Goal: Information Seeking & Learning: Learn about a topic

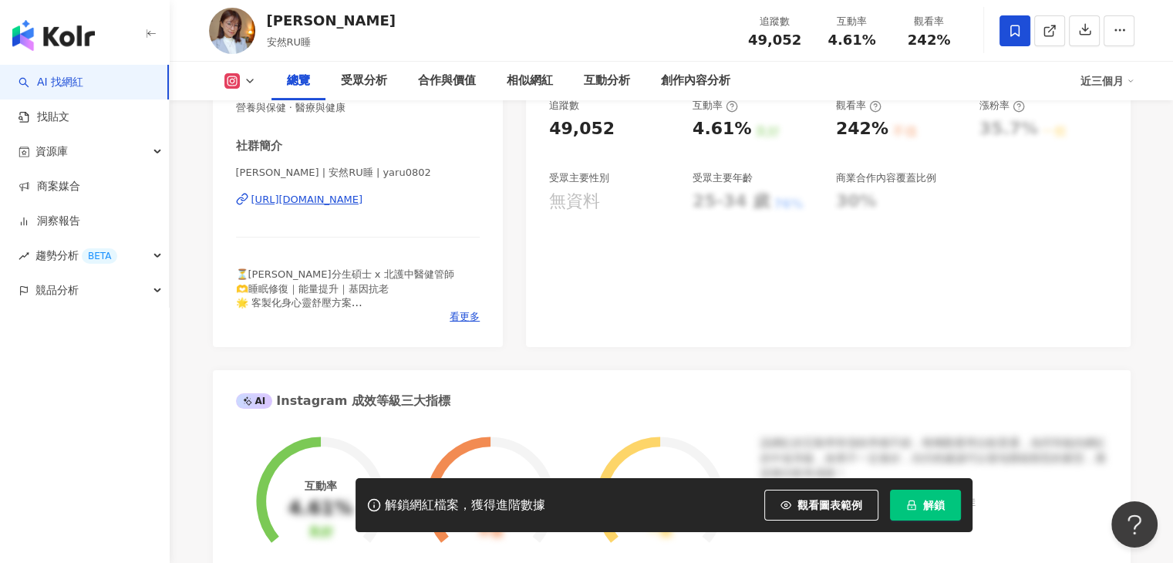
scroll to position [385, 0]
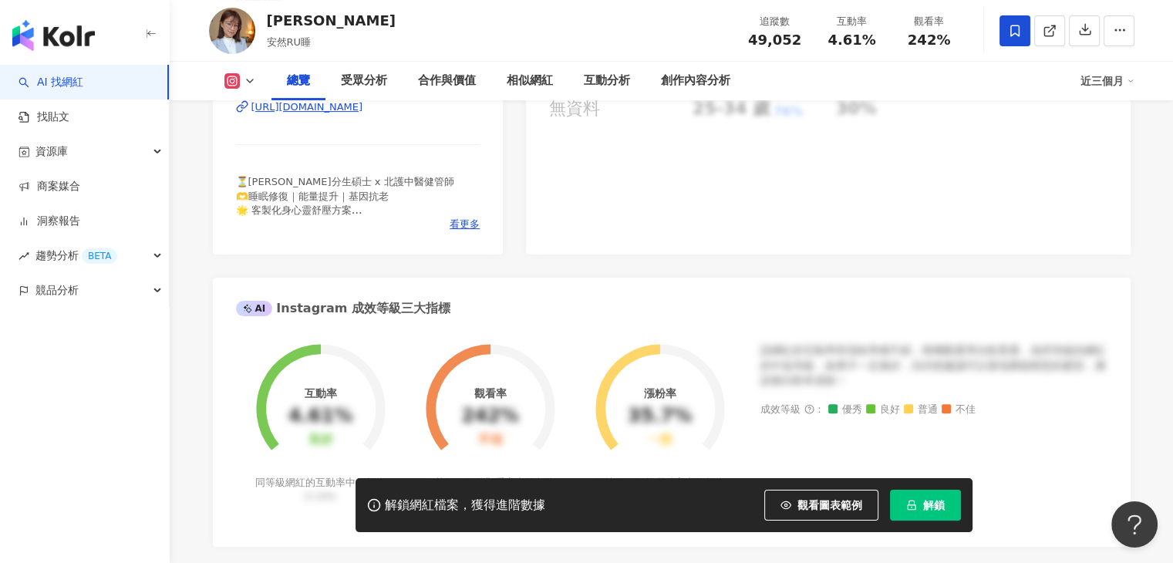
click at [470, 232] on div "性別 女 主要語言 繁體中文 98.2% 網紅類型 營養與保健 · 醫療與健康 社群簡介 詹雅茹Ruru | 安然RU睡 | yaru0802 https:/…" at bounding box center [358, 81] width 291 height 346
click at [469, 222] on span "看更多" at bounding box center [464, 224] width 30 height 14
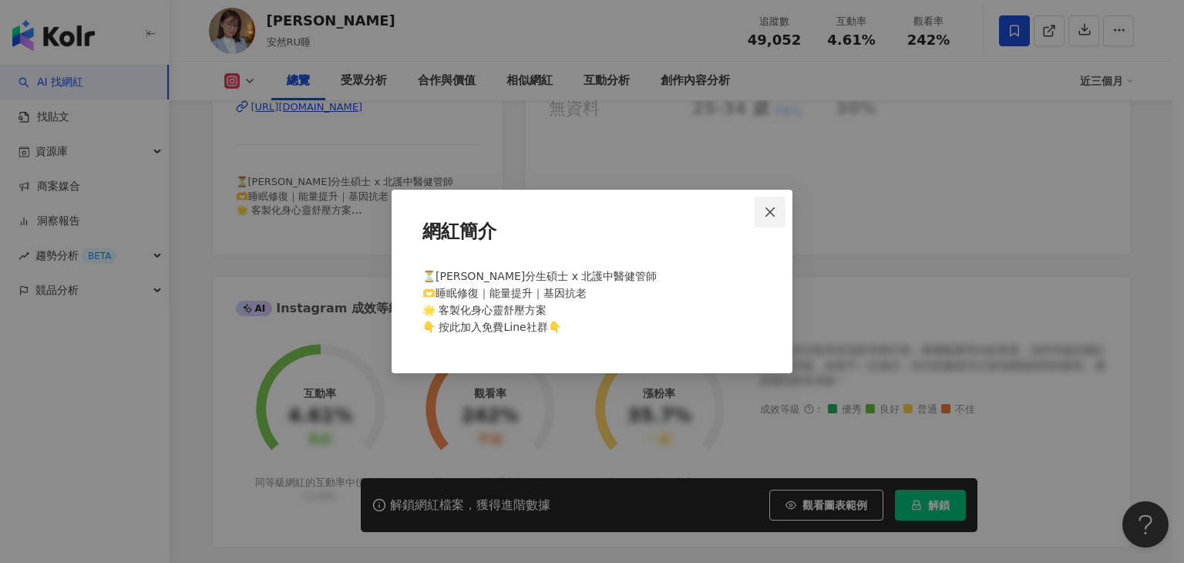
click at [777, 212] on span "Close" at bounding box center [770, 212] width 31 height 12
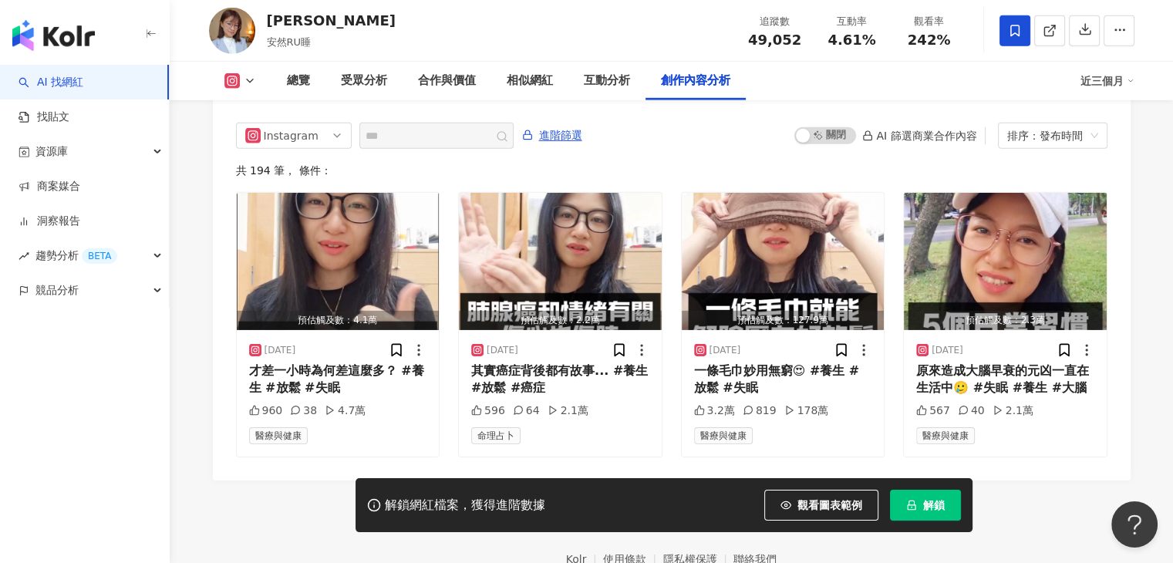
scroll to position [4784, 0]
click at [253, 84] on icon at bounding box center [250, 81] width 12 height 12
click at [349, 123] on div "Instagram" at bounding box center [294, 136] width 116 height 26
click at [408, 165] on div "共 194 筆 ， 條件：" at bounding box center [671, 171] width 871 height 12
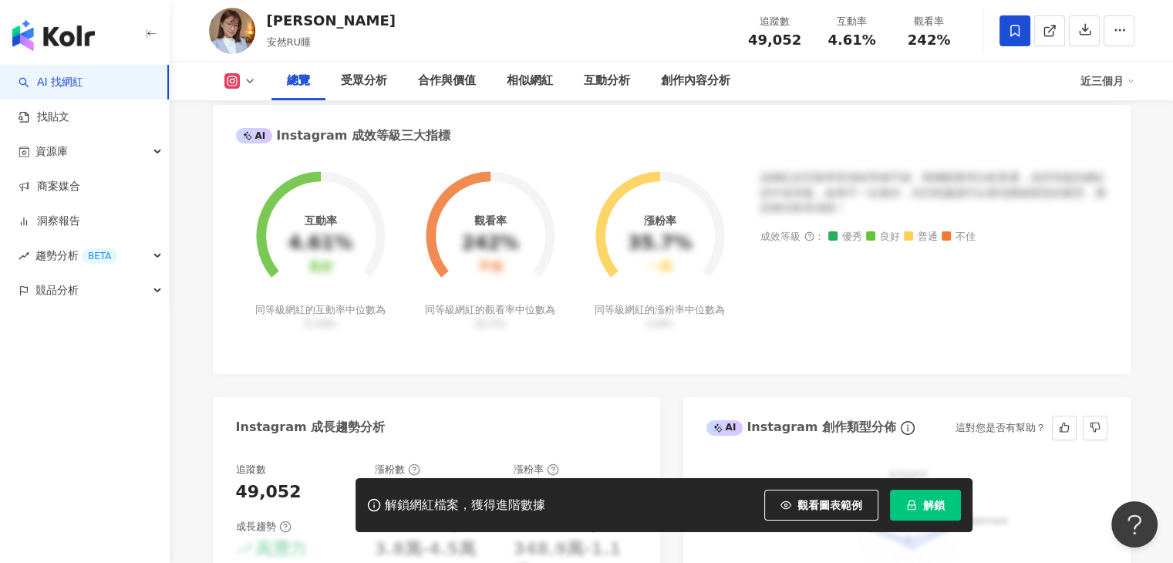
scroll to position [389, 0]
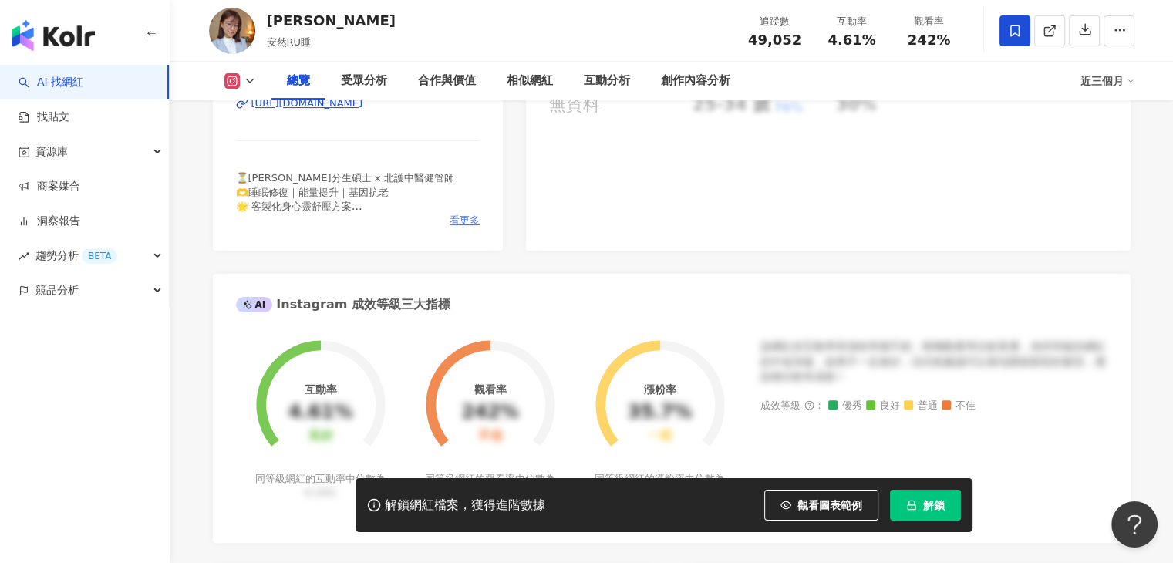
click at [454, 216] on span "看更多" at bounding box center [464, 221] width 30 height 14
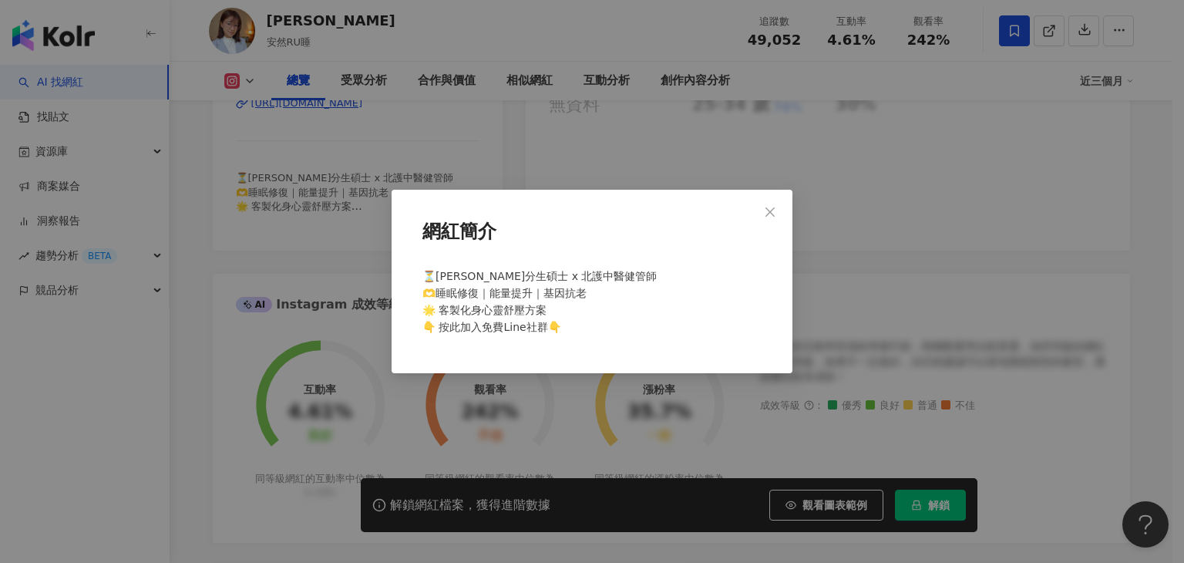
click at [521, 331] on span "⏳️陽明分生碩士 x 北護中醫健管師 🫶睡眠修復｜能量提升｜基因抗老 🌟 客製化身心靈舒壓方案 👇 按此加入免費Line社群👇" at bounding box center [539, 301] width 234 height 63
click at [510, 173] on div "網紅簡介 ⏳️陽明分生碩士 x 北護中醫健管師 🫶睡眠修復｜能量提升｜基因抗老 🌟 客製化身心靈舒壓方案 👇 按此加入免費Line社群👇" at bounding box center [592, 281] width 1184 height 563
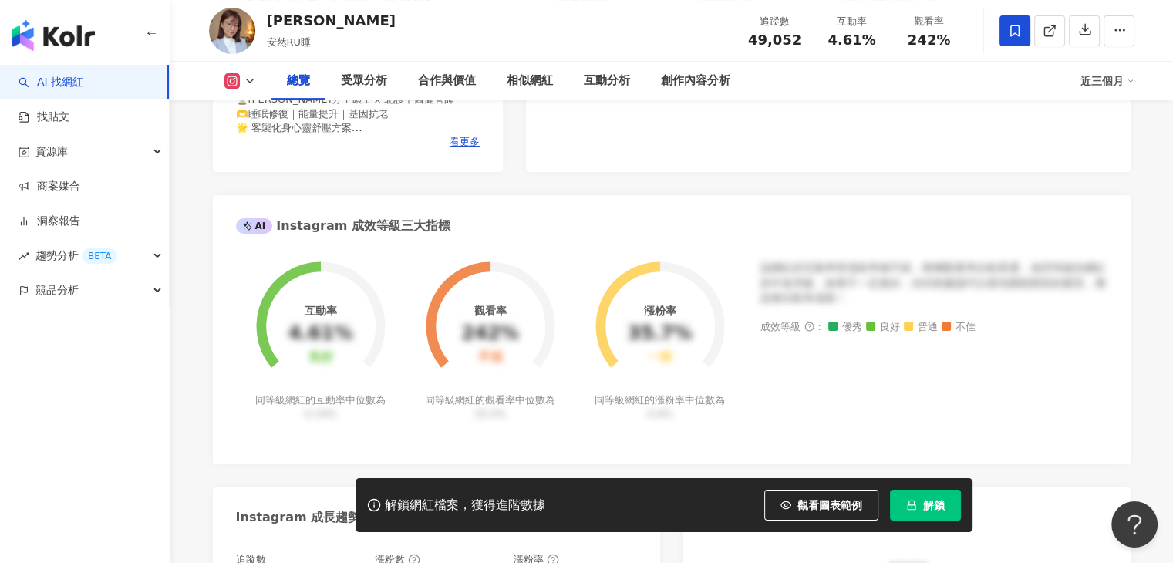
scroll to position [311, 0]
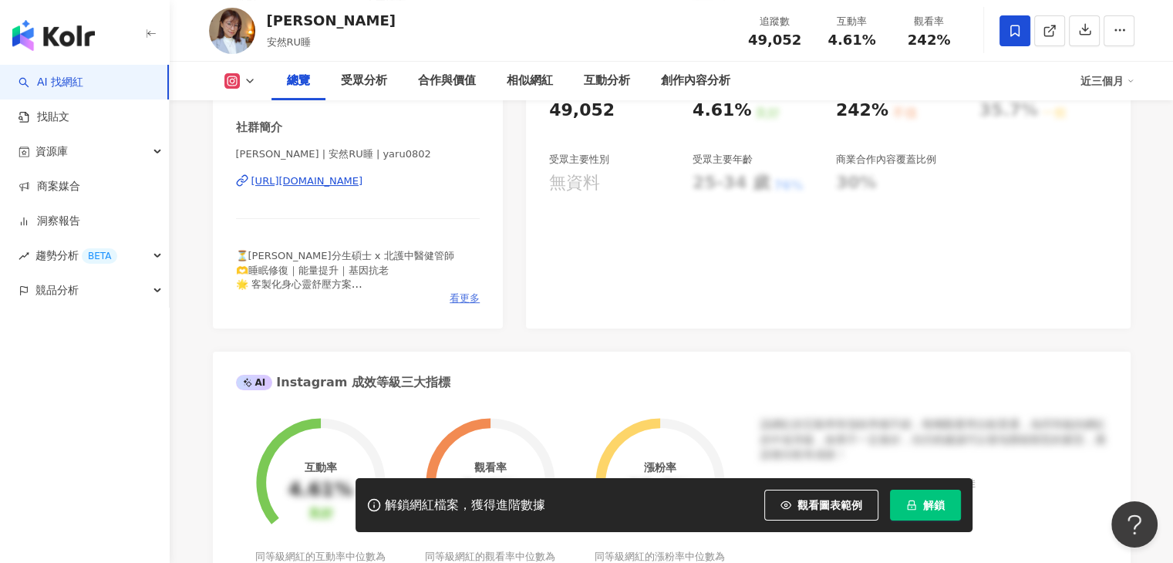
click at [460, 295] on span "看更多" at bounding box center [464, 298] width 30 height 14
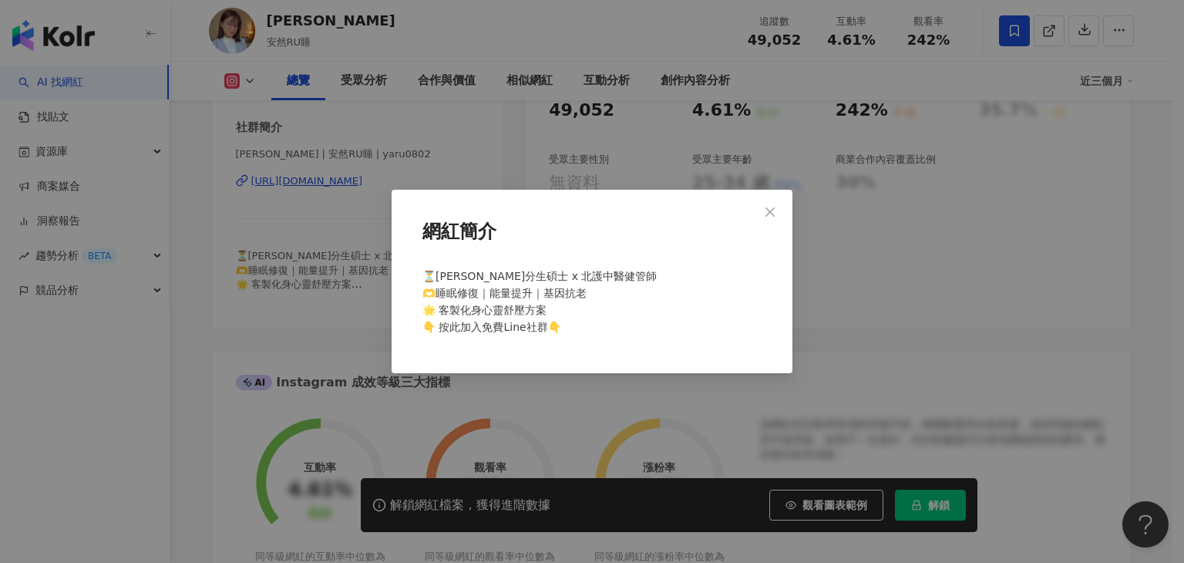
click at [407, 204] on div "網紅簡介 ⏳️陽明分生碩士 x 北護中醫健管師 🫶睡眠修復｜能量提升｜基因抗老 🌟 客製化身心靈舒壓方案 👇 按此加入免費Line社群👇" at bounding box center [592, 281] width 401 height 183
click at [352, 200] on div "網紅簡介 ⏳️陽明分生碩士 x 北護中醫健管師 🫶睡眠修復｜能量提升｜基因抗老 🌟 客製化身心靈舒壓方案 👇 按此加入免費Line社群👇" at bounding box center [592, 281] width 1184 height 563
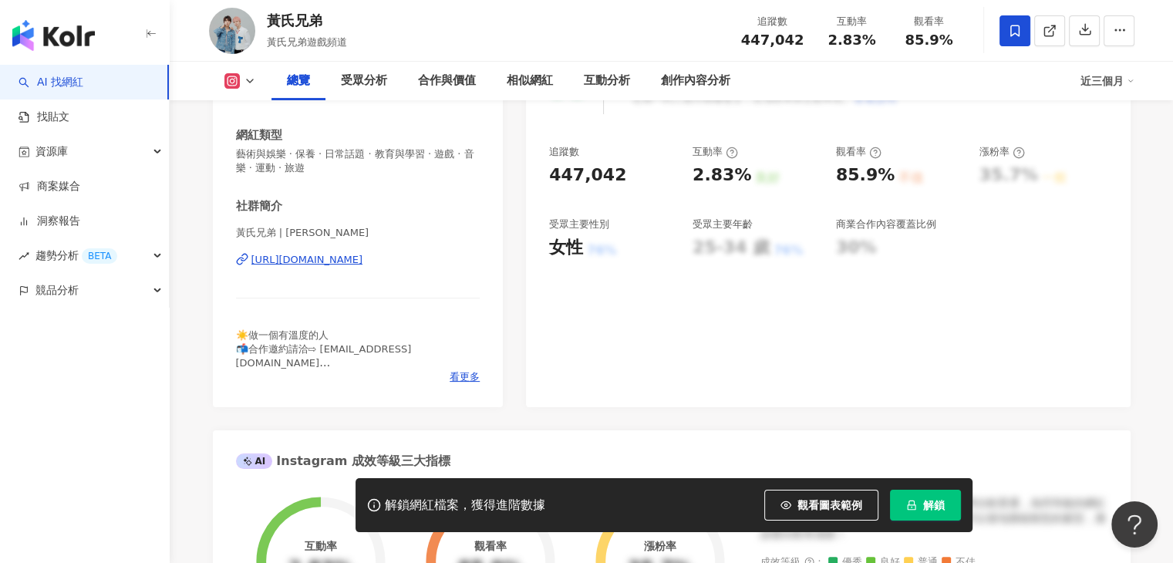
scroll to position [308, 0]
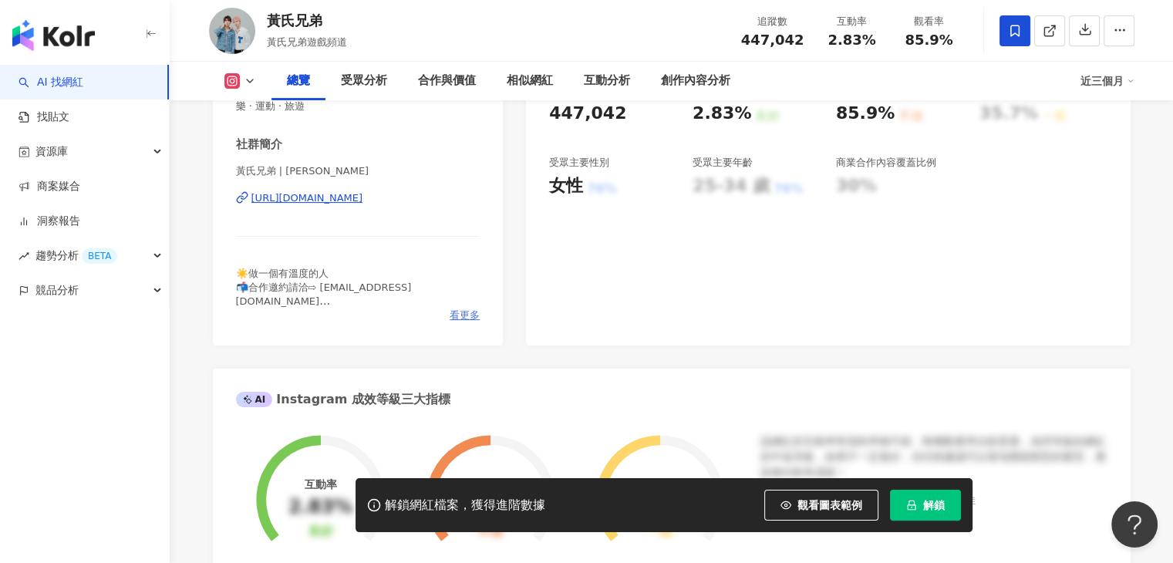
click at [466, 315] on span "看更多" at bounding box center [464, 315] width 30 height 14
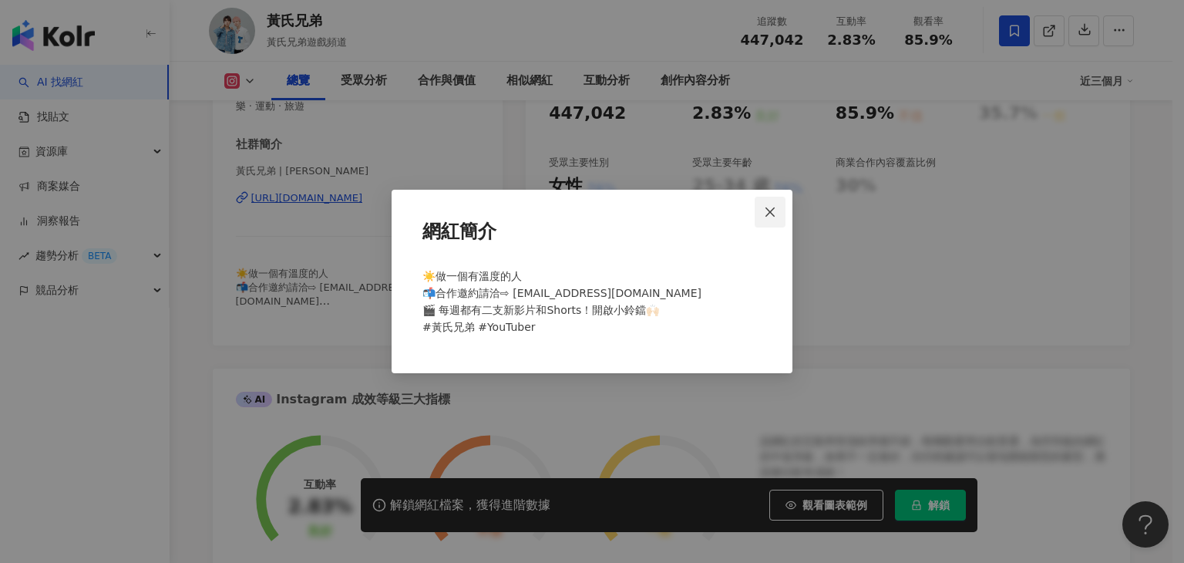
click at [779, 213] on span "Close" at bounding box center [770, 212] width 31 height 12
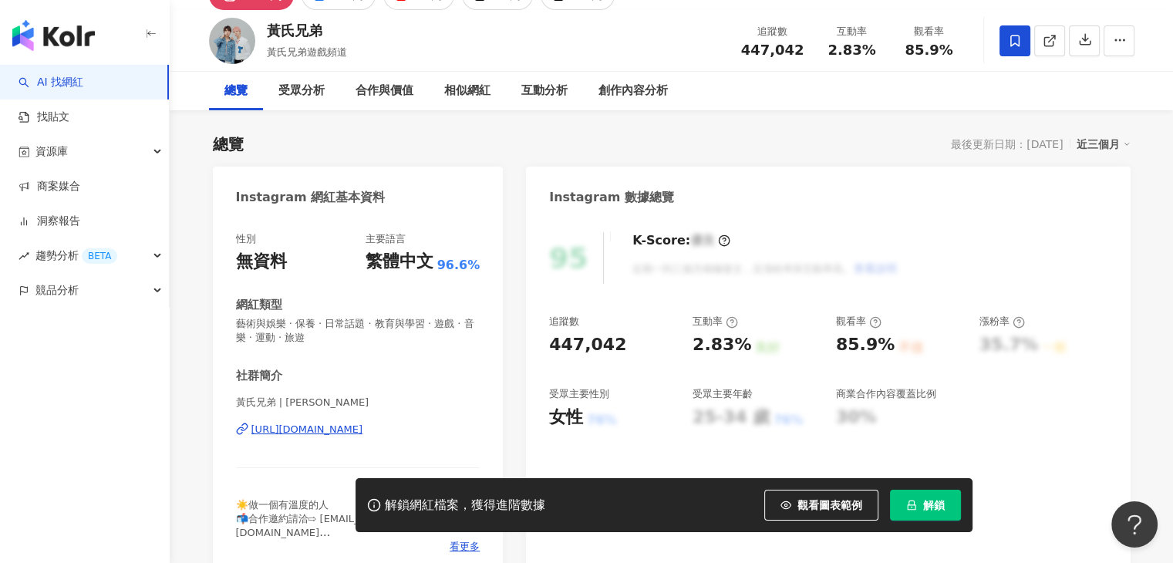
scroll to position [0, 0]
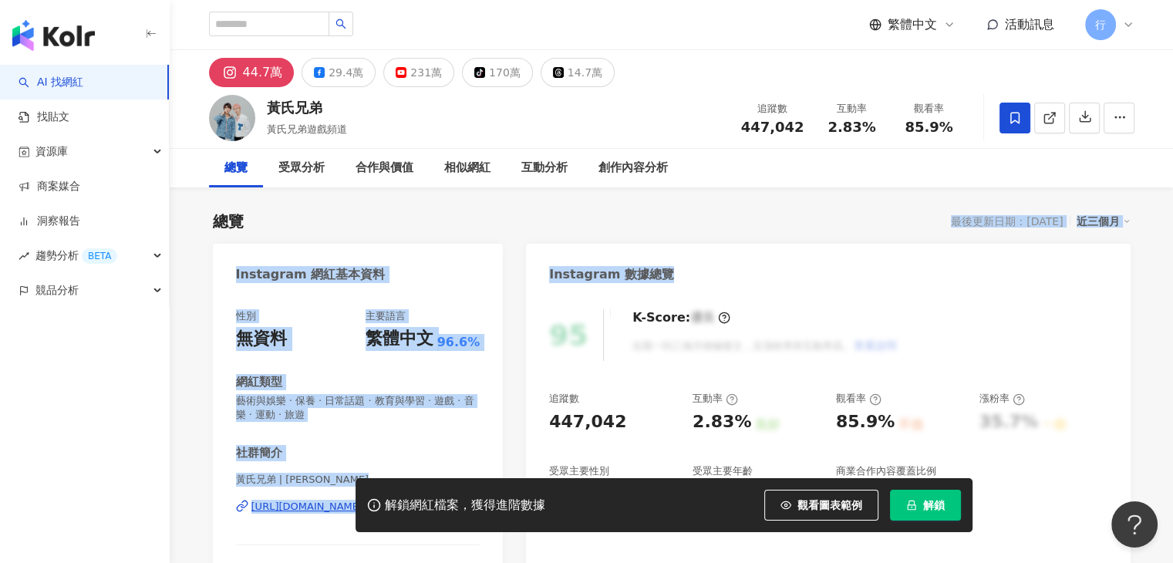
click at [799, 223] on div "總覽 最後更新日期：2025/9/5 近三個月" at bounding box center [671, 221] width 917 height 22
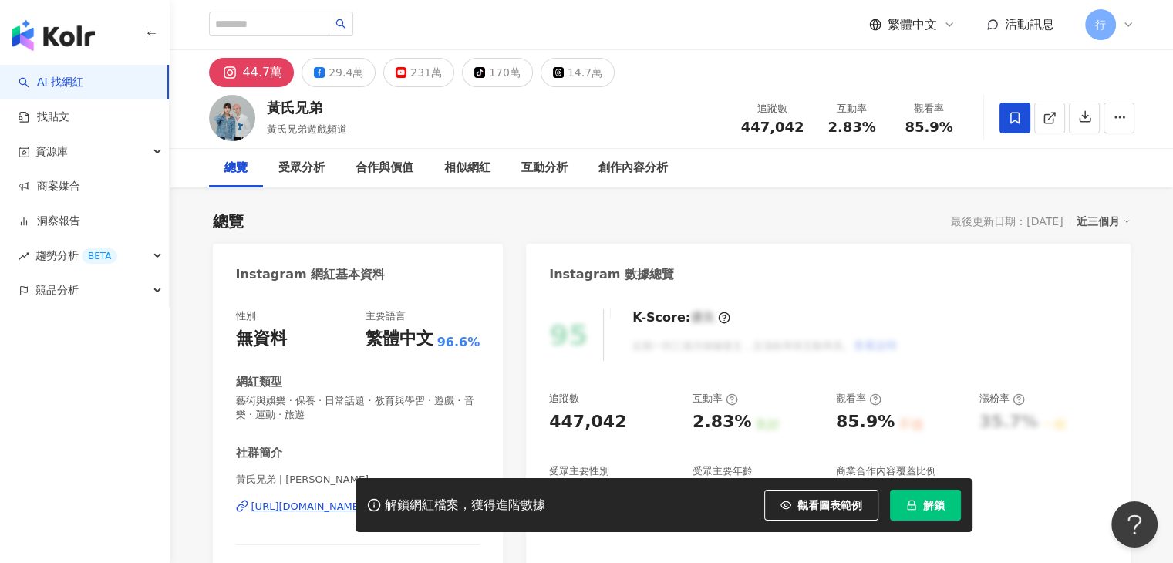
scroll to position [231, 0]
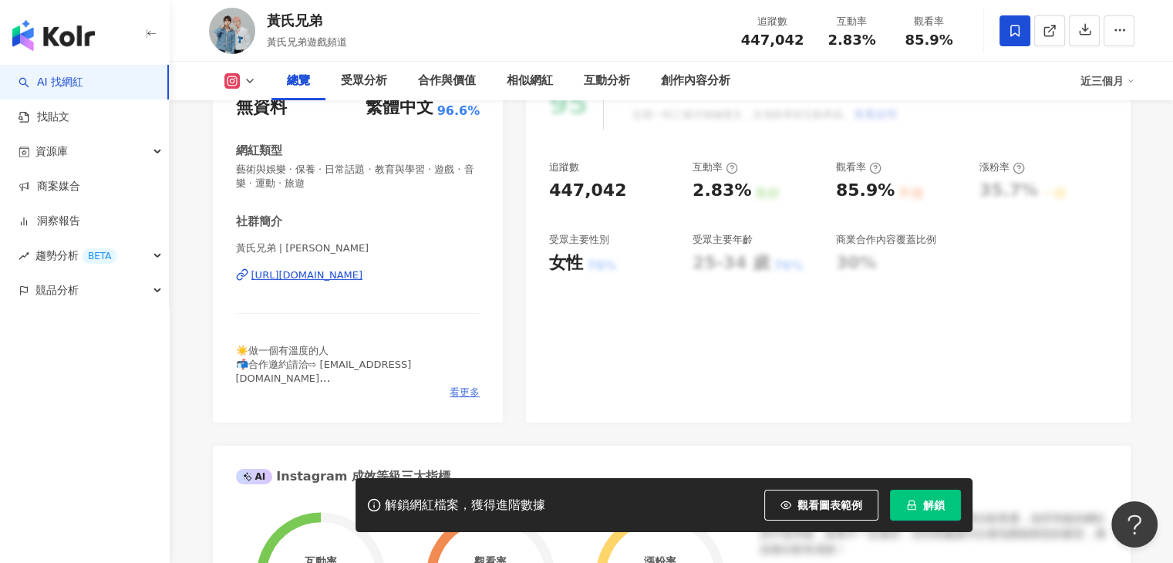
click at [473, 396] on span "看更多" at bounding box center [464, 392] width 30 height 14
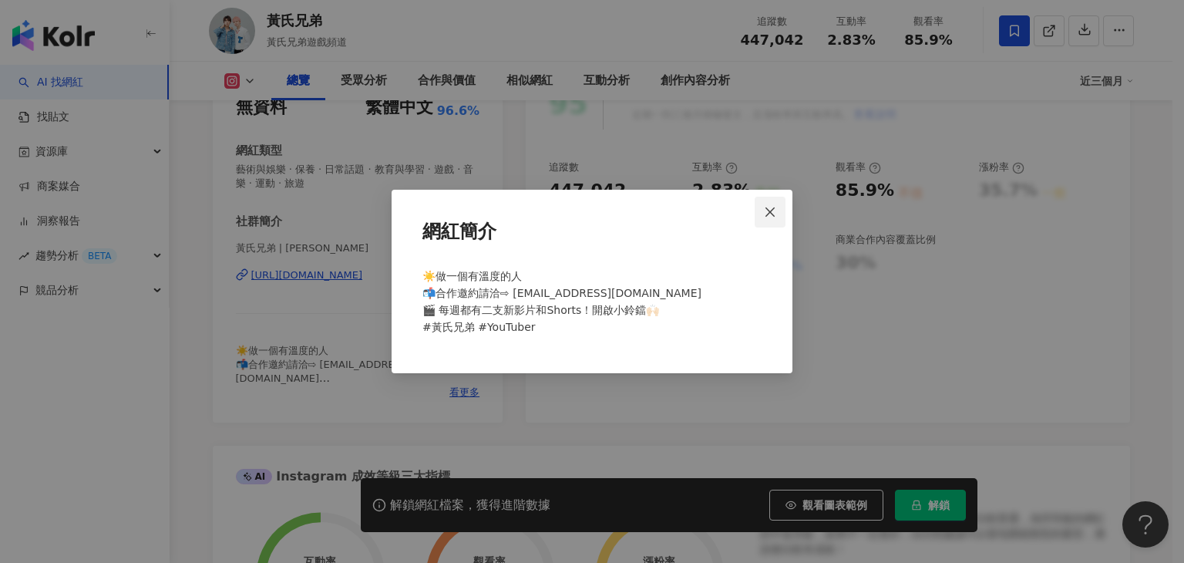
click at [762, 214] on span "Close" at bounding box center [770, 212] width 31 height 12
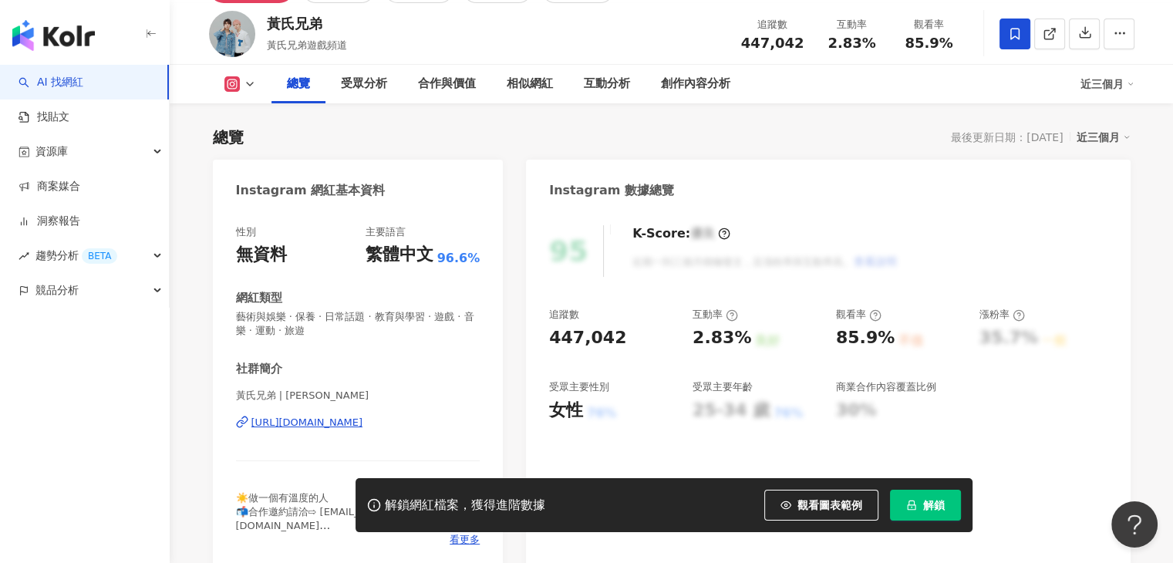
scroll to position [0, 0]
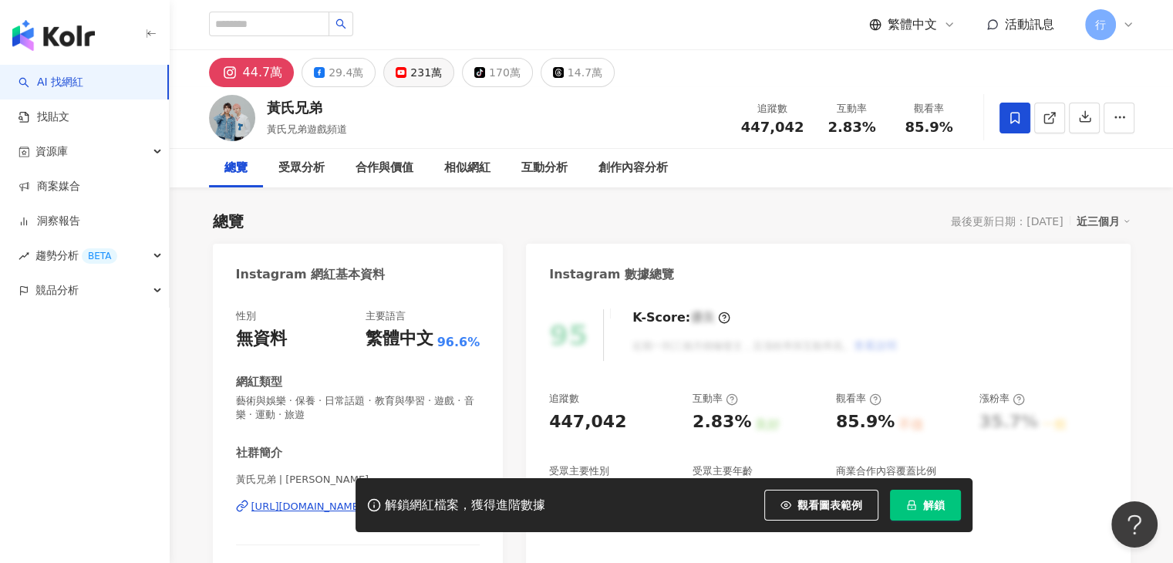
click at [402, 79] on button "231萬" at bounding box center [418, 72] width 71 height 29
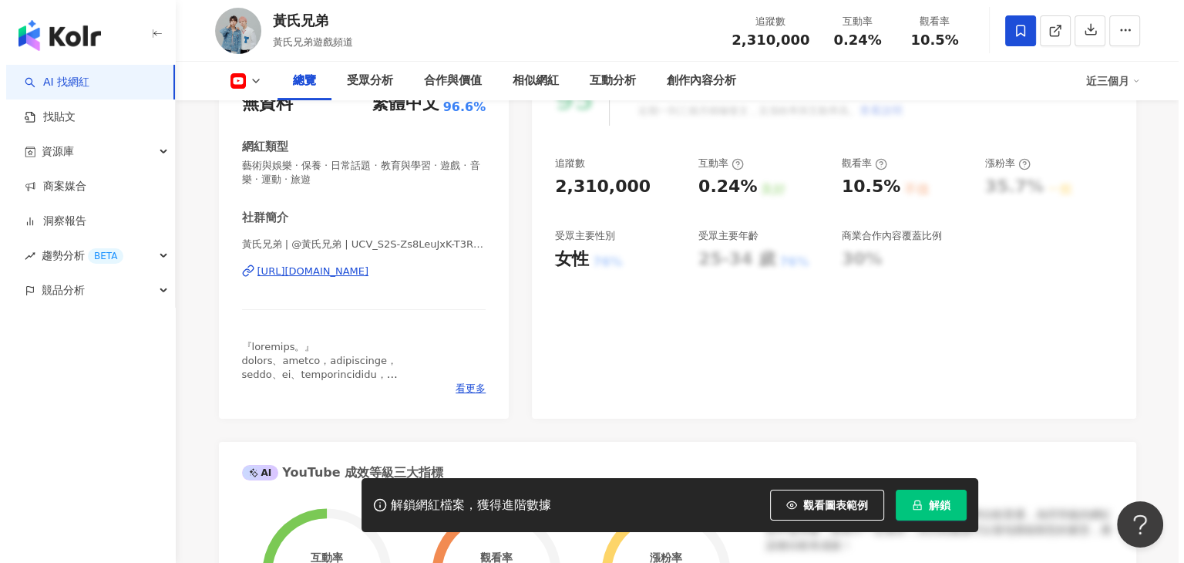
scroll to position [385, 0]
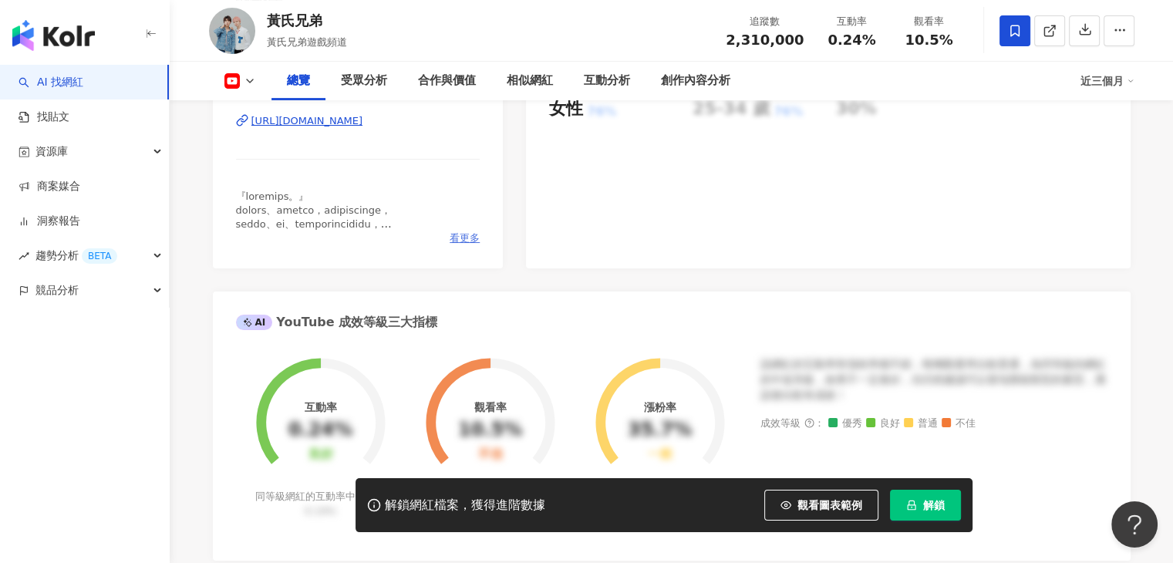
click at [469, 241] on span "看更多" at bounding box center [464, 238] width 30 height 14
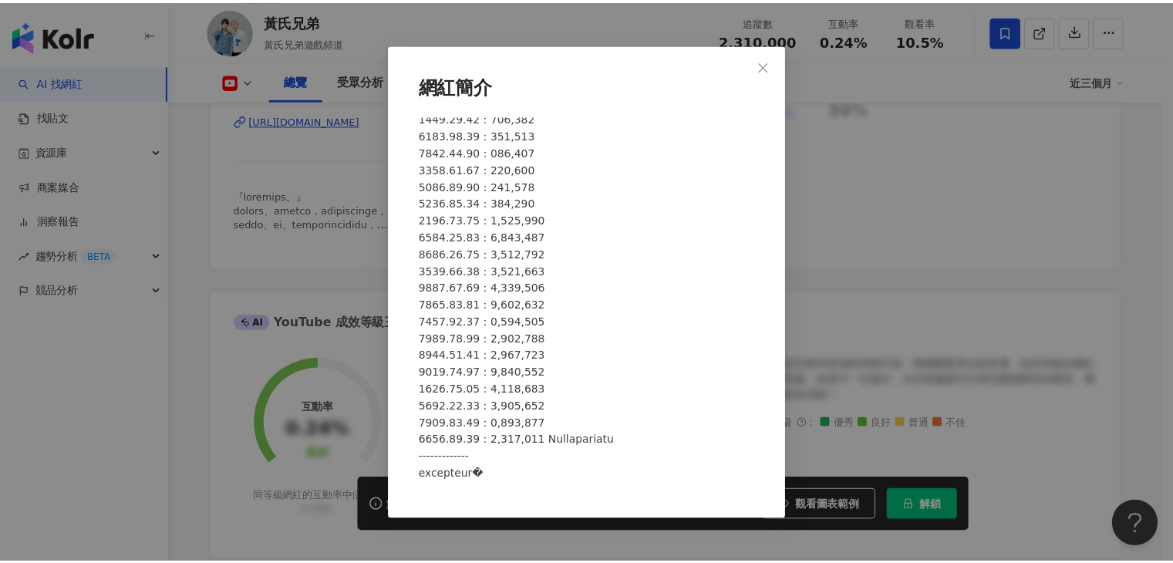
scroll to position [0, 0]
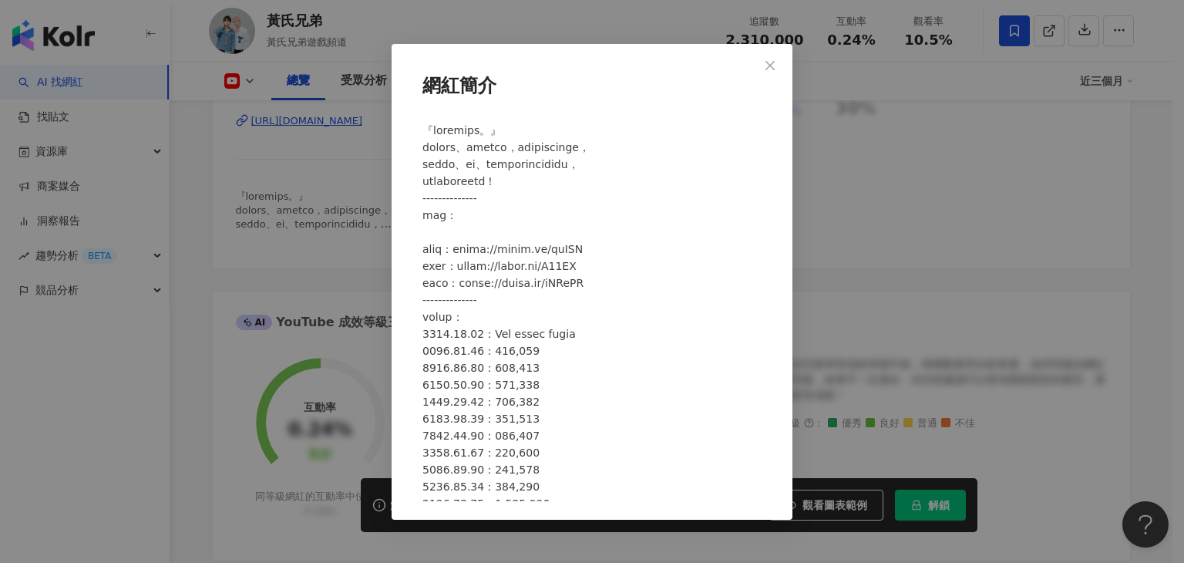
click at [334, 254] on div "網紅簡介" at bounding box center [592, 281] width 1184 height 563
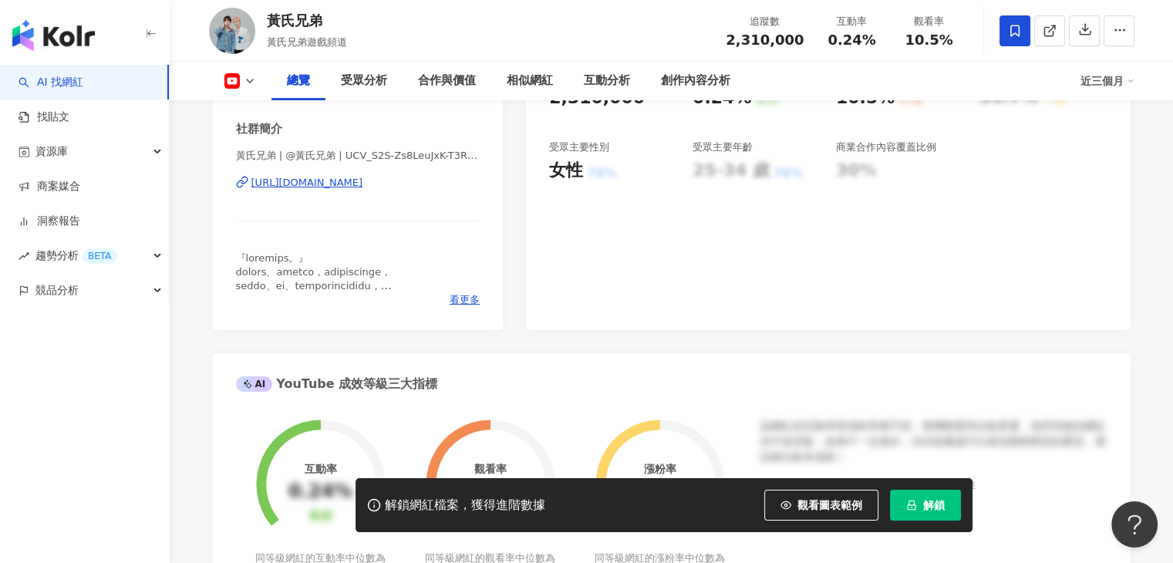
scroll to position [231, 0]
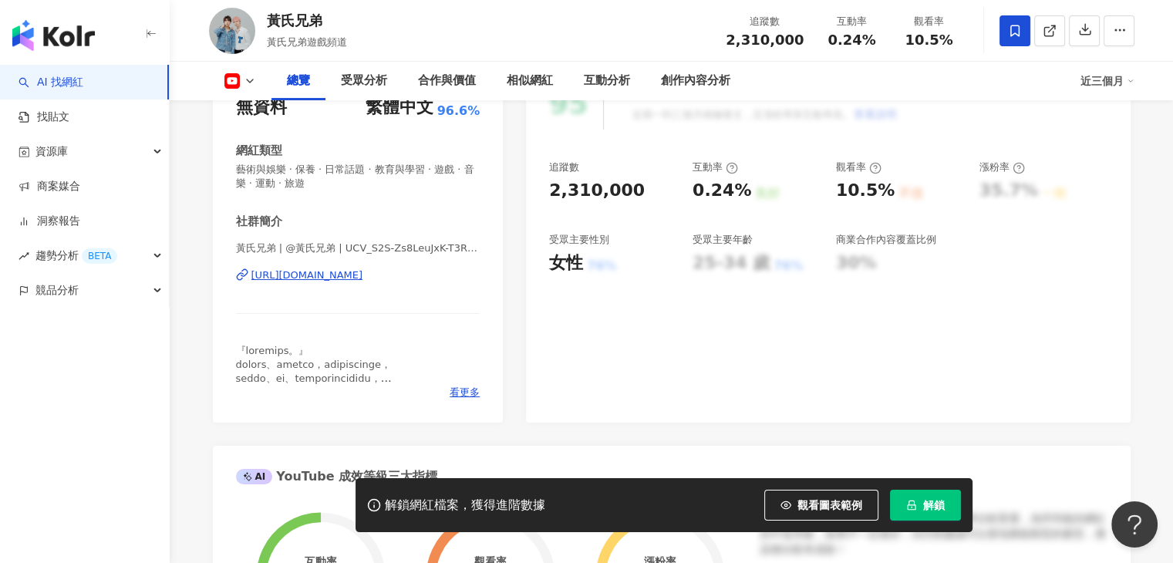
click at [241, 76] on button at bounding box center [240, 80] width 62 height 15
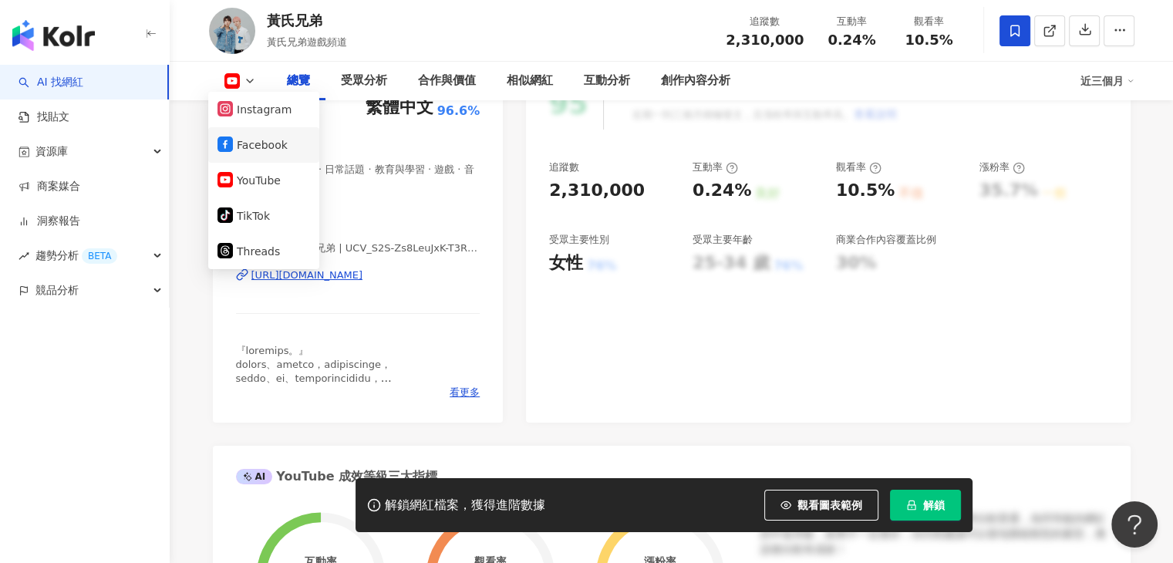
click at [257, 148] on button "Facebook" at bounding box center [263, 145] width 93 height 22
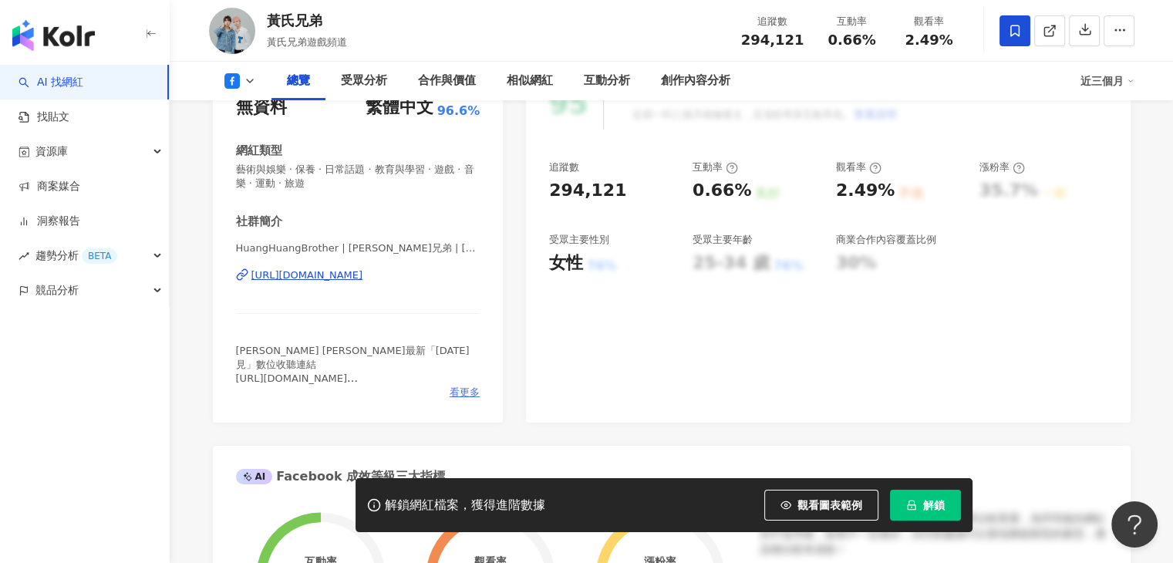
click at [473, 388] on span "看更多" at bounding box center [464, 392] width 30 height 14
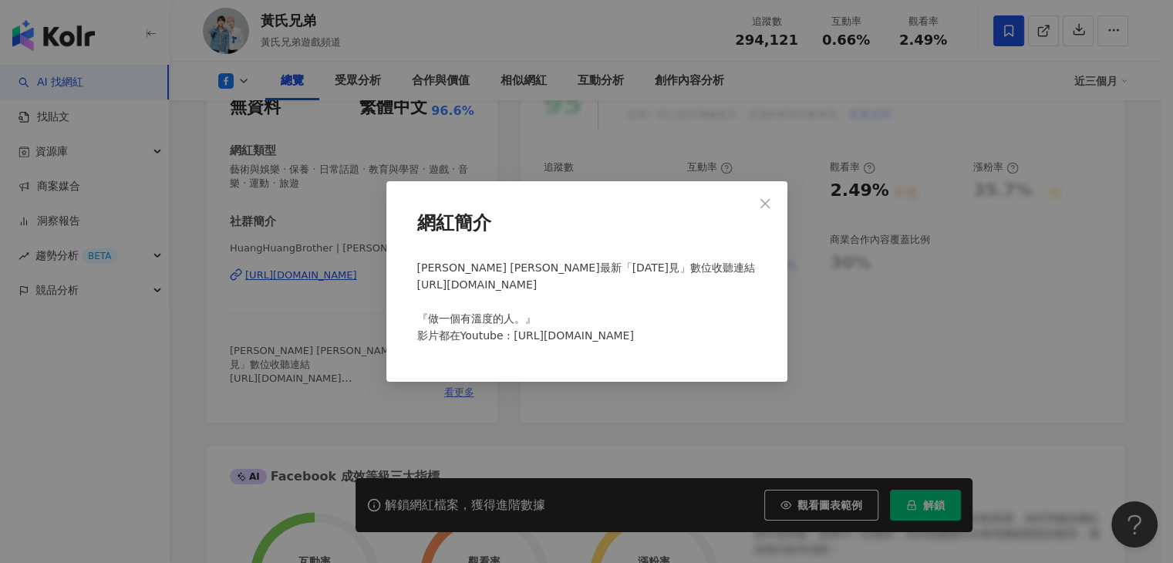
click at [458, 396] on div "網紅簡介 瑋瑋 黃挺瑋最新「明天見」數位收聽連結 https://TingWei.lnk.to/SYT 『做一個有溫度的人。』 影片都在Youtube : h…" at bounding box center [586, 281] width 1173 height 563
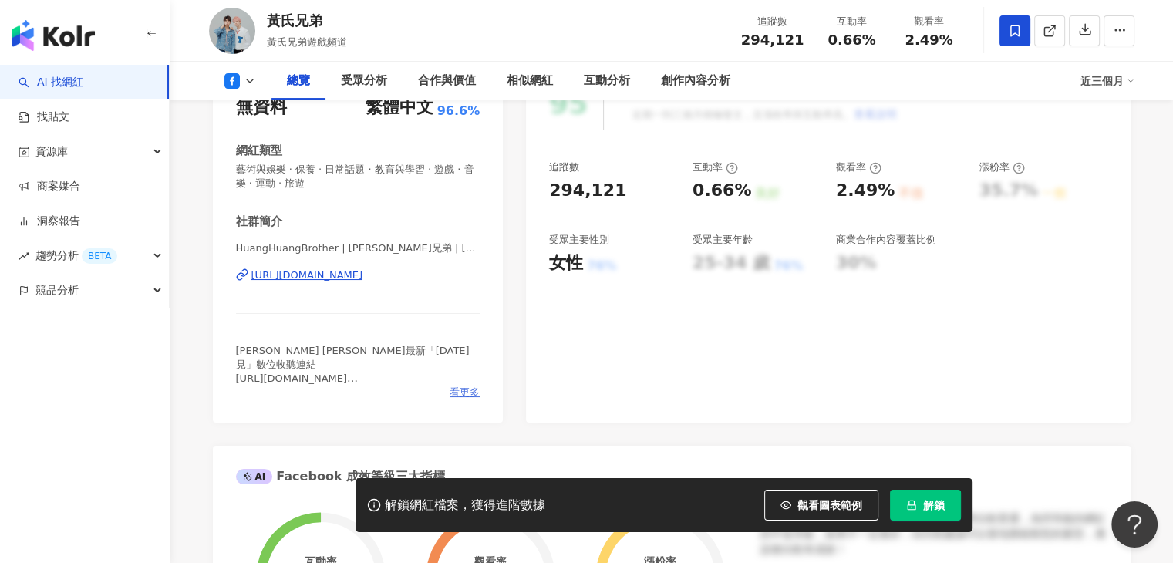
click at [459, 388] on div "社群簡介 HuangHuangBrother | 黃氏兄弟 | HuangHuangBrother https://www.facebook.com/2209…" at bounding box center [358, 307] width 244 height 186
click at [457, 391] on span "看更多" at bounding box center [464, 392] width 30 height 14
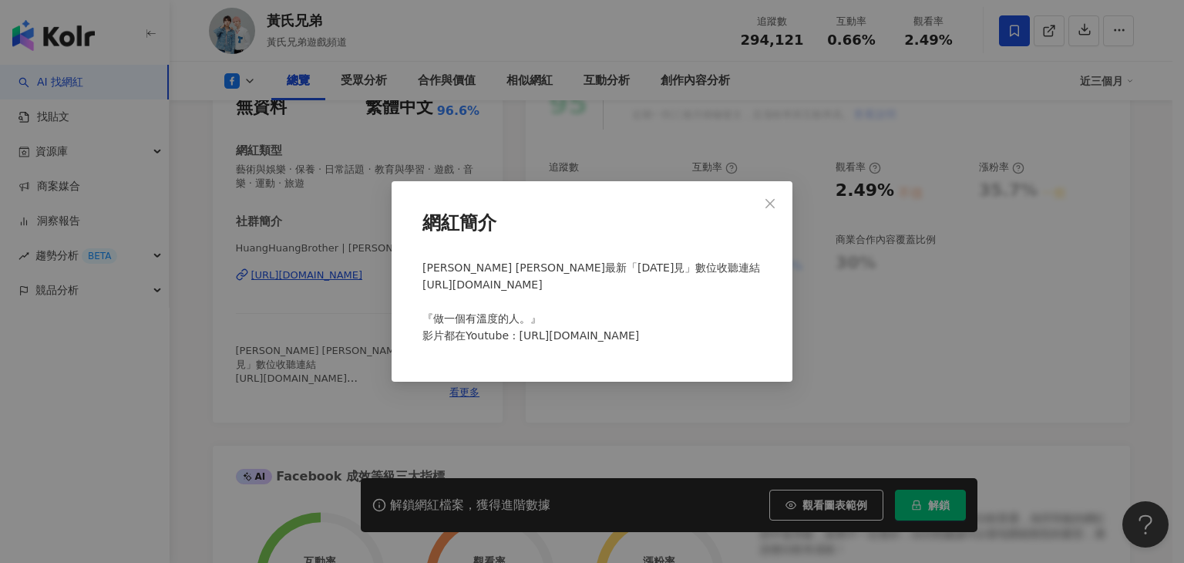
drag, startPoint x: 382, startPoint y: 339, endPoint x: 375, endPoint y: 322, distance: 18.3
click at [381, 339] on div "網紅簡介 瑋瑋 黃挺瑋最新「明天見」數位收聽連結 https://TingWei.lnk.to/SYT 『做一個有溫度的人。』 影片都在Youtube : h…" at bounding box center [592, 281] width 1184 height 563
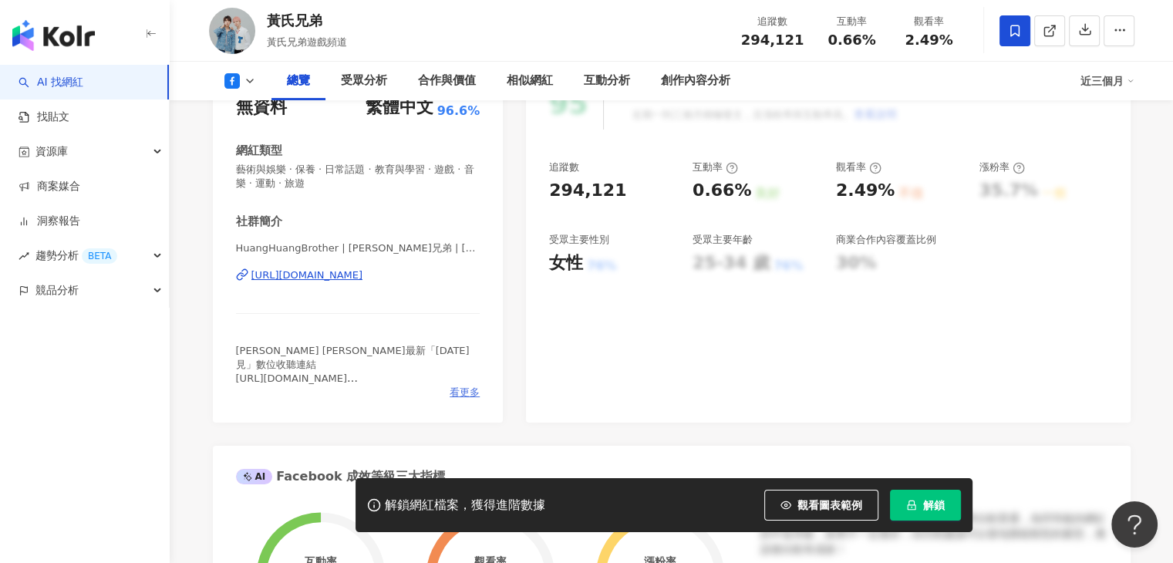
click at [473, 395] on span "看更多" at bounding box center [464, 392] width 30 height 14
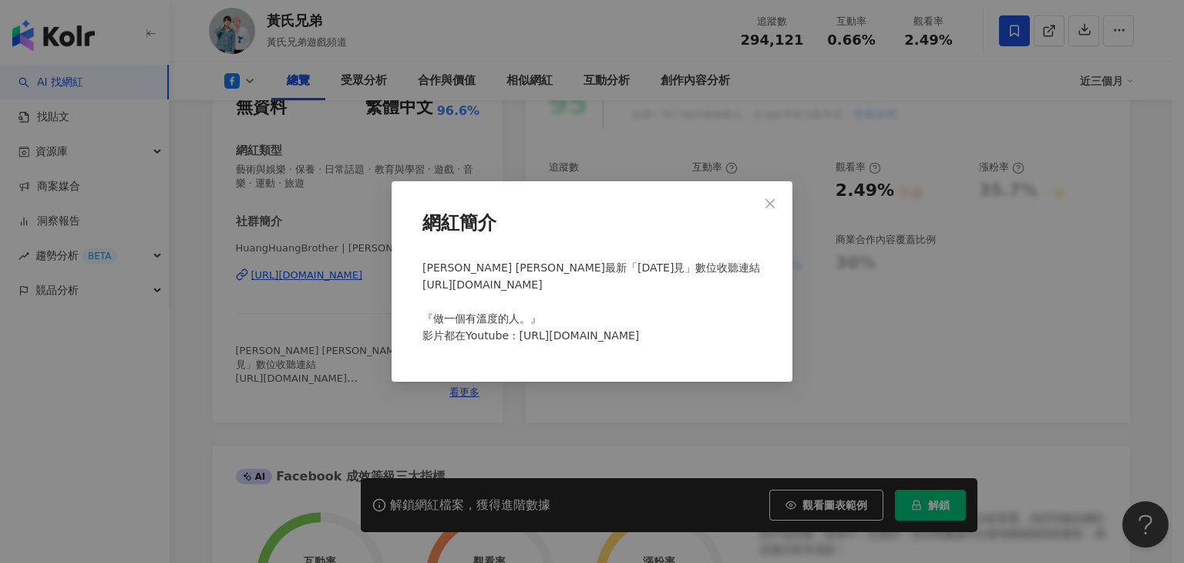
drag, startPoint x: 783, startPoint y: 204, endPoint x: 774, endPoint y: 204, distance: 9.3
click at [780, 204] on span "Close" at bounding box center [770, 203] width 31 height 12
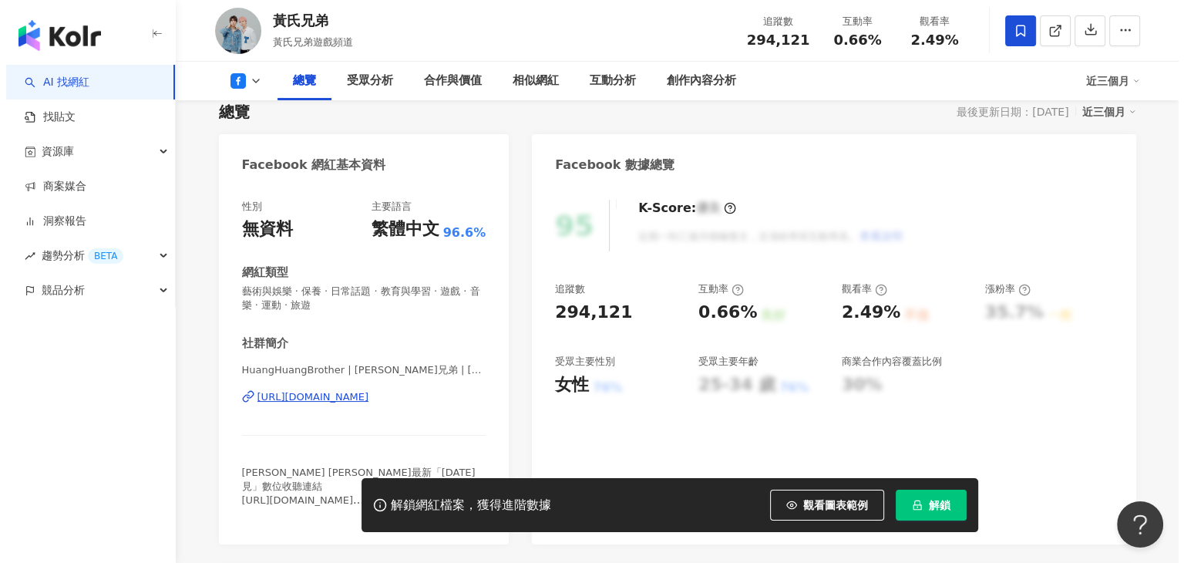
scroll to position [385, 0]
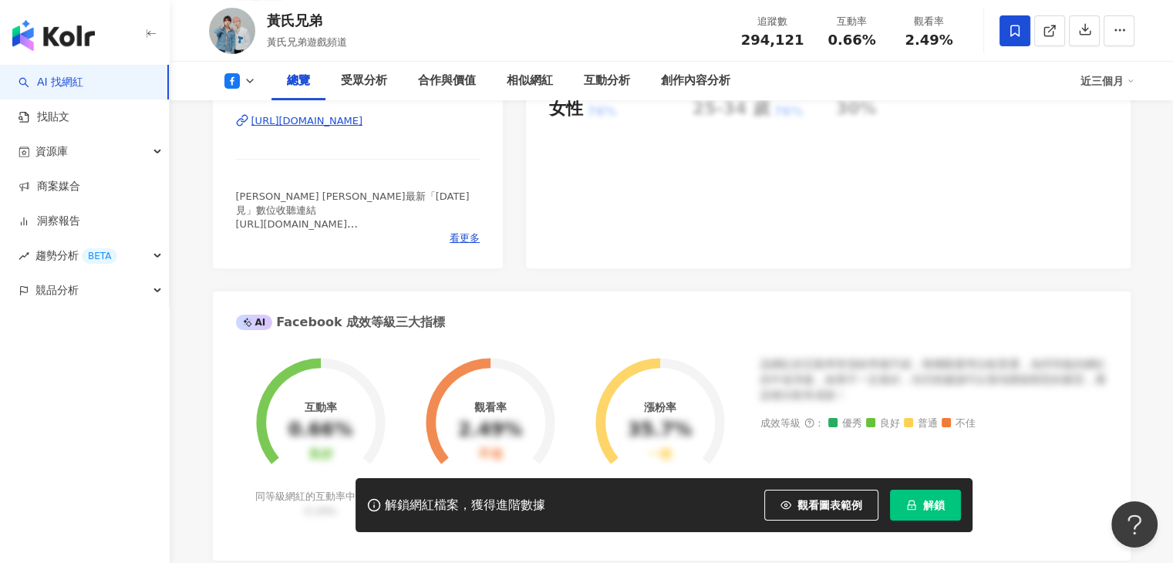
click at [447, 238] on div "看更多" at bounding box center [358, 238] width 244 height 14
click at [453, 237] on span "看更多" at bounding box center [464, 238] width 30 height 14
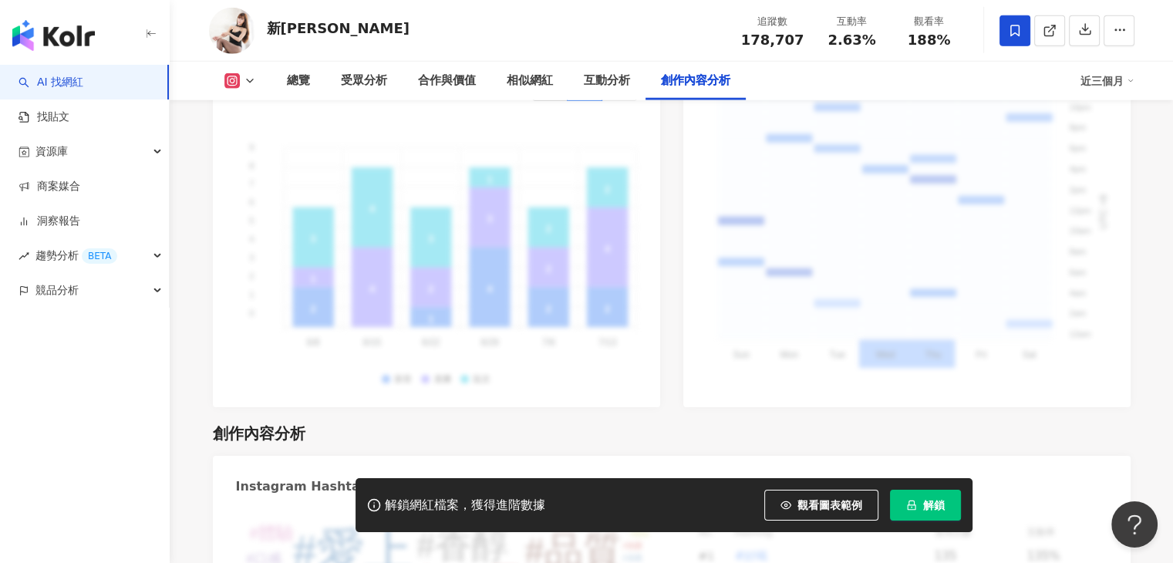
scroll to position [4703, 0]
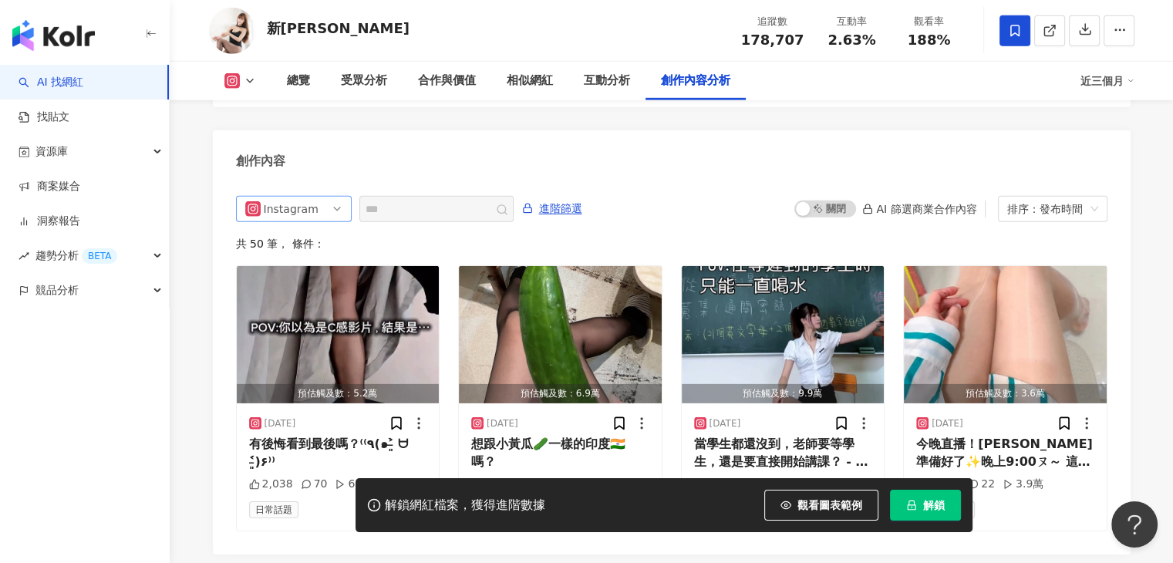
click at [301, 197] on div "Instagram" at bounding box center [289, 209] width 50 height 25
click at [297, 285] on div "Threads" at bounding box center [292, 293] width 50 height 17
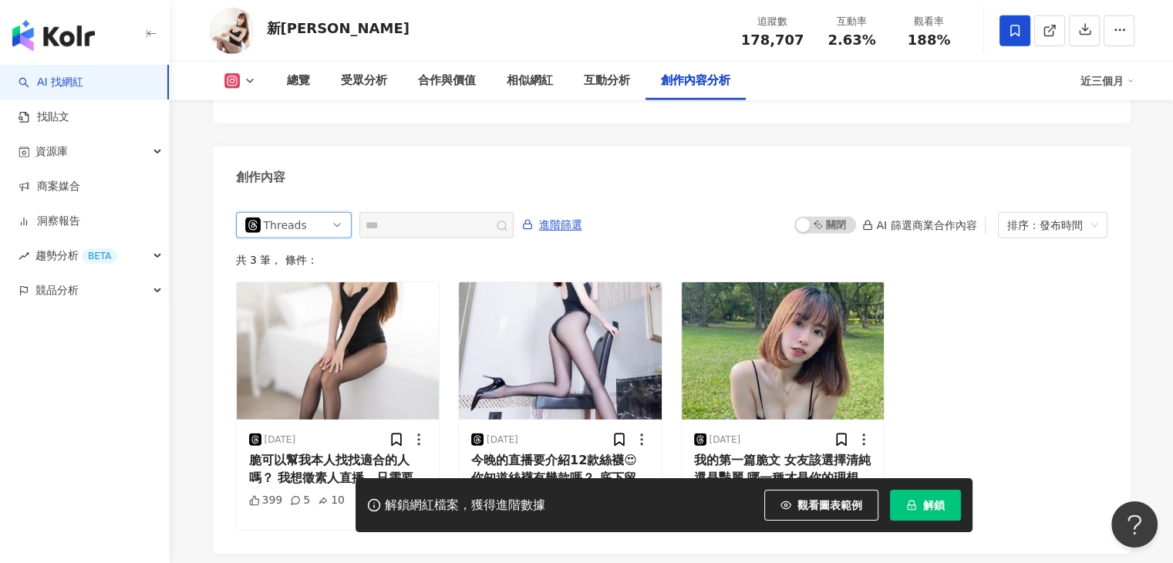
click at [301, 213] on div "Threads" at bounding box center [289, 225] width 50 height 25
click at [301, 275] on div "Instagram" at bounding box center [292, 283] width 50 height 17
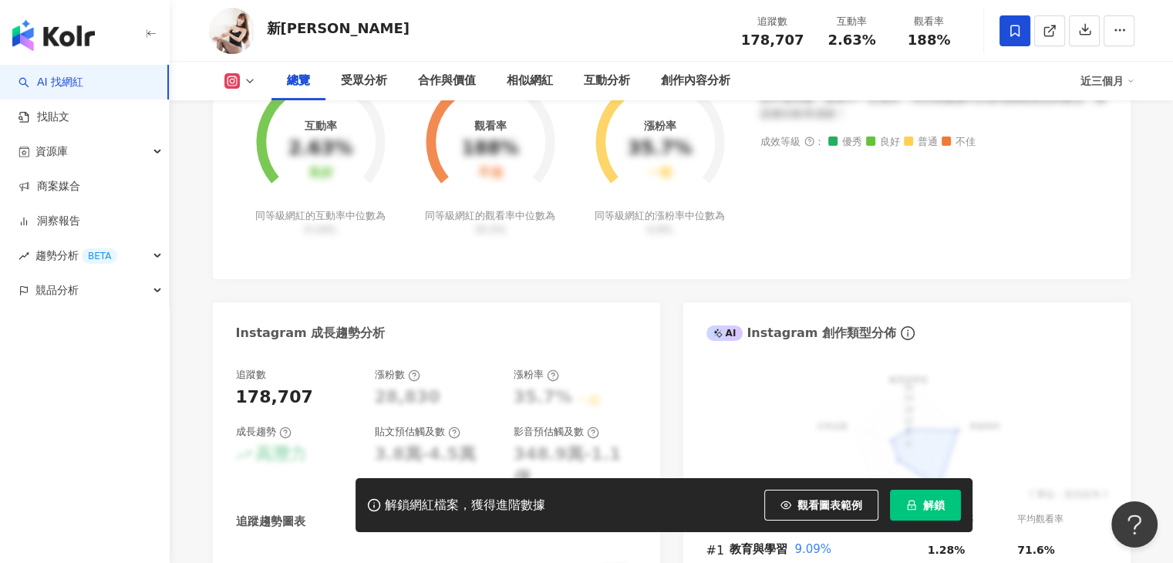
scroll to position [381, 0]
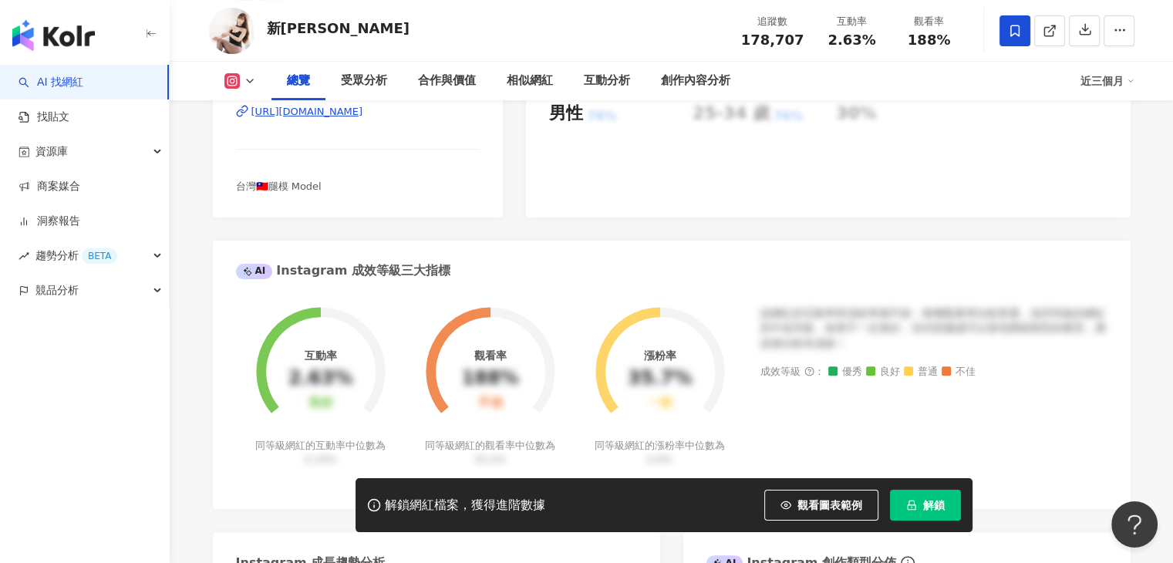
click at [57, 416] on div "AI 找網紅 找貼文 資源庫 商案媒合 洞察報告 趨勢分析 BETA 競品分析" at bounding box center [85, 314] width 170 height 498
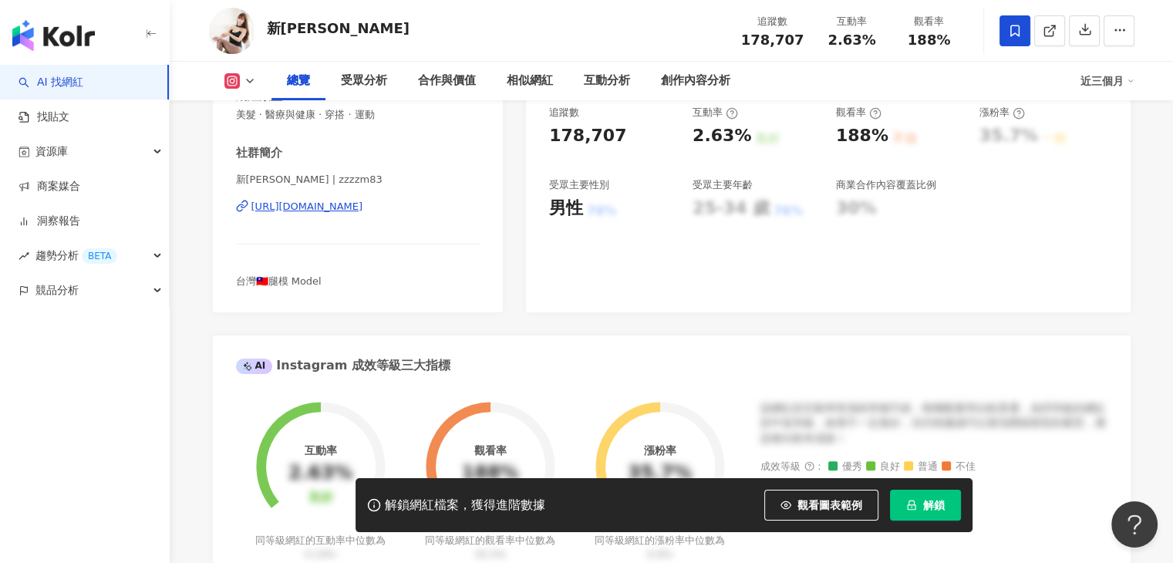
scroll to position [77, 0]
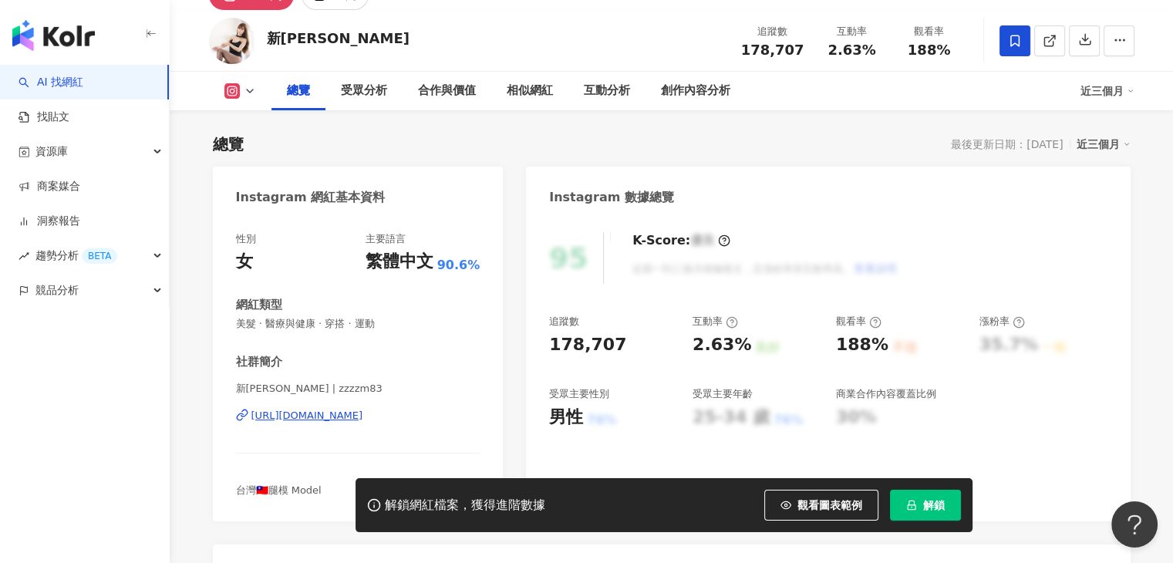
click at [432, 145] on div "總覽 最後更新日期：2025/9/3 近三個月" at bounding box center [671, 144] width 917 height 22
drag, startPoint x: 345, startPoint y: 35, endPoint x: 271, endPoint y: 38, distance: 74.8
click at [271, 38] on div "新莊張美 追蹤數 178,707 互動率 2.63% 觀看率 188%" at bounding box center [671, 40] width 987 height 61
copy div "新莊張美"
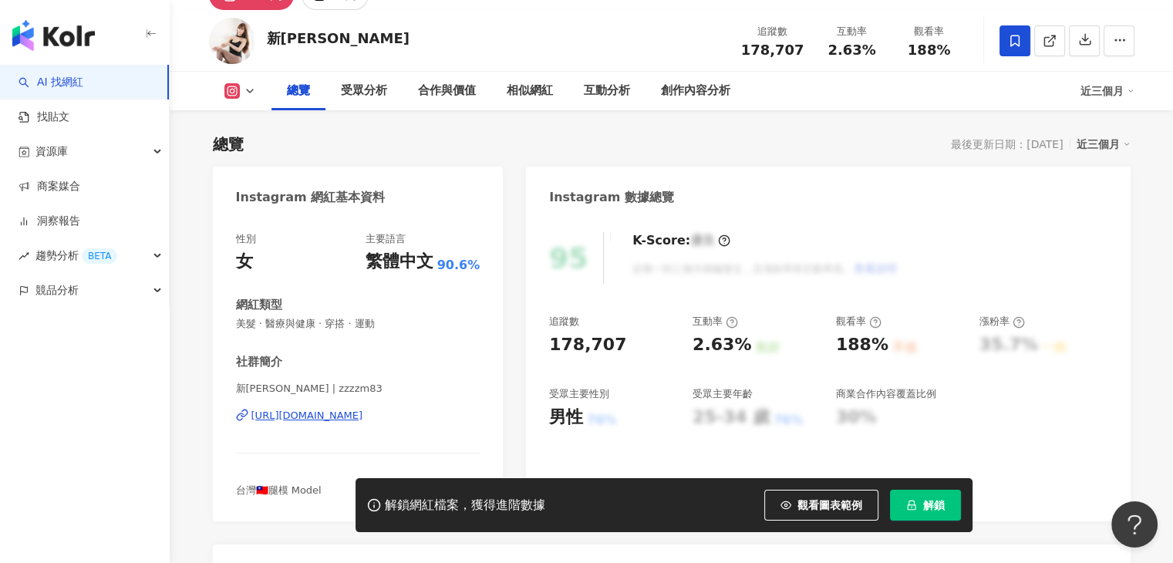
click at [479, 136] on div "總覽 最後更新日期：2025/9/3 近三個月" at bounding box center [671, 144] width 917 height 22
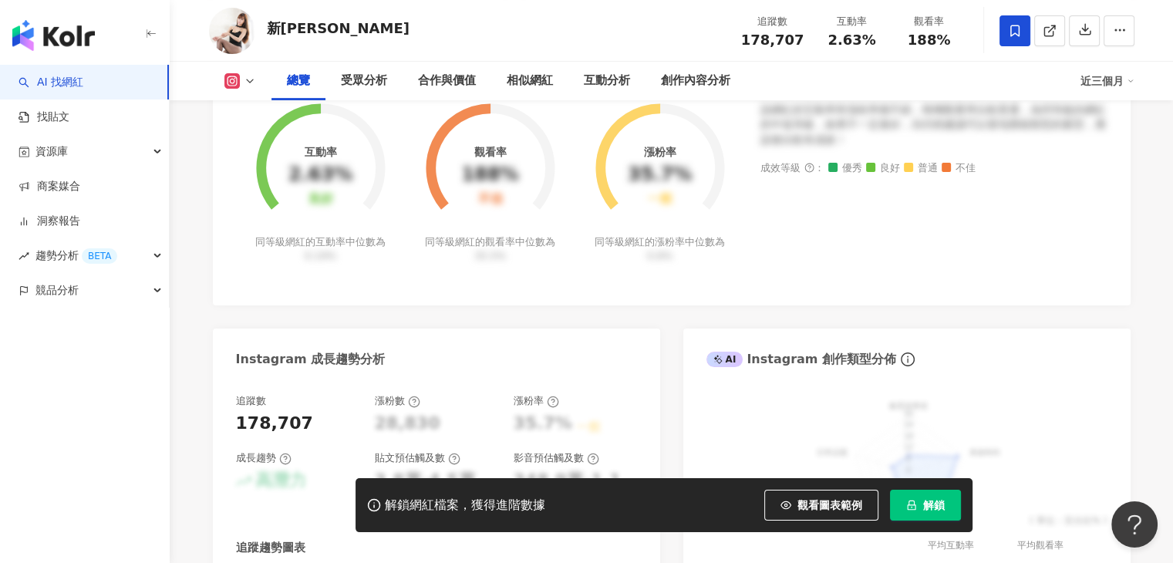
scroll to position [370, 0]
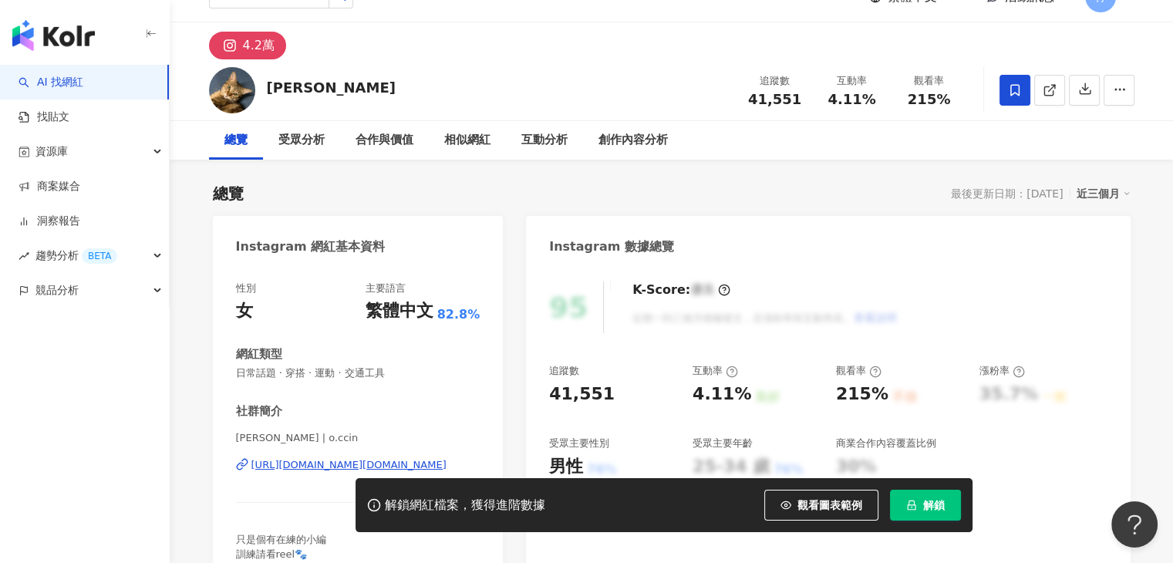
scroll to position [308, 0]
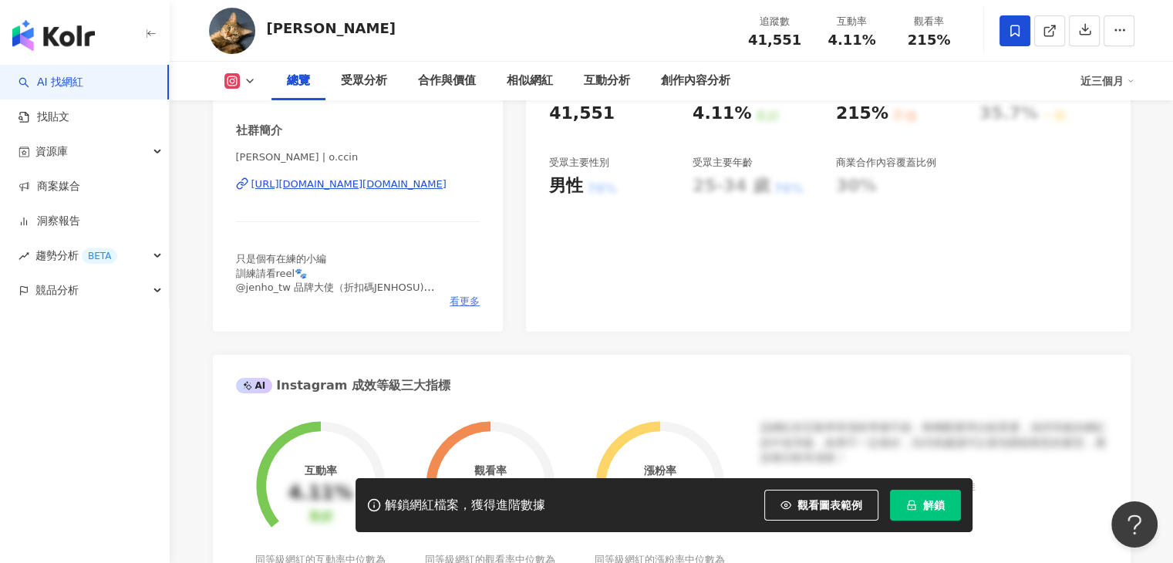
click at [460, 304] on span "看更多" at bounding box center [464, 302] width 30 height 14
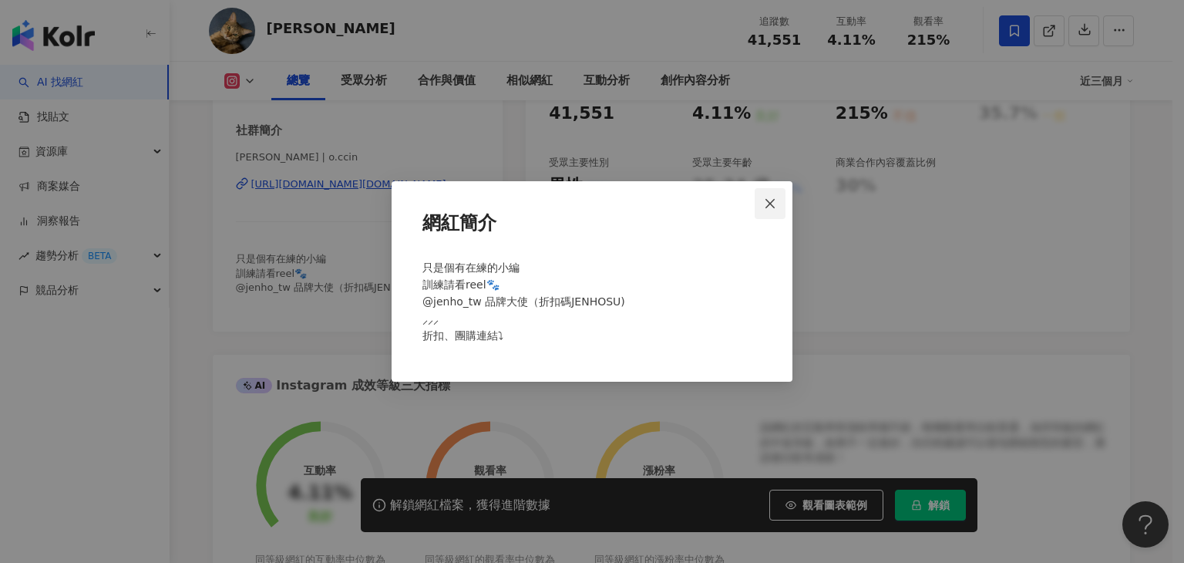
click at [763, 201] on span "Close" at bounding box center [770, 203] width 31 height 12
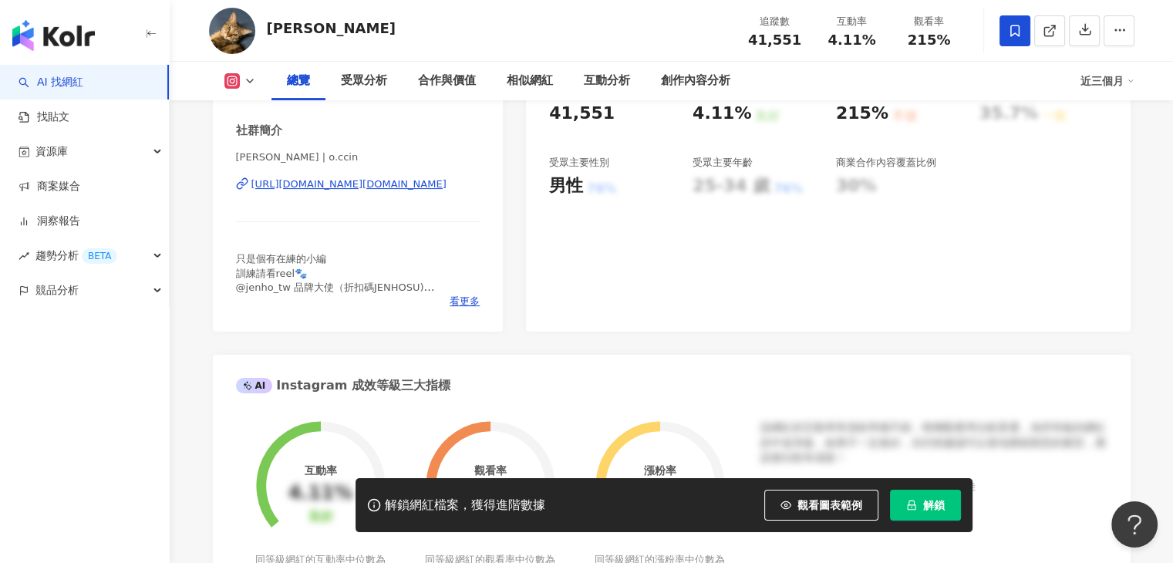
click at [595, 305] on div "95 K-Score : 優良 近期一到三個月積極發文，且漲粉率與互動率高。 查看說明 追蹤數 41,551 互動率 4.11% 良好 觀看率 215% 不佳…" at bounding box center [828, 158] width 604 height 346
click at [476, 303] on span "看更多" at bounding box center [464, 302] width 30 height 14
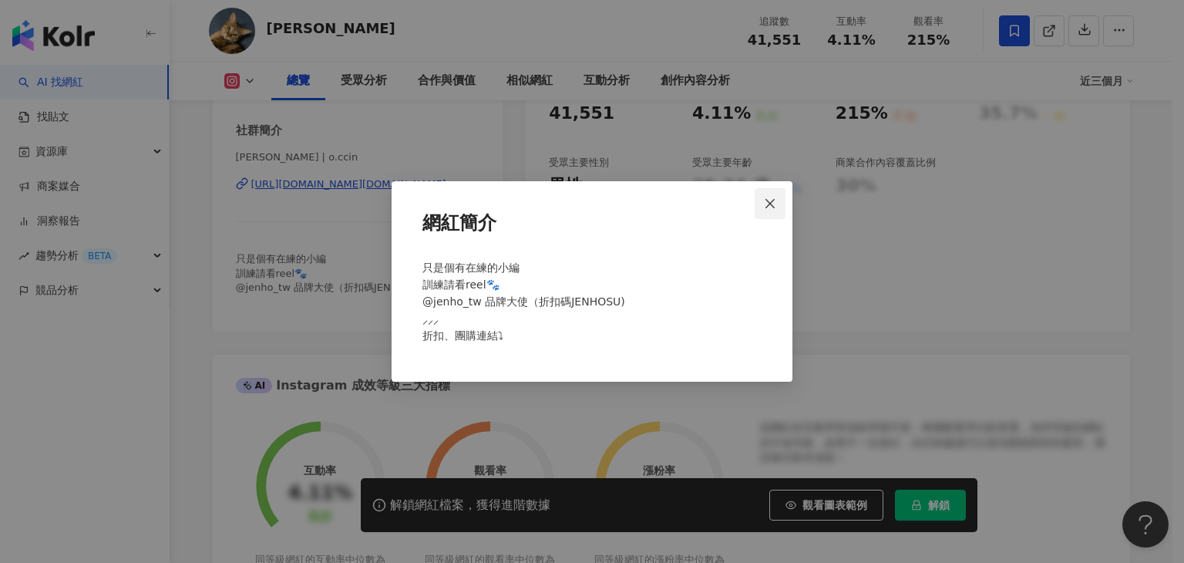
click at [776, 199] on icon "close" at bounding box center [770, 203] width 12 height 12
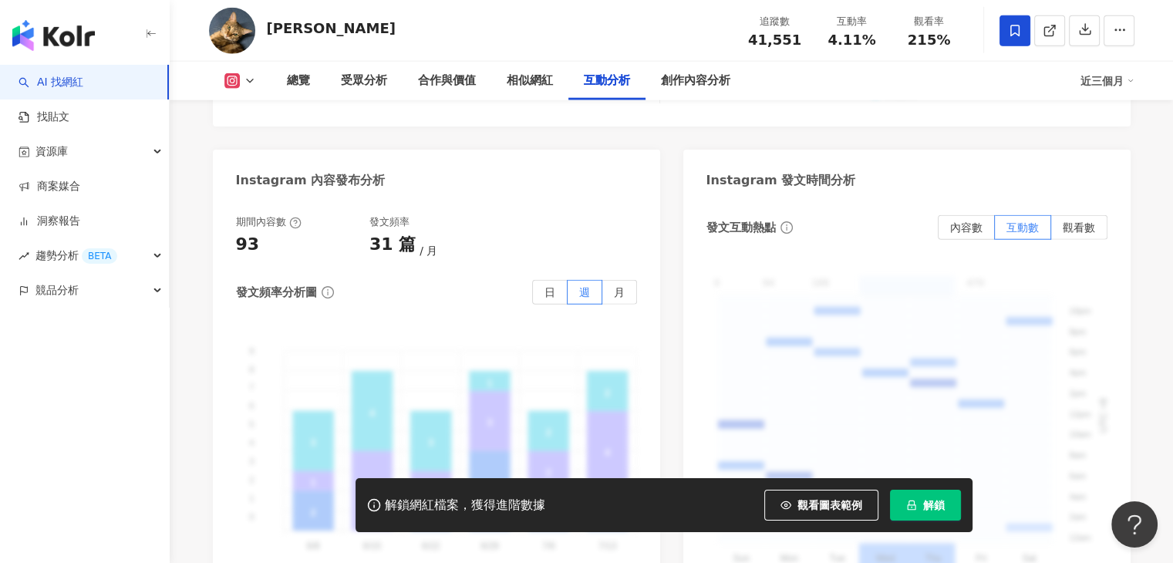
scroll to position [4086, 0]
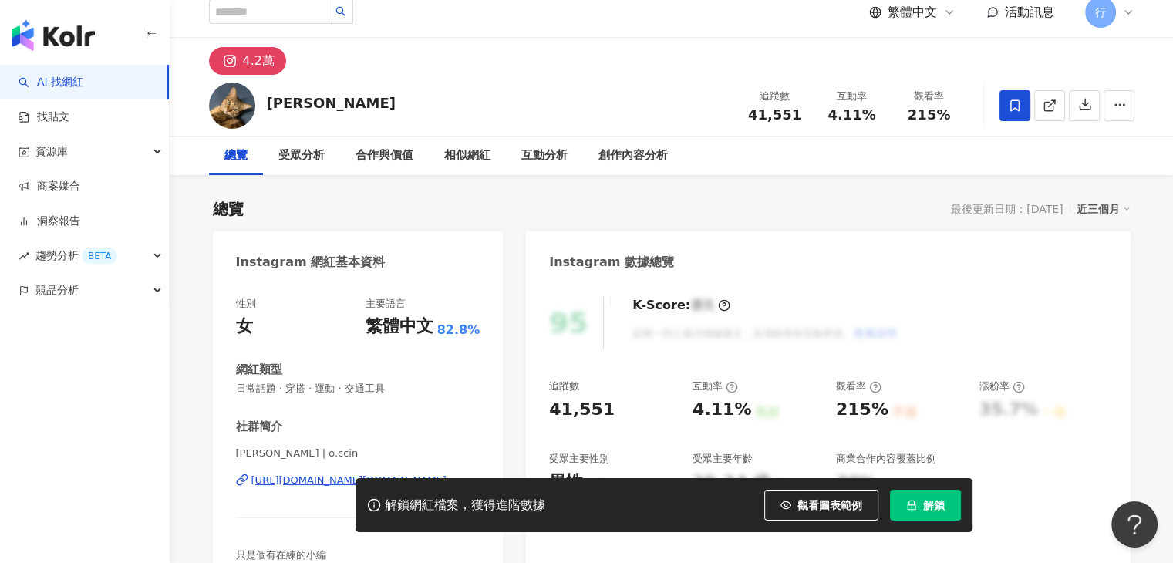
scroll to position [385, 0]
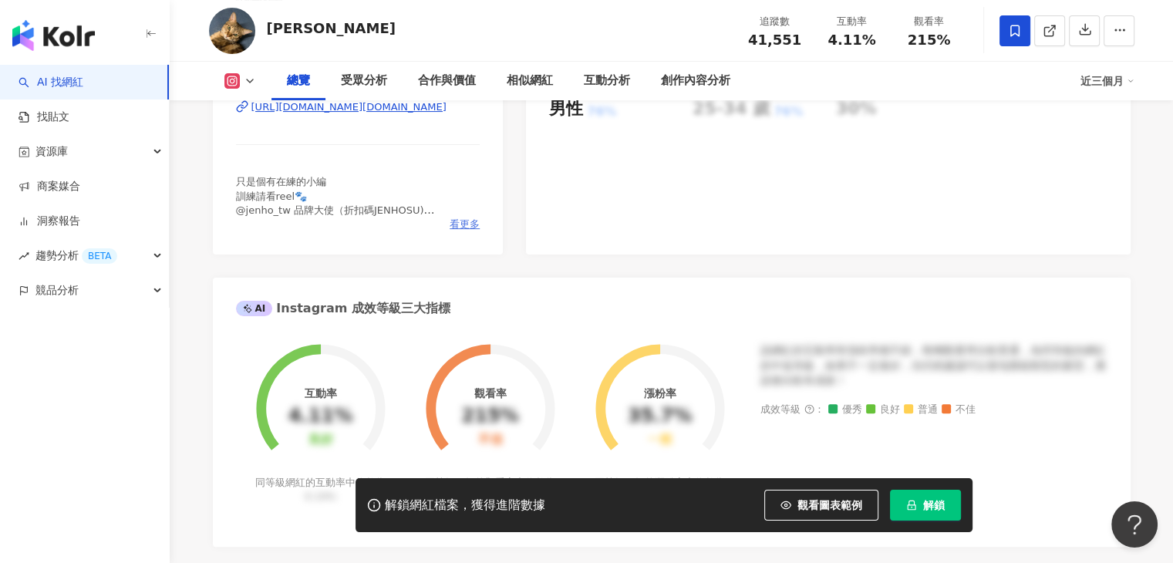
click at [470, 222] on span "看更多" at bounding box center [464, 224] width 30 height 14
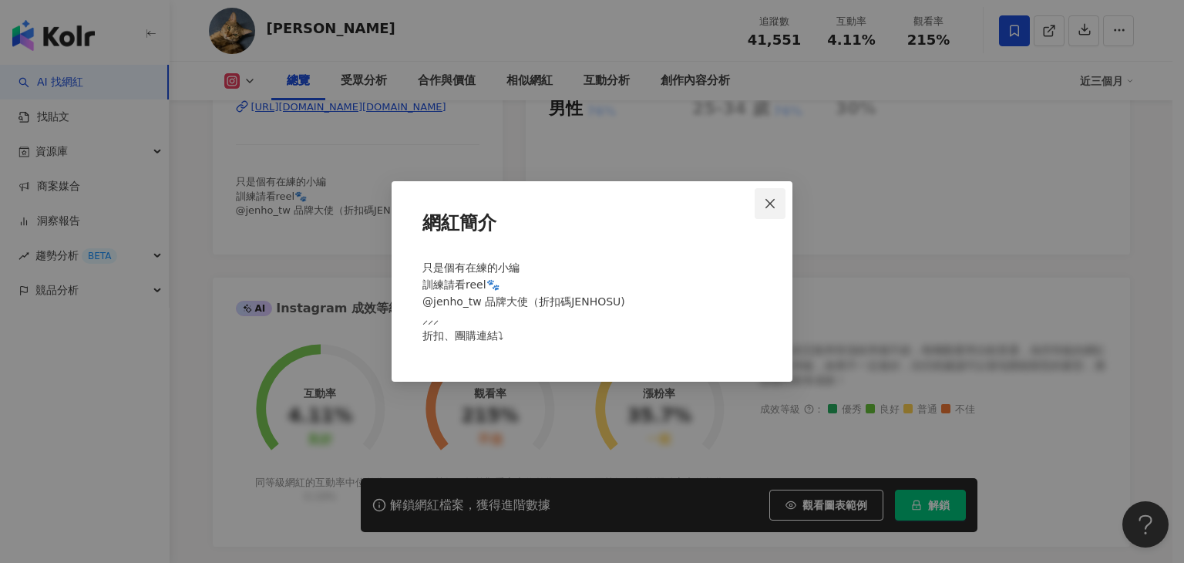
click at [780, 201] on span "Close" at bounding box center [770, 203] width 31 height 12
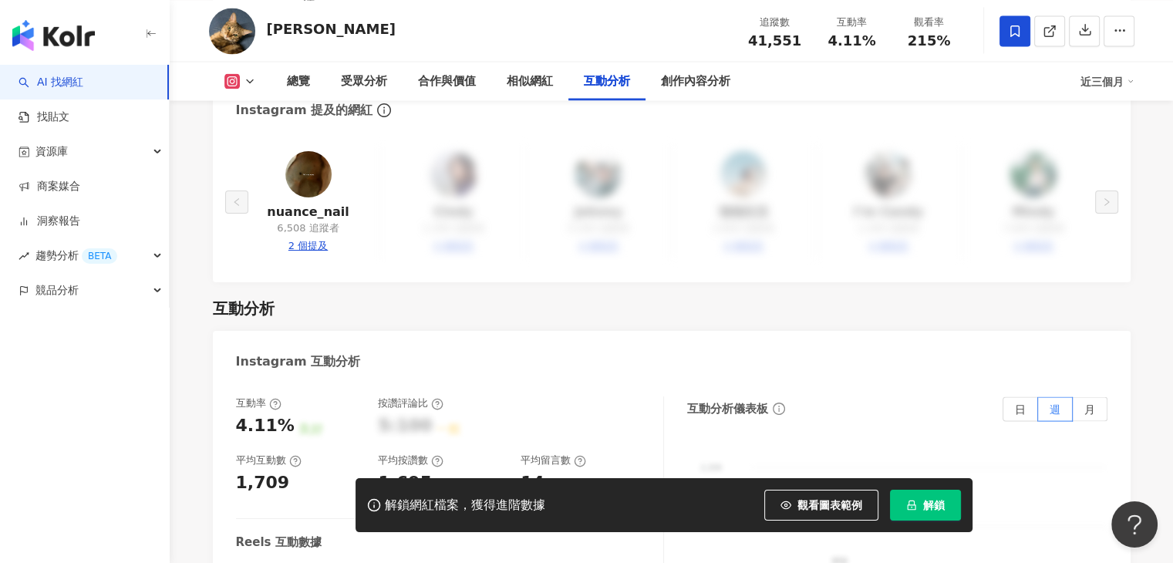
scroll to position [3469, 0]
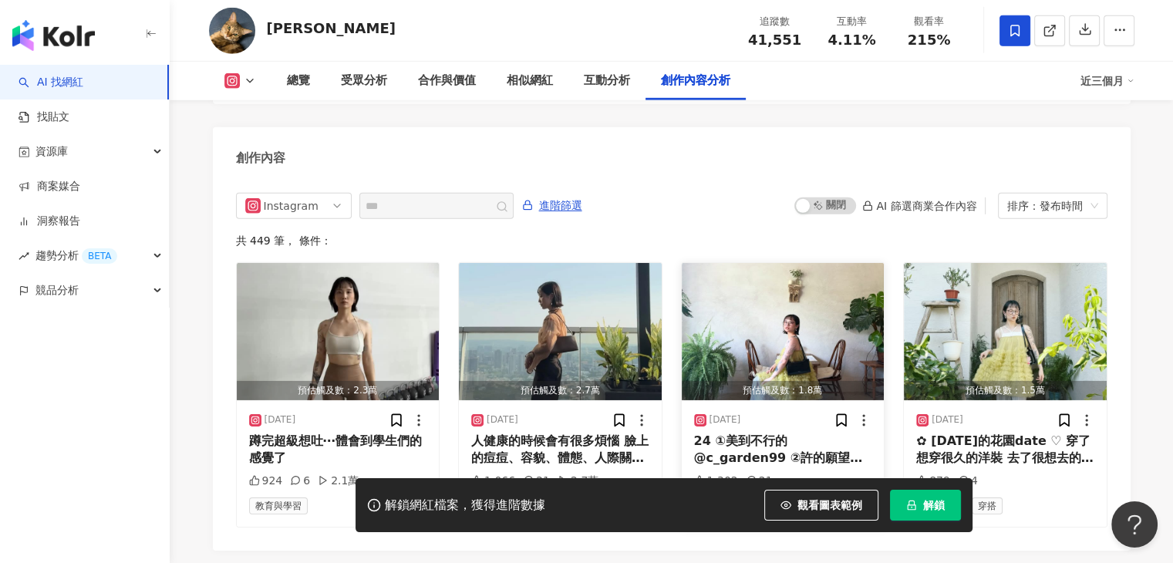
scroll to position [4716, 0]
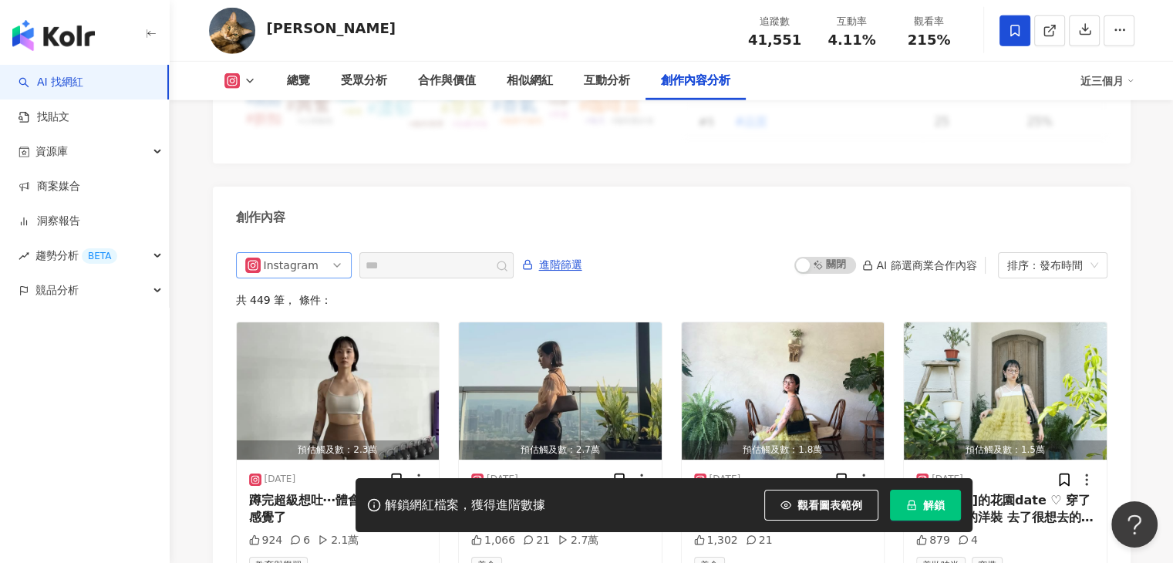
click at [348, 252] on div "Instagram all ig 不分平台 Instagram" at bounding box center [294, 265] width 116 height 26
click at [395, 187] on div "創作內容" at bounding box center [671, 212] width 917 height 50
drag, startPoint x: 330, startPoint y: 28, endPoint x: 270, endPoint y: 28, distance: 60.1
click at [270, 28] on div "蘇蘇 ソソ 追蹤數 41,551 互動率 4.11% 觀看率 215%" at bounding box center [671, 30] width 987 height 61
copy div "[PERSON_NAME]"
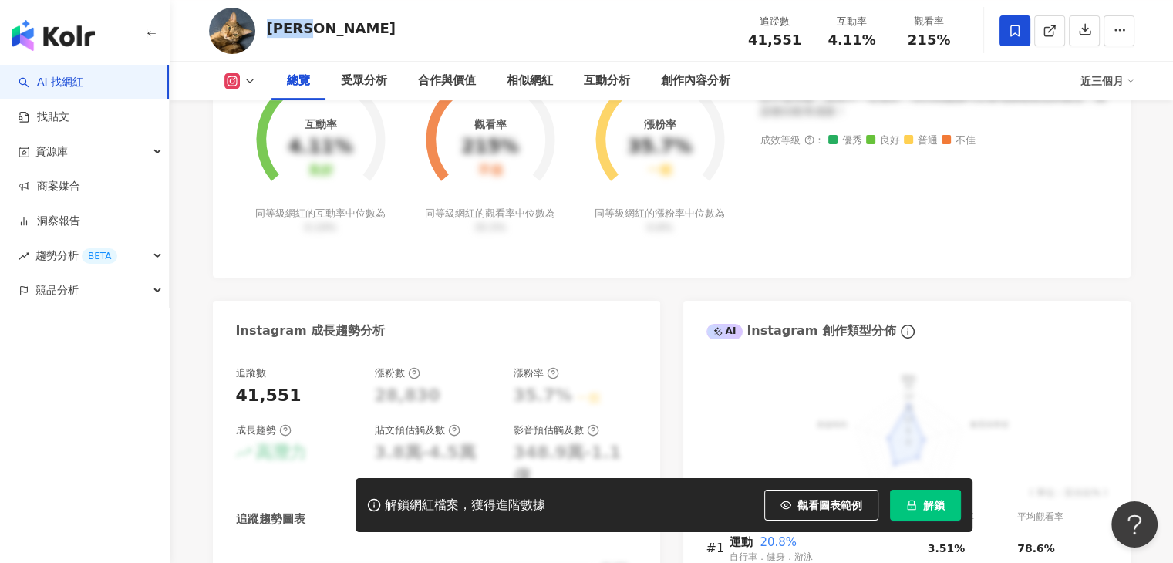
scroll to position [244, 0]
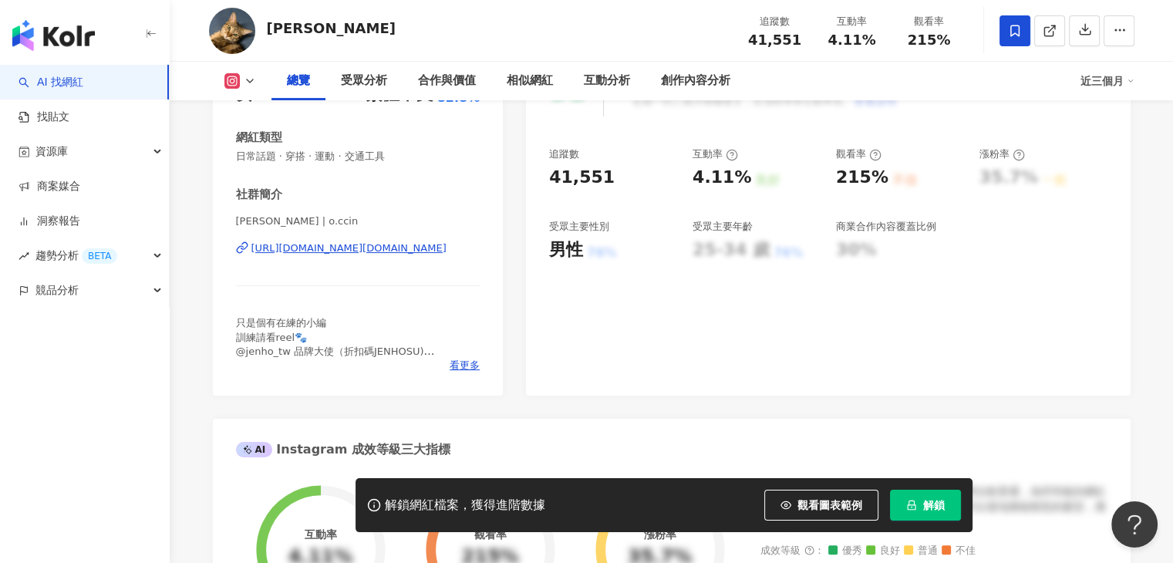
click at [480, 271] on div "性別 女 主要語言 繁體中文 82.8% 網紅類型 日常話題 · 穿搭 · 運動 · 交通工具 社群簡介 蘇蘇 すす | o.ccin https://www…" at bounding box center [358, 222] width 291 height 346
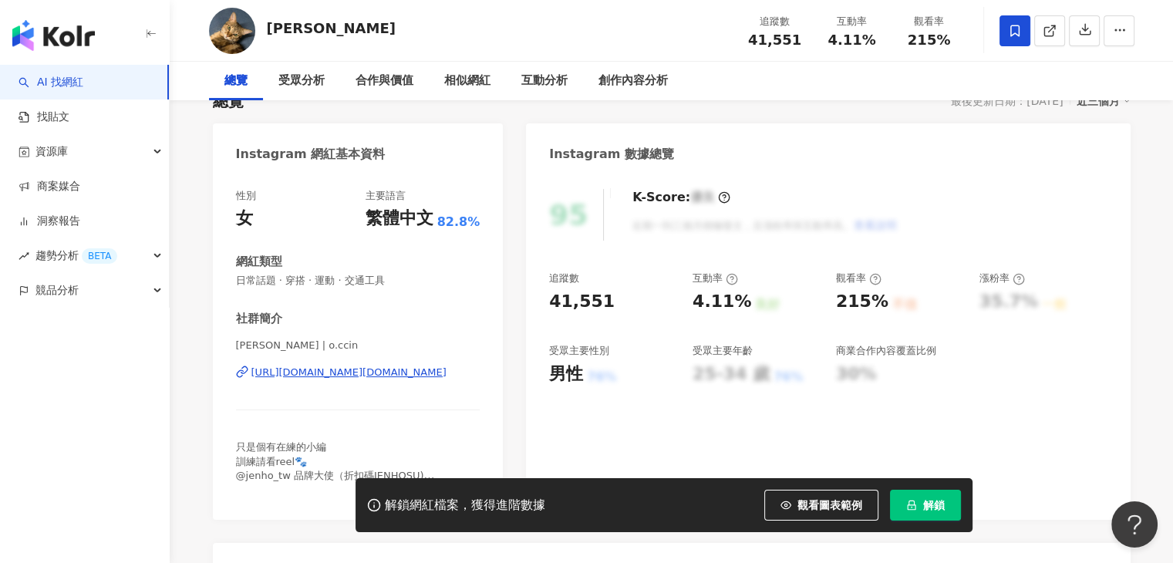
scroll to position [0, 0]
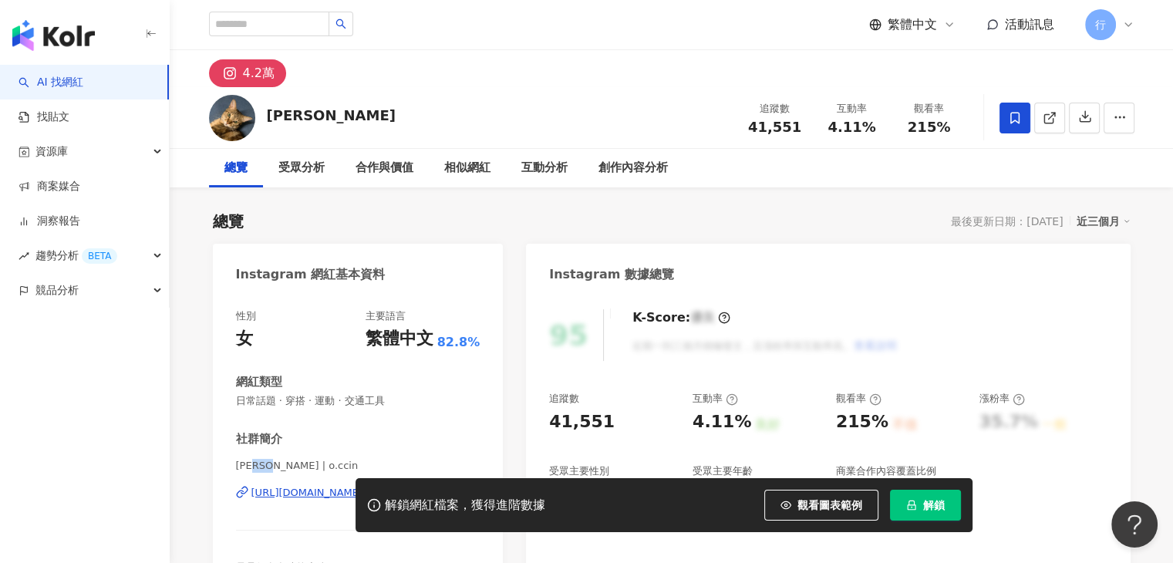
drag, startPoint x: 278, startPoint y: 465, endPoint x: 259, endPoint y: 466, distance: 19.3
click at [259, 466] on span "[PERSON_NAME] | o.ccin" at bounding box center [358, 466] width 244 height 14
copy span "すす"
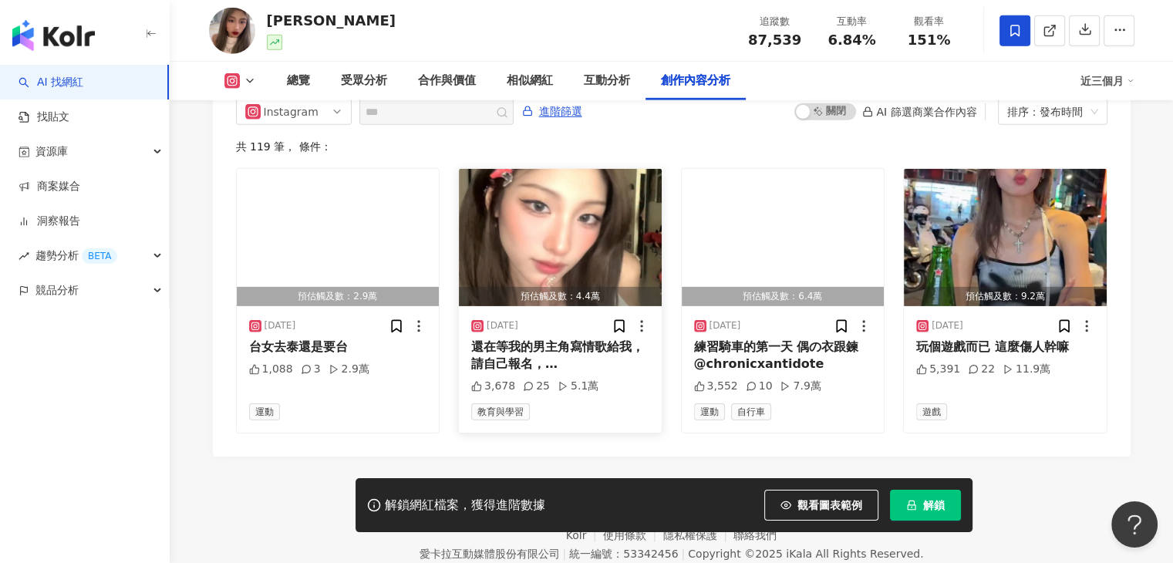
scroll to position [4703, 0]
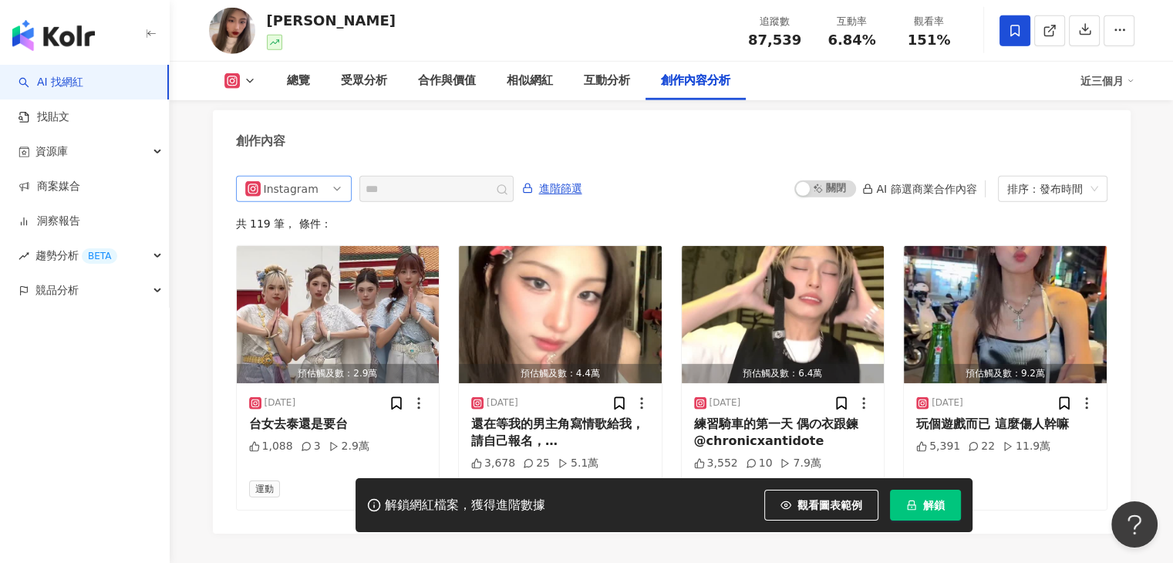
click at [337, 177] on span "Instagram" at bounding box center [293, 189] width 97 height 25
click at [370, 179] on div "ig Instagram all ig threads 不分平台 Instagram Threads 進階篩選 啟動 關閉 AI 篩選商業合作內容 排序：發布…" at bounding box center [671, 343] width 871 height 335
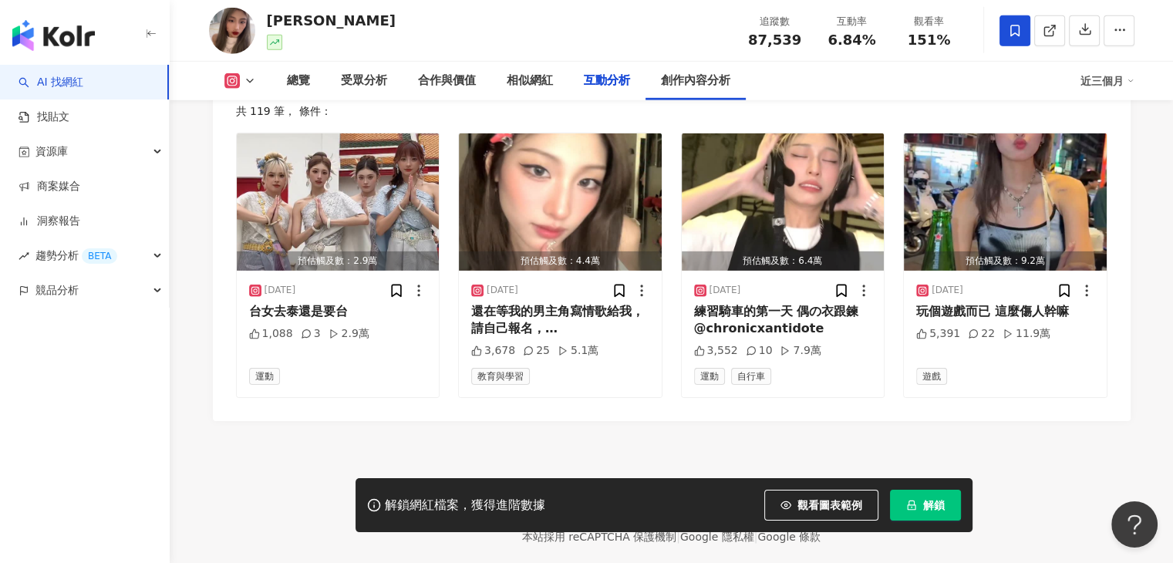
scroll to position [0, 0]
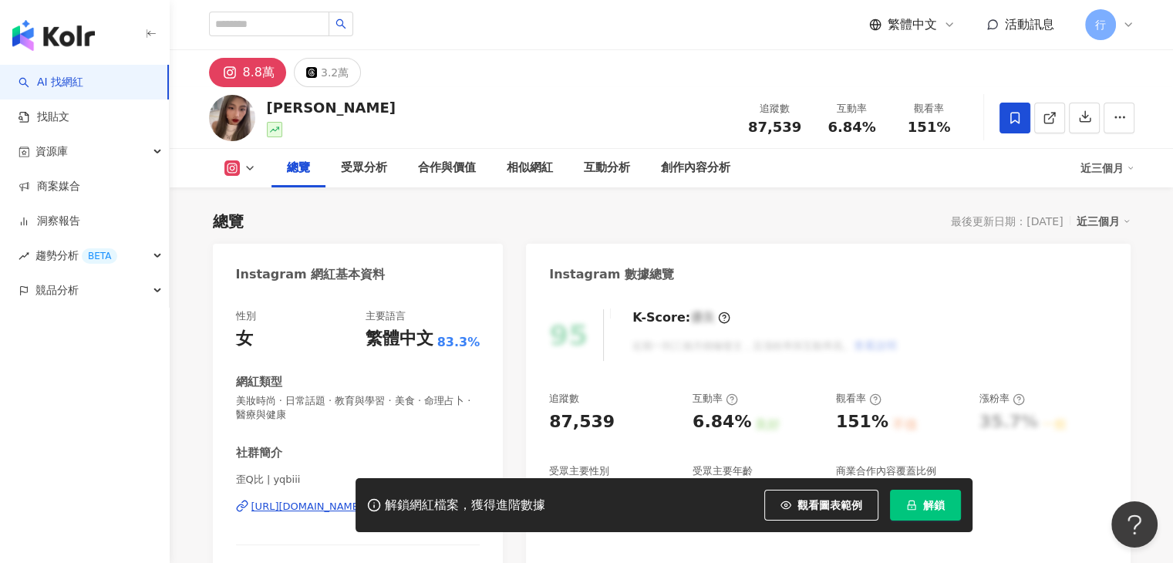
click at [254, 162] on icon at bounding box center [250, 168] width 12 height 12
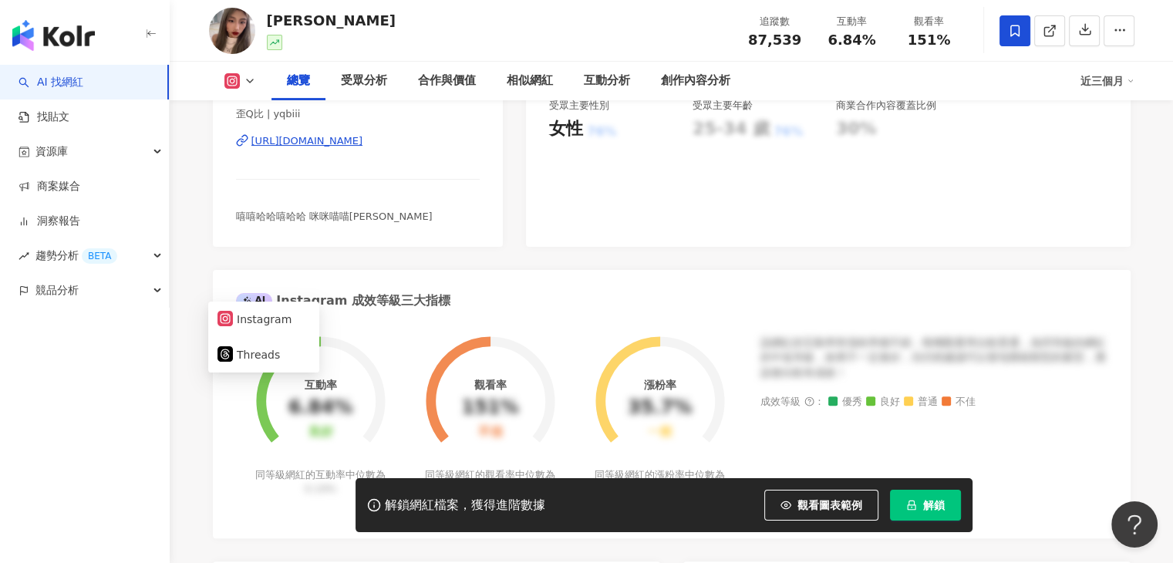
scroll to position [267, 0]
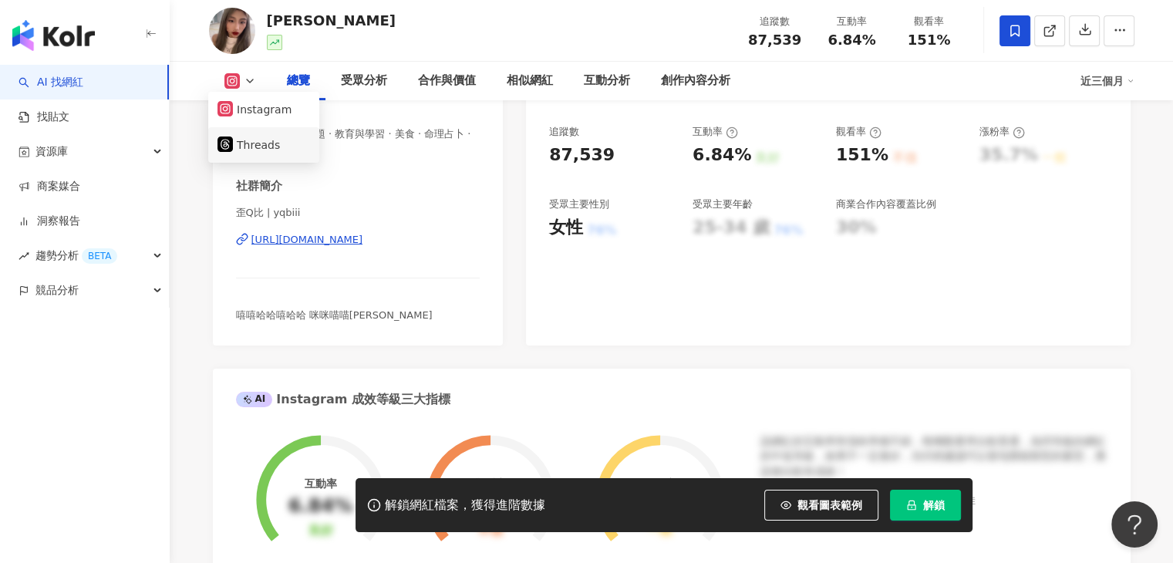
click at [270, 151] on button "Threads" at bounding box center [263, 145] width 93 height 22
click at [254, 75] on icon at bounding box center [250, 81] width 12 height 12
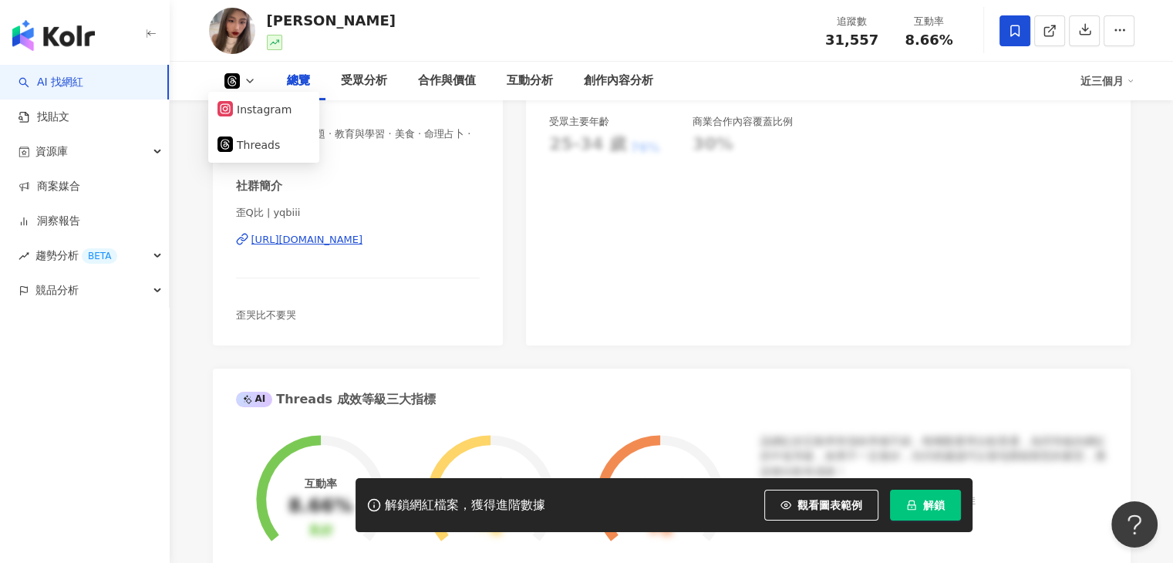
click at [441, 185] on div "社群簡介" at bounding box center [358, 186] width 244 height 16
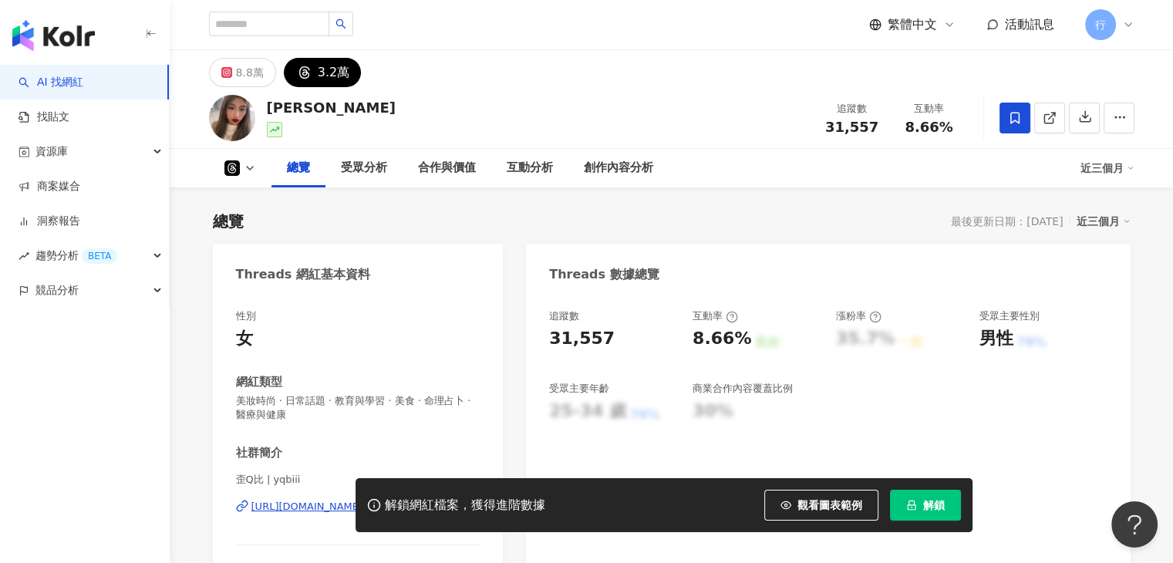
click at [253, 95] on div at bounding box center [232, 118] width 46 height 46
click at [253, 81] on div "8.8萬" at bounding box center [250, 73] width 28 height 22
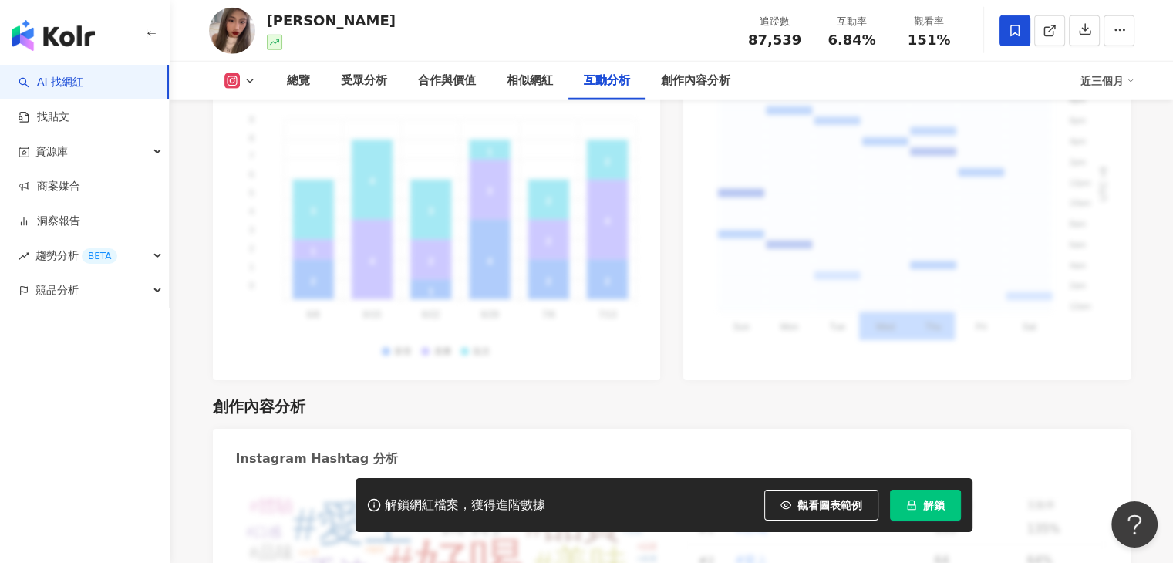
scroll to position [4317, 0]
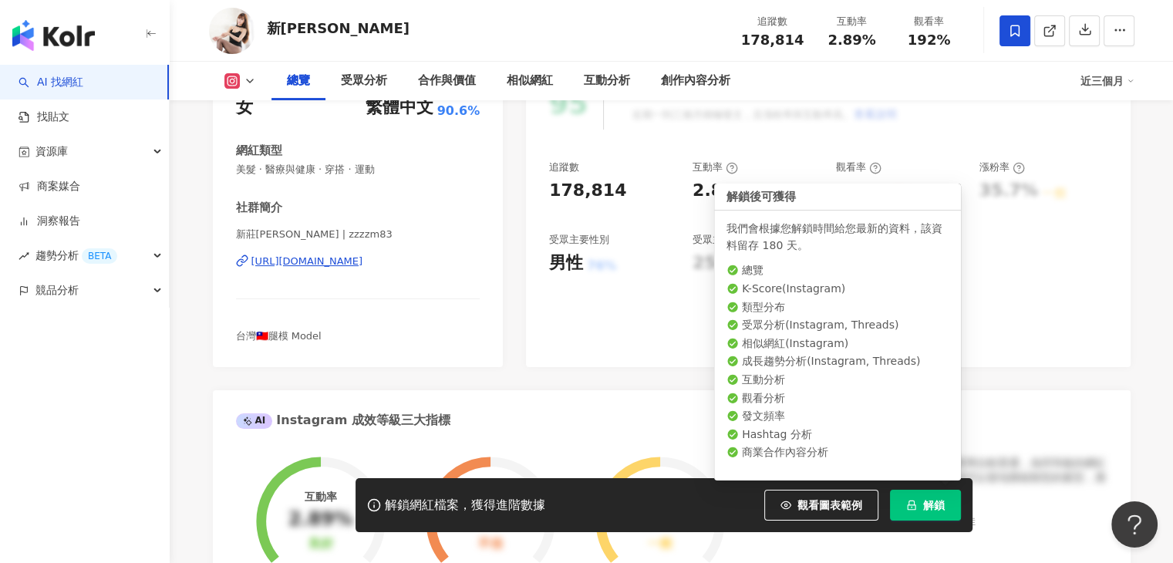
click at [937, 503] on span "解鎖" at bounding box center [934, 505] width 22 height 12
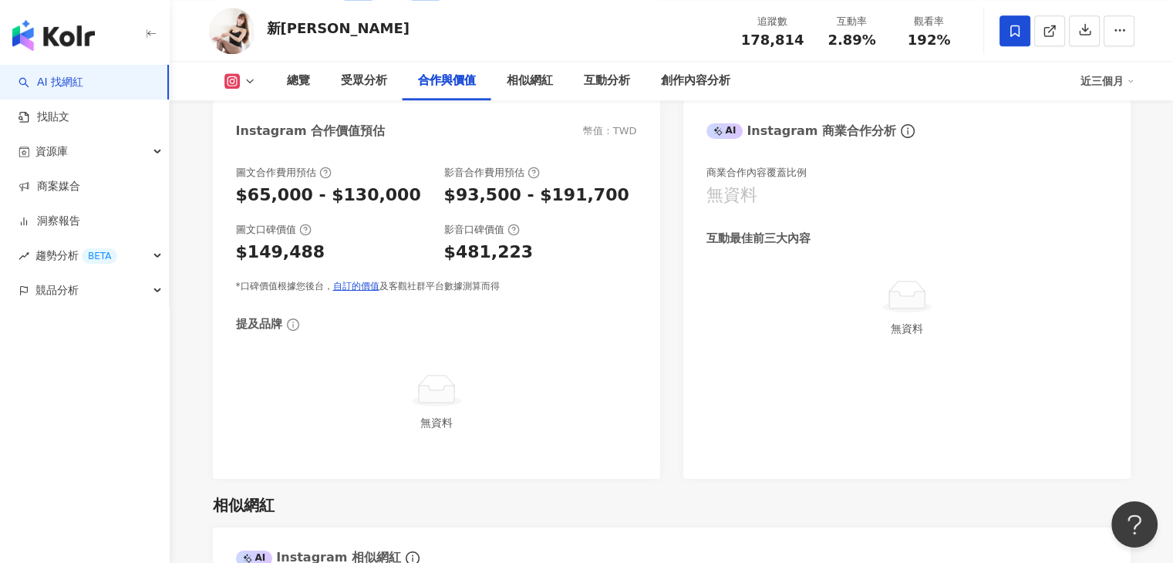
scroll to position [2082, 0]
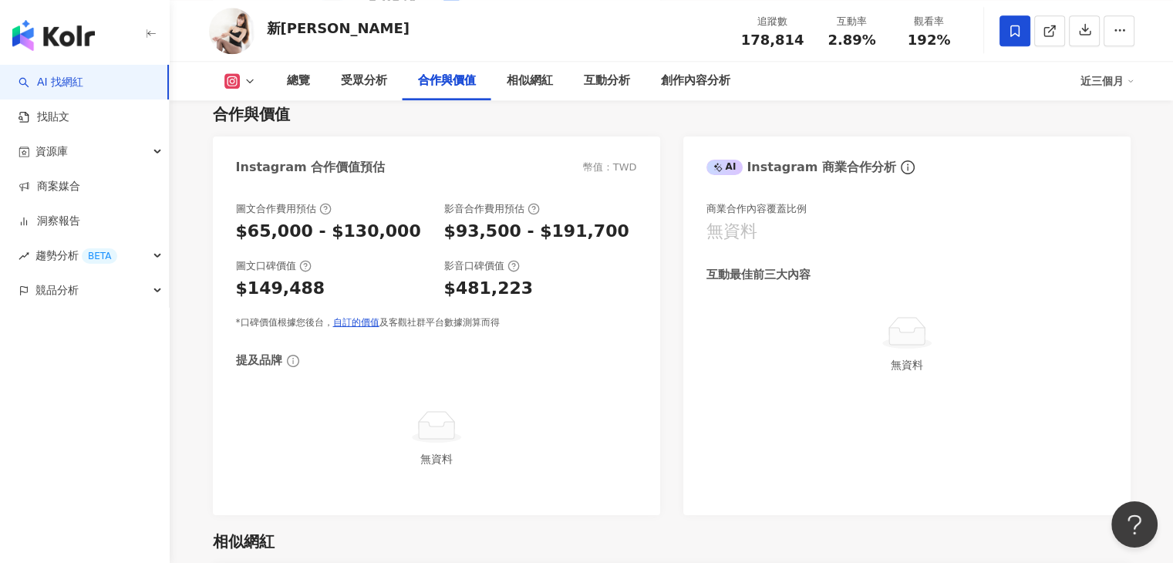
click at [251, 84] on icon at bounding box center [250, 81] width 12 height 12
click at [464, 140] on div "Instagram 合作價值預估 幣值：TWD" at bounding box center [436, 161] width 447 height 50
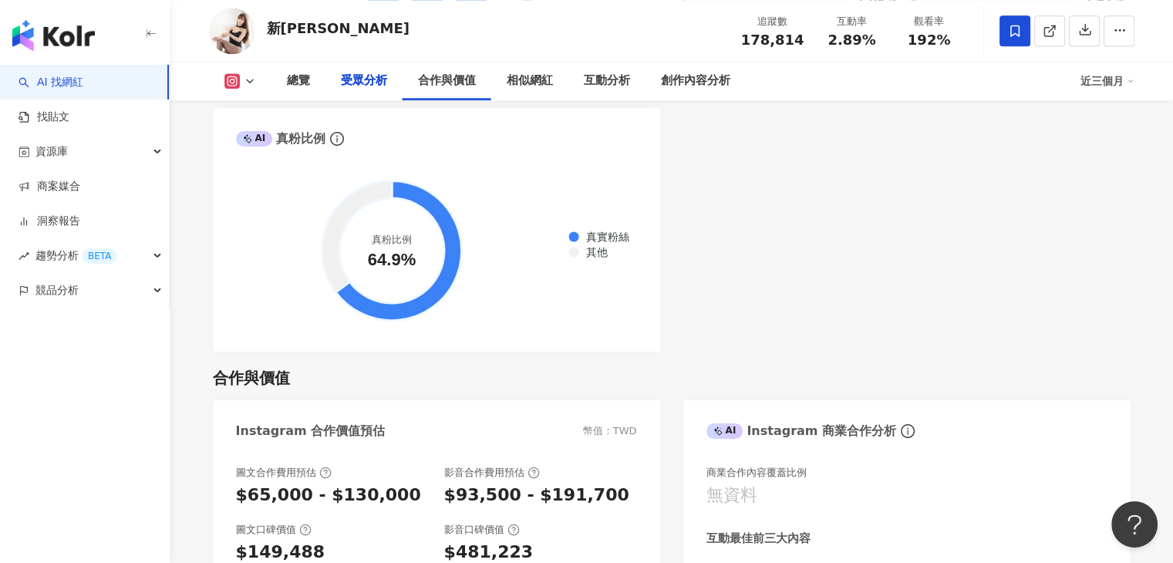
scroll to position [1773, 0]
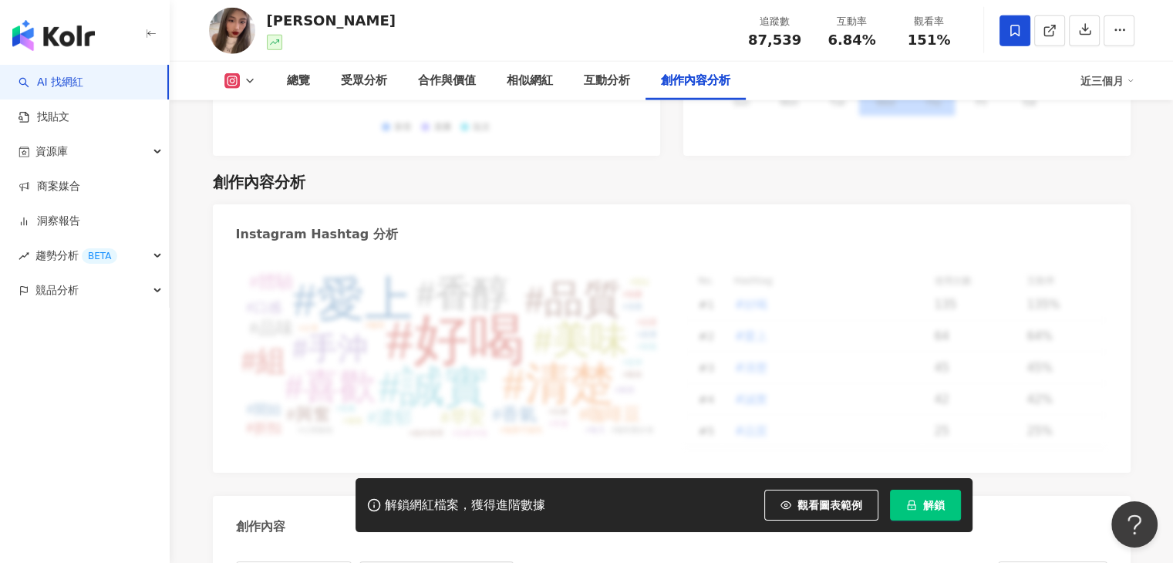
scroll to position [4317, 0]
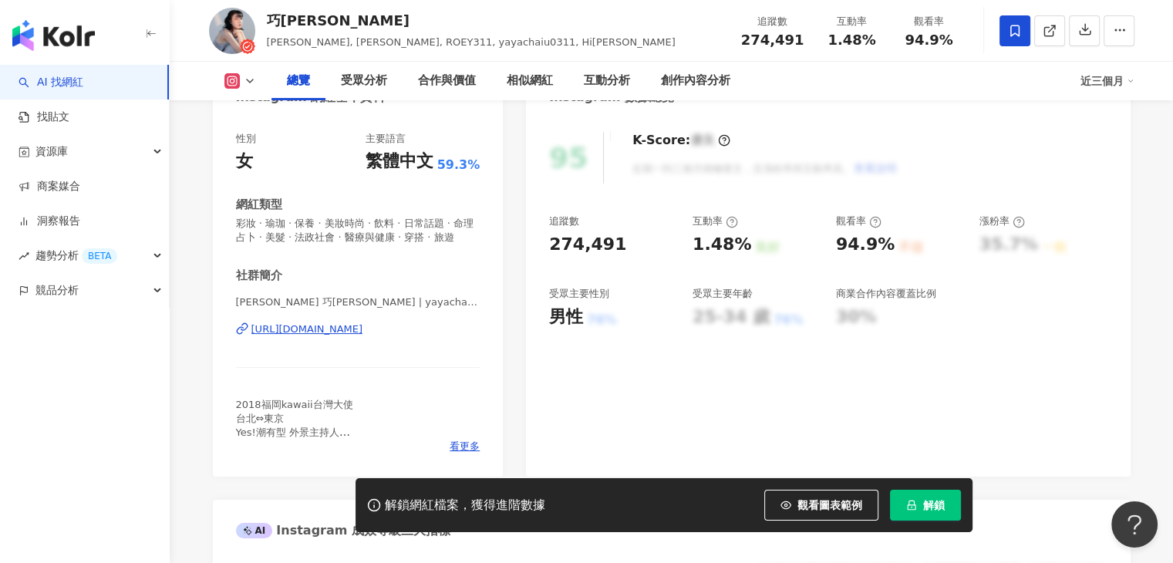
scroll to position [308, 0]
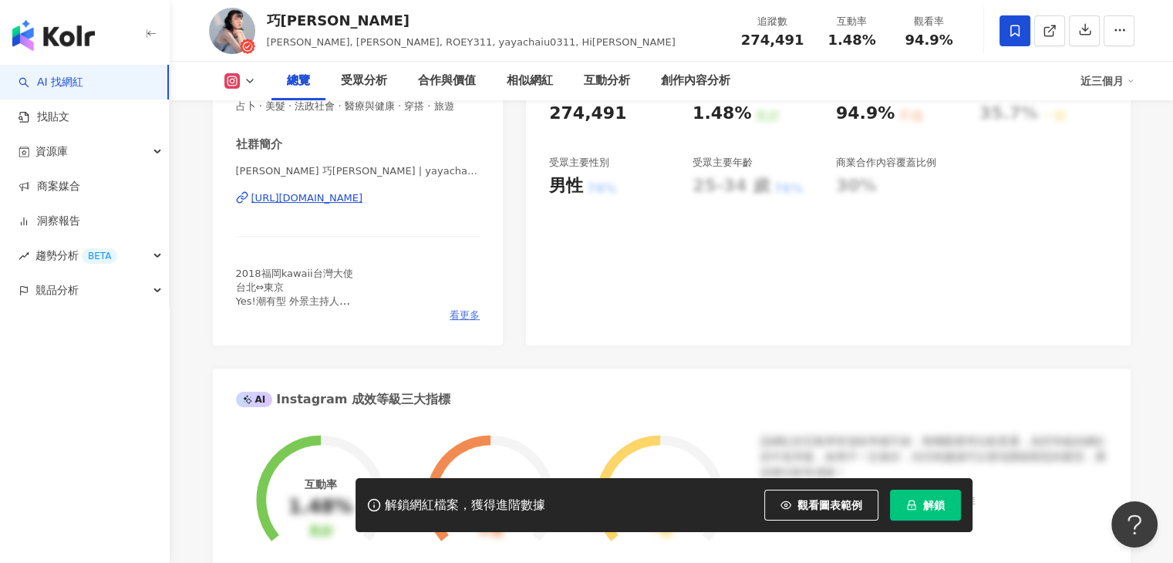
click at [459, 322] on span "看更多" at bounding box center [464, 315] width 30 height 14
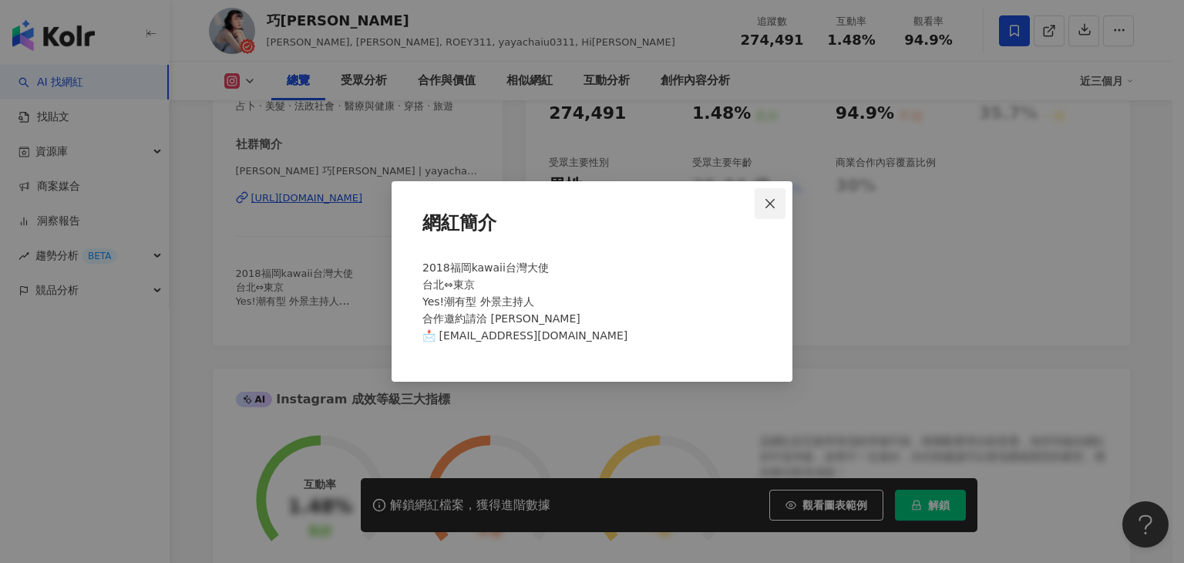
click at [772, 202] on icon "close" at bounding box center [770, 203] width 12 height 12
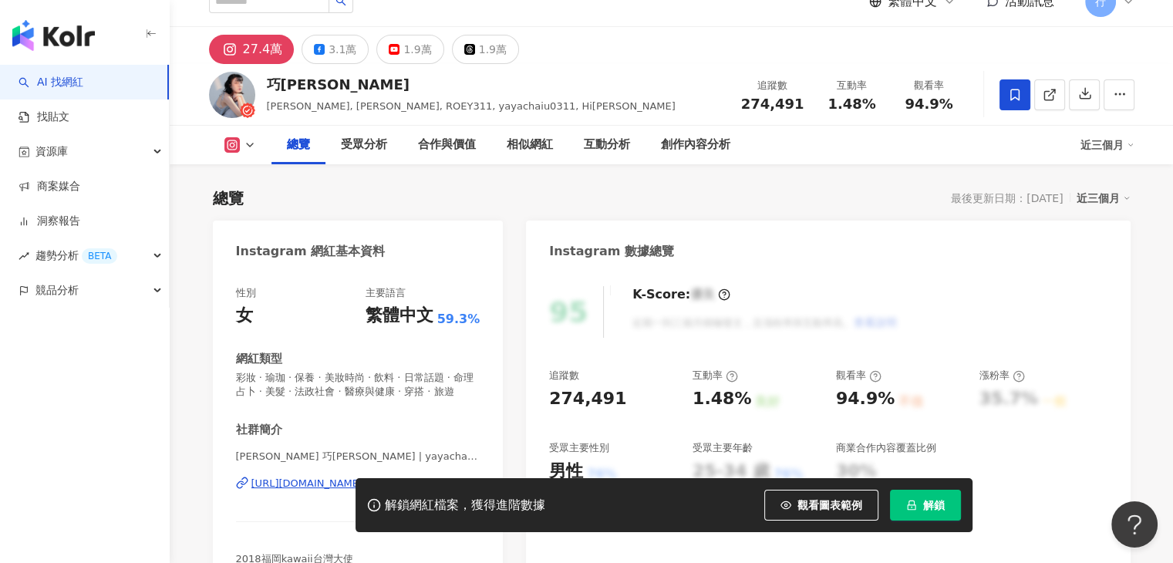
scroll to position [0, 0]
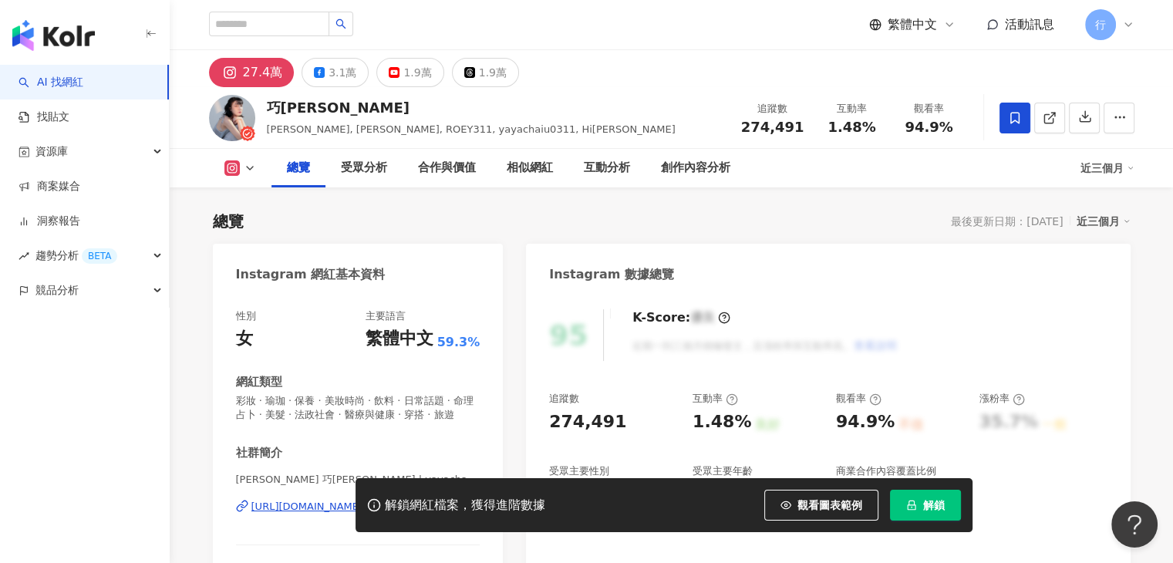
click at [252, 167] on icon at bounding box center [250, 168] width 12 height 12
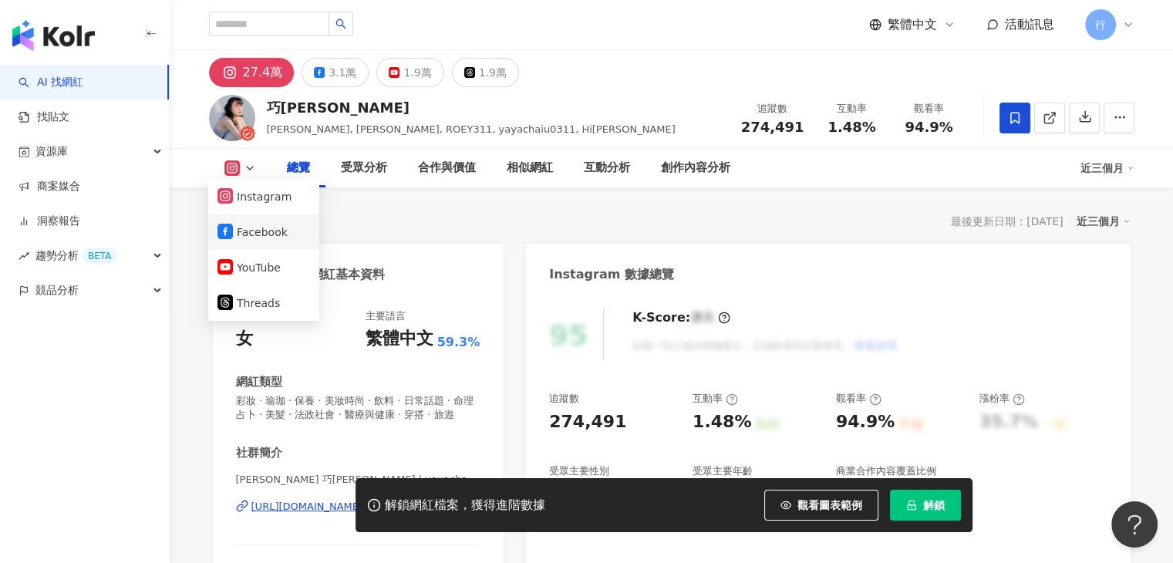
click at [257, 241] on button "Facebook" at bounding box center [263, 232] width 93 height 22
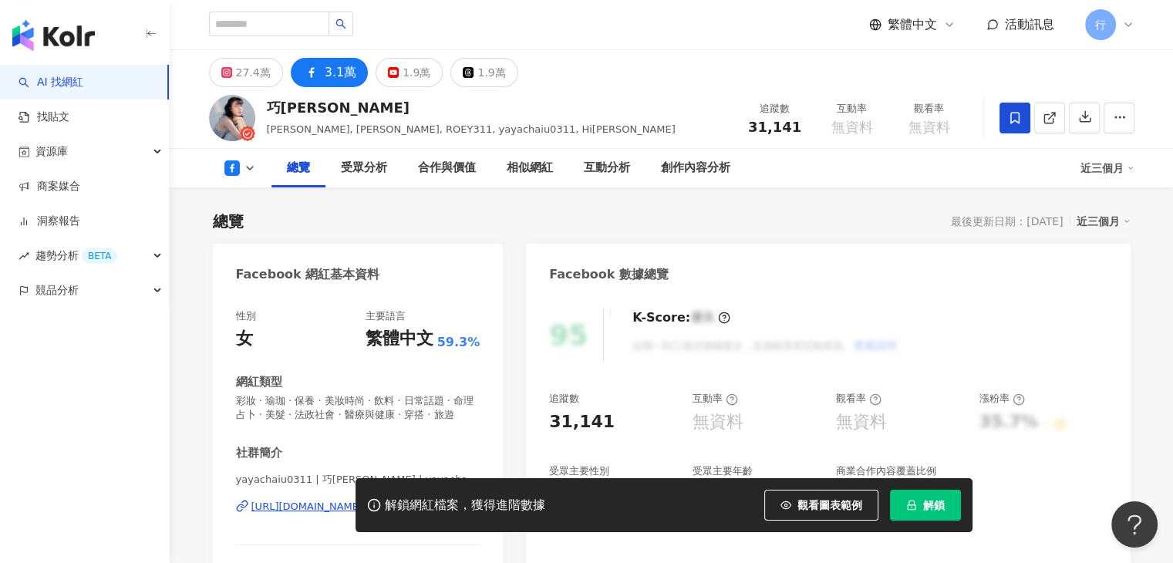
click at [250, 175] on button at bounding box center [240, 167] width 62 height 15
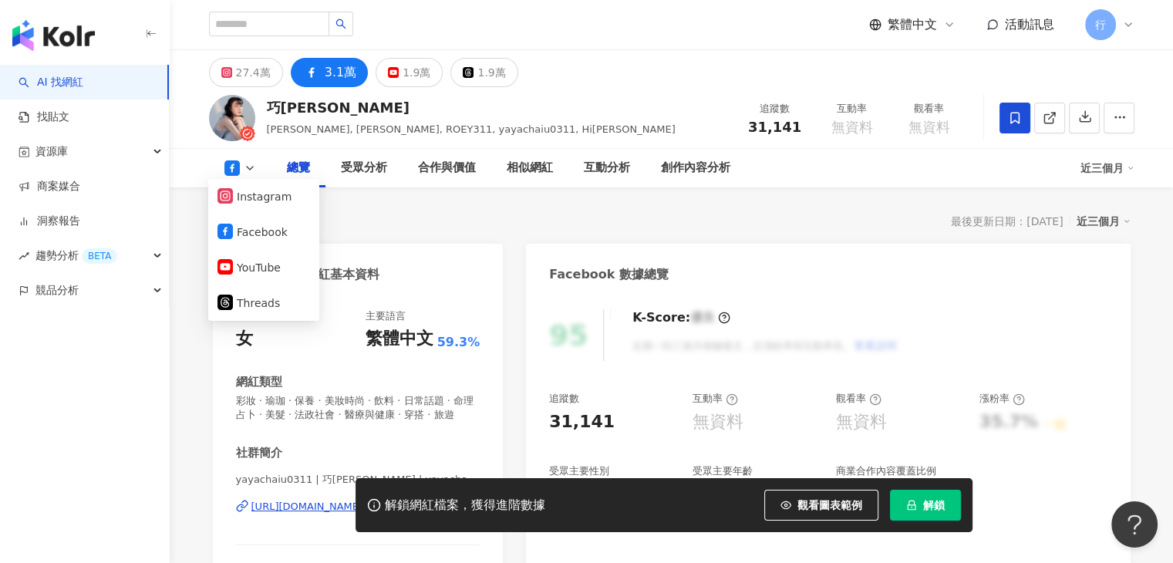
click at [250, 167] on icon at bounding box center [250, 168] width 12 height 12
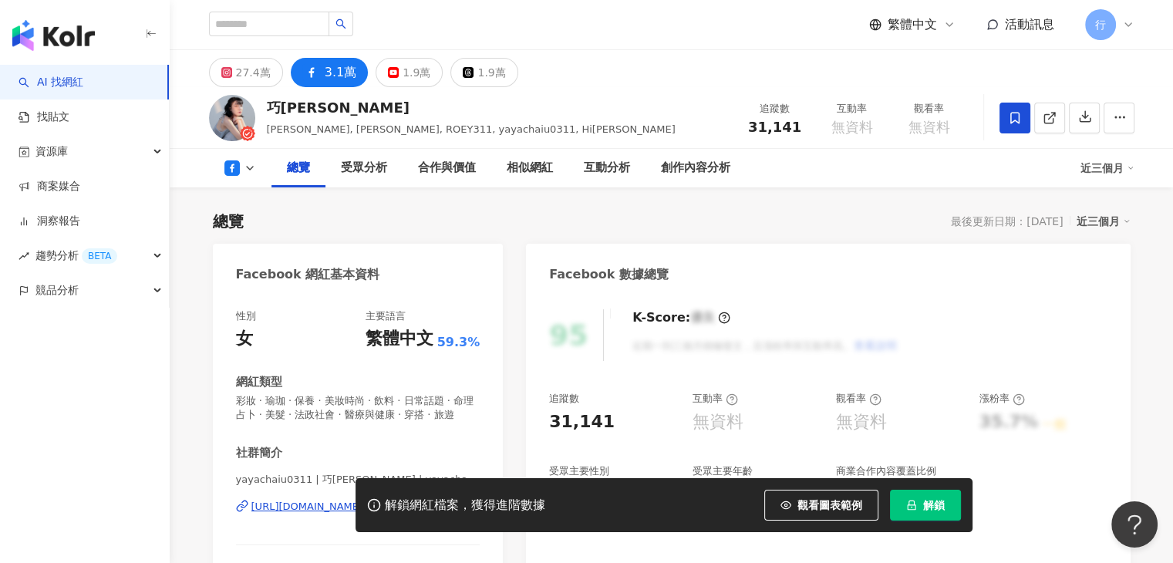
click at [254, 167] on icon at bounding box center [250, 168] width 12 height 12
click at [250, 193] on button "Instagram" at bounding box center [263, 197] width 93 height 22
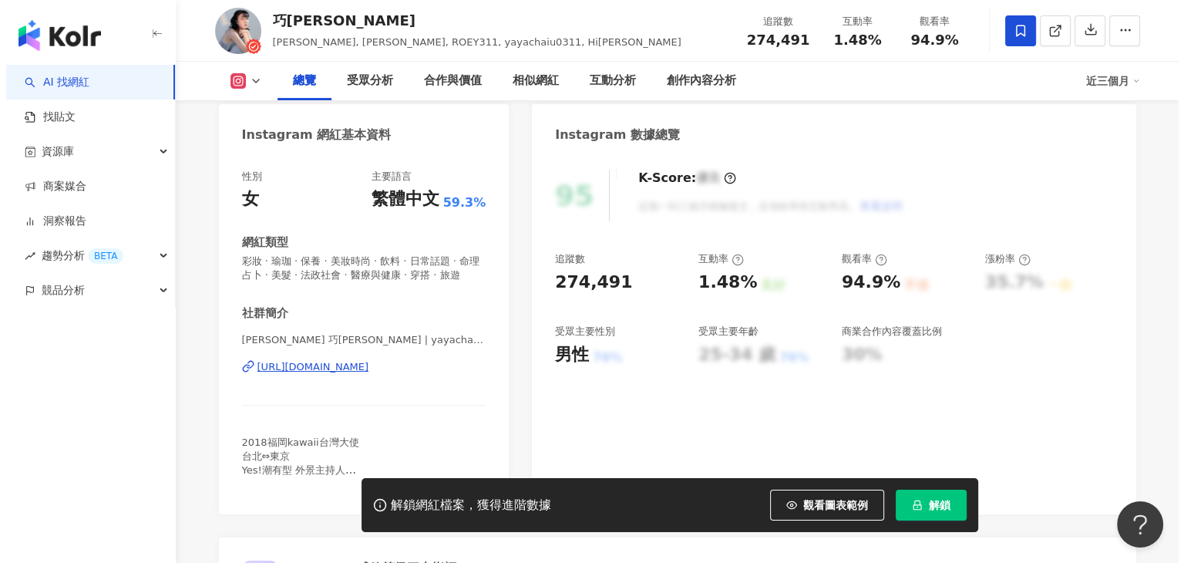
scroll to position [231, 0]
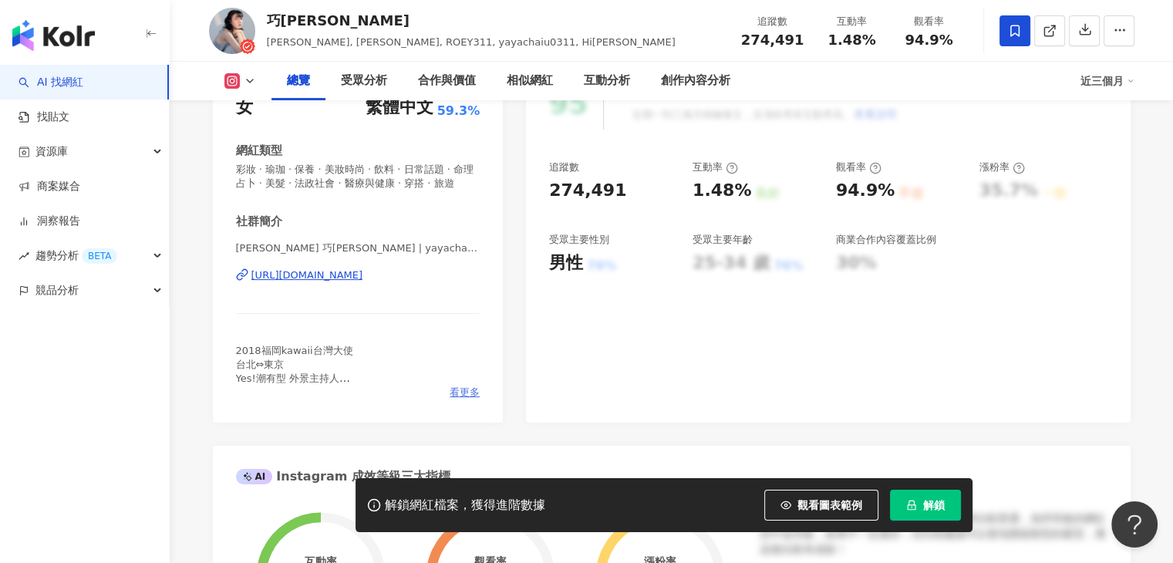
click at [467, 399] on span "看更多" at bounding box center [464, 392] width 30 height 14
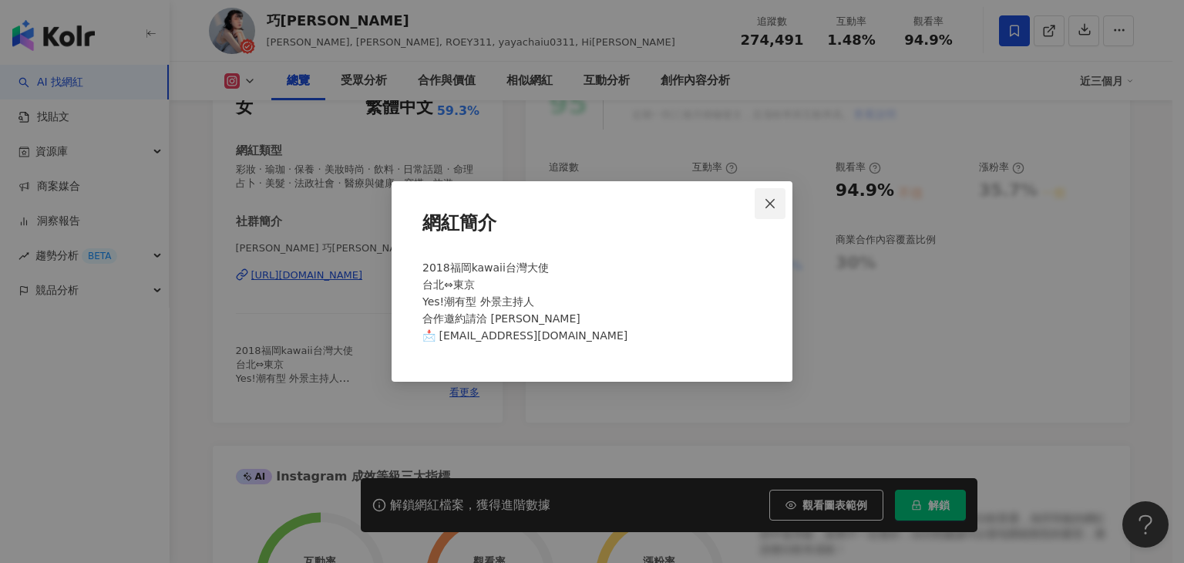
click at [771, 204] on icon "close" at bounding box center [770, 202] width 9 height 9
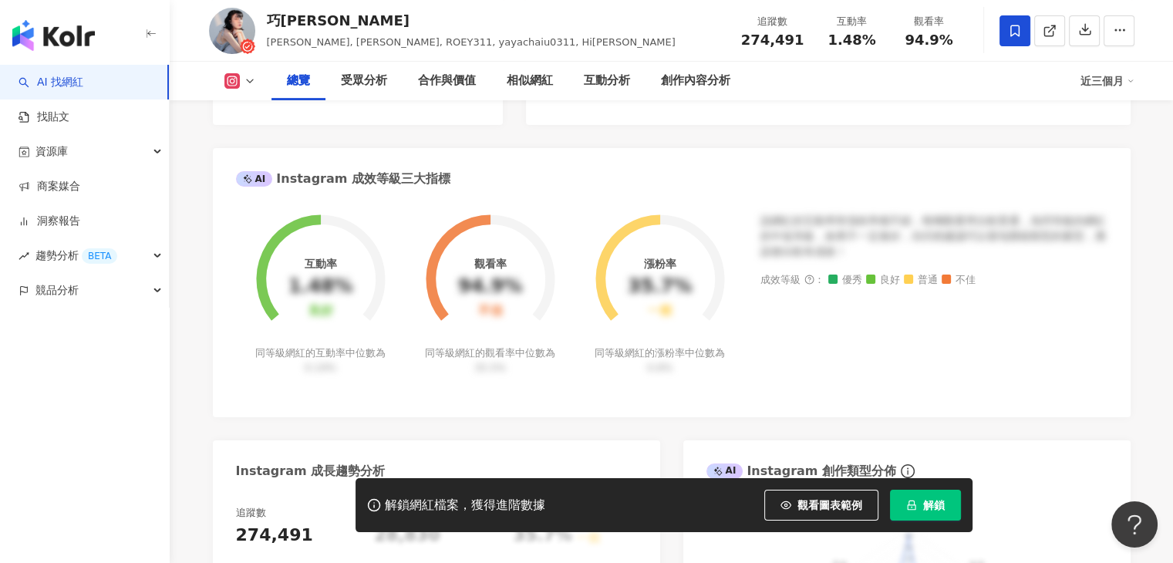
scroll to position [66, 0]
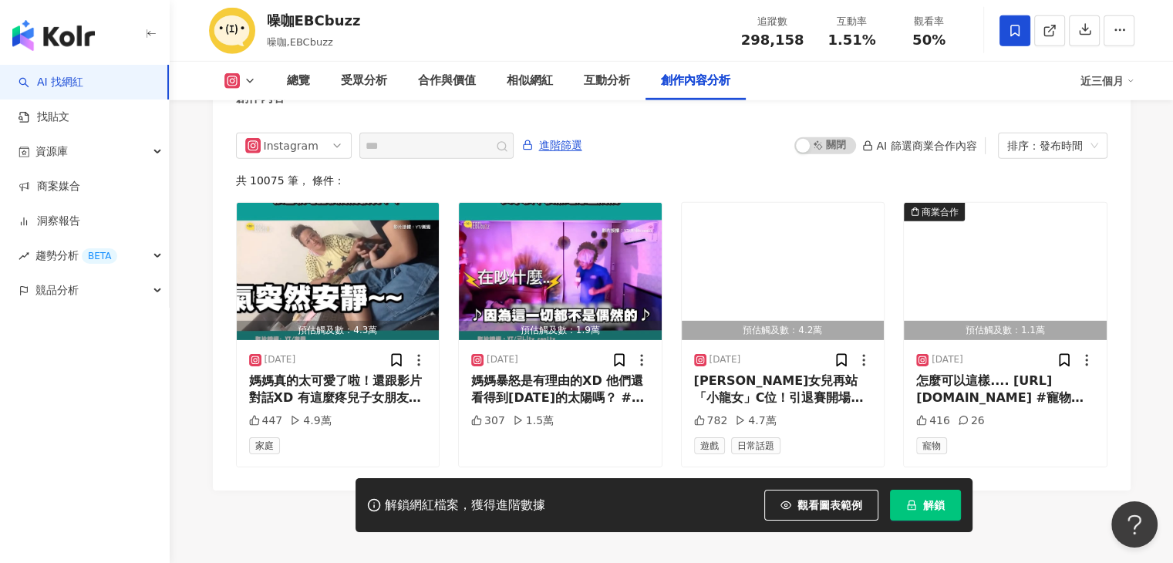
scroll to position [4659, 0]
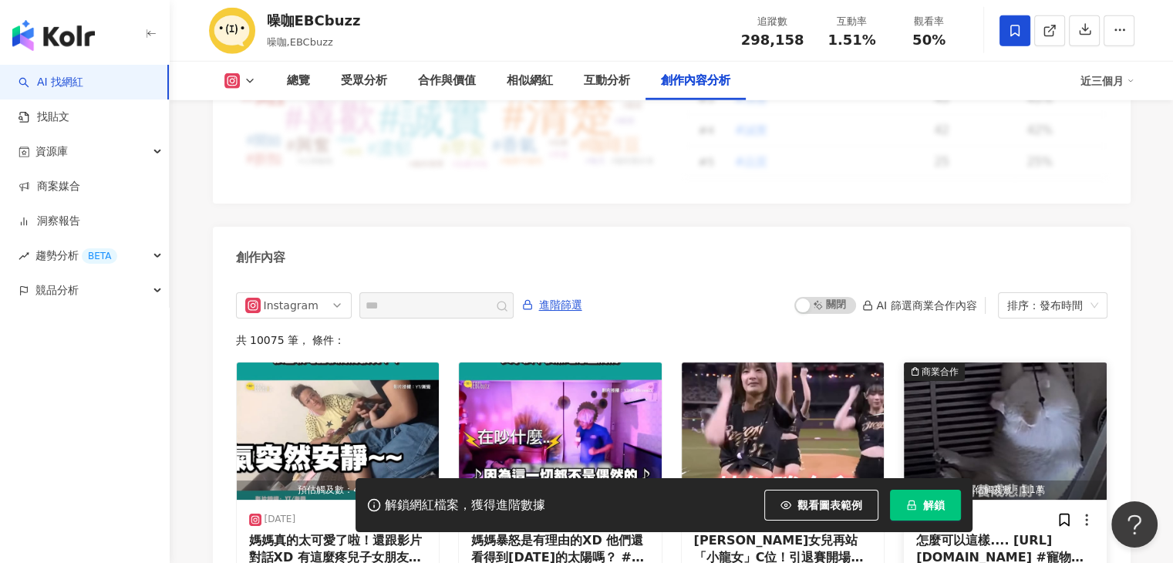
click at [1039, 362] on img "button" at bounding box center [1005, 430] width 203 height 137
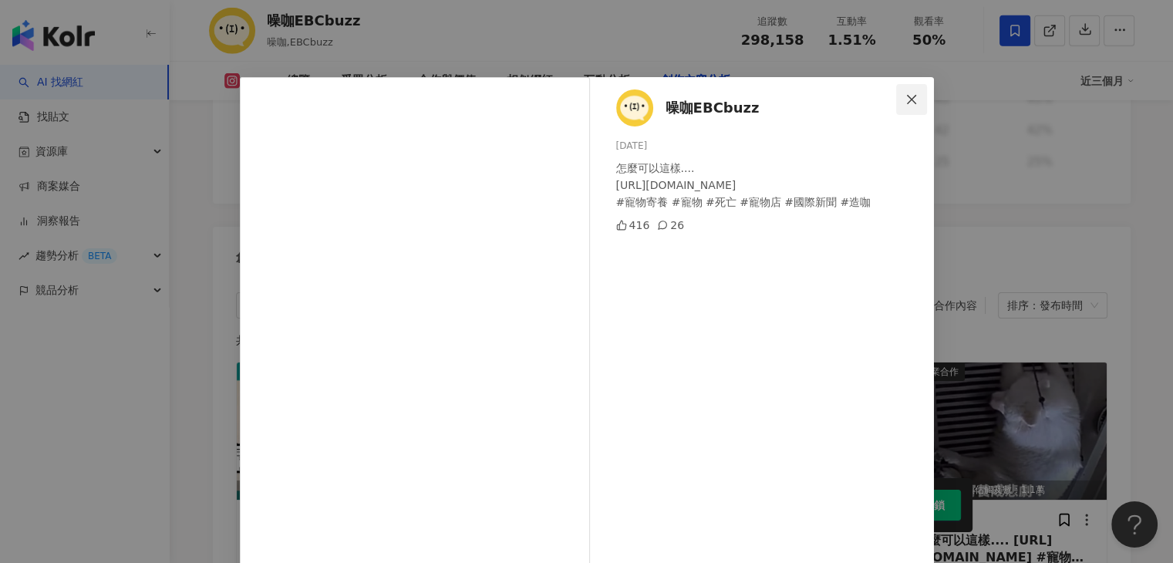
click at [905, 104] on icon "close" at bounding box center [911, 99] width 12 height 12
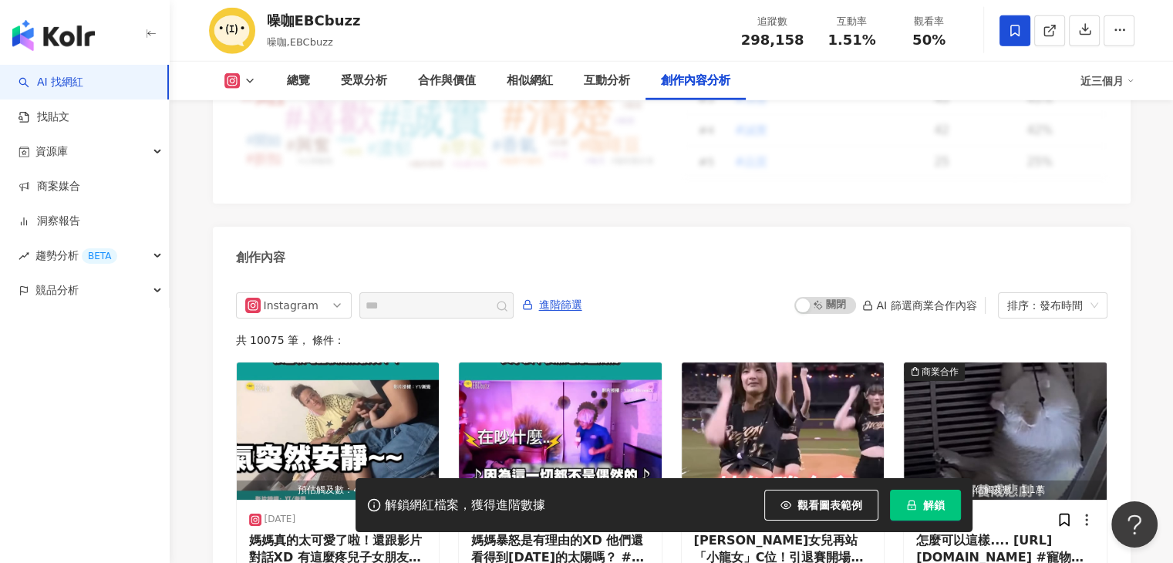
click at [247, 76] on icon at bounding box center [250, 81] width 12 height 12
click at [238, 138] on button "Facebook" at bounding box center [263, 145] width 93 height 22
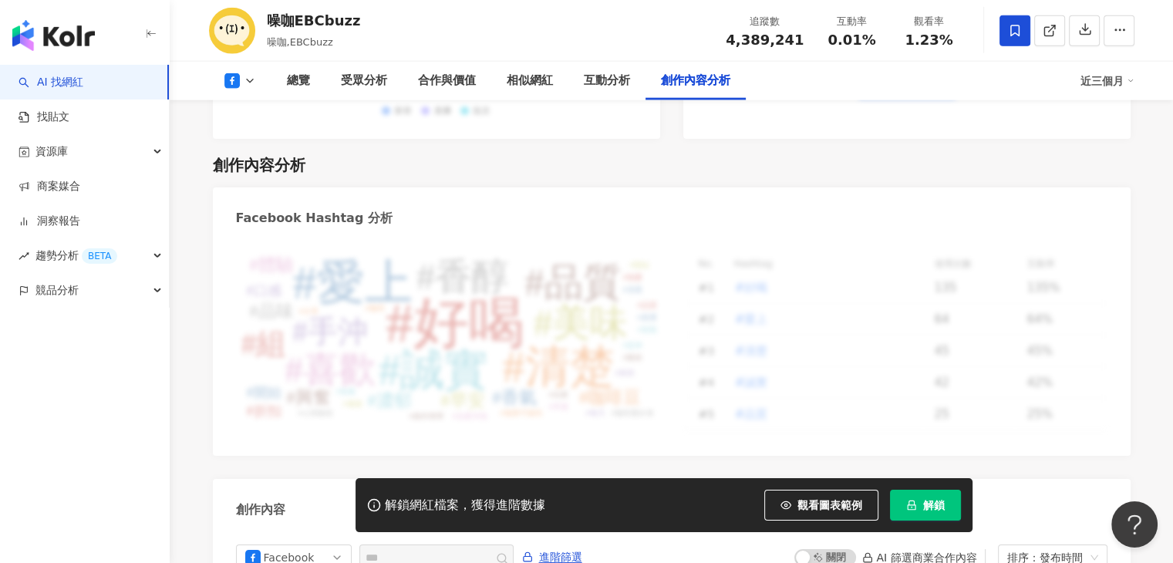
scroll to position [3753, 0]
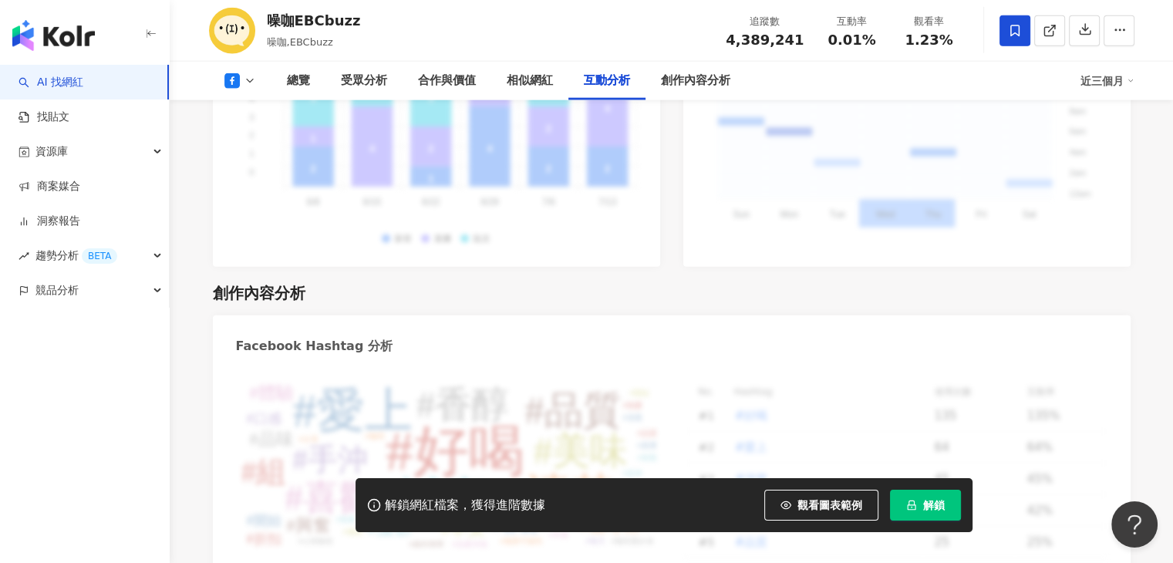
click at [247, 76] on icon at bounding box center [250, 81] width 12 height 12
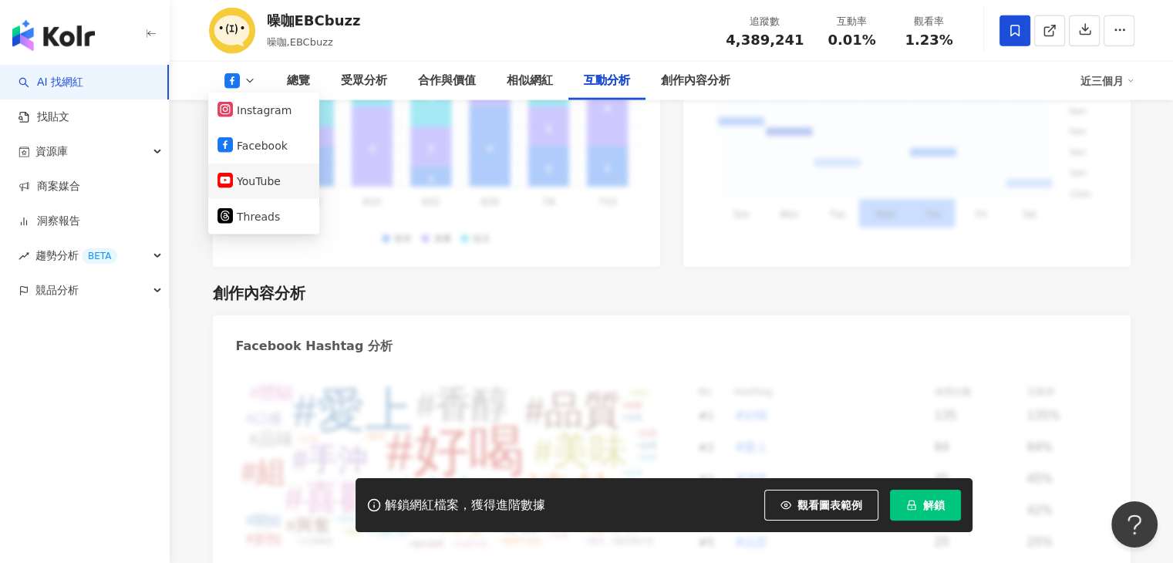
click at [252, 180] on button "YouTube" at bounding box center [263, 181] width 93 height 22
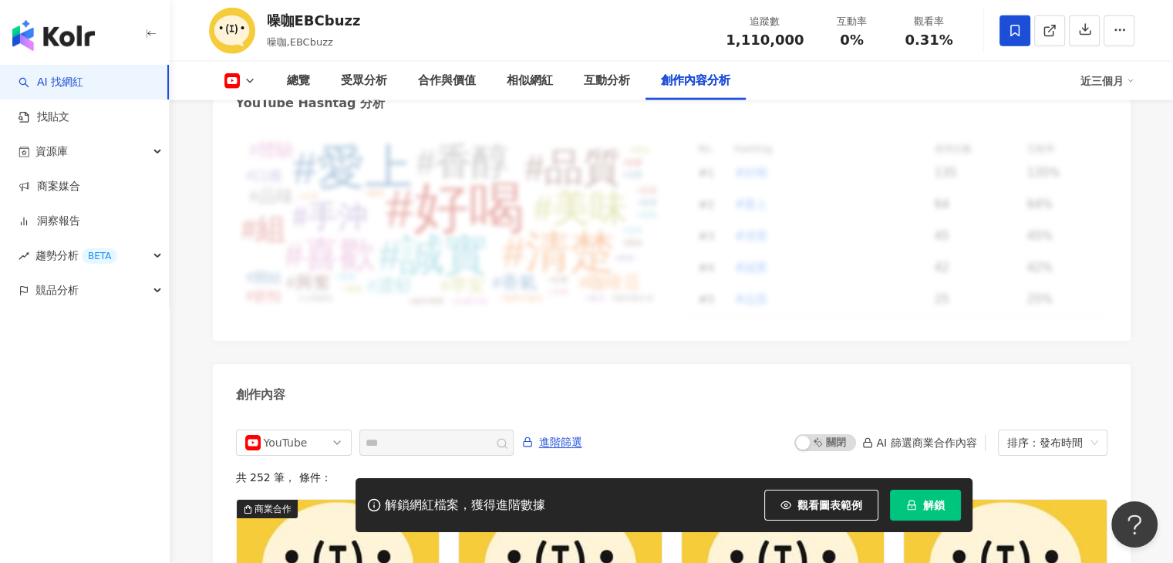
scroll to position [3861, 0]
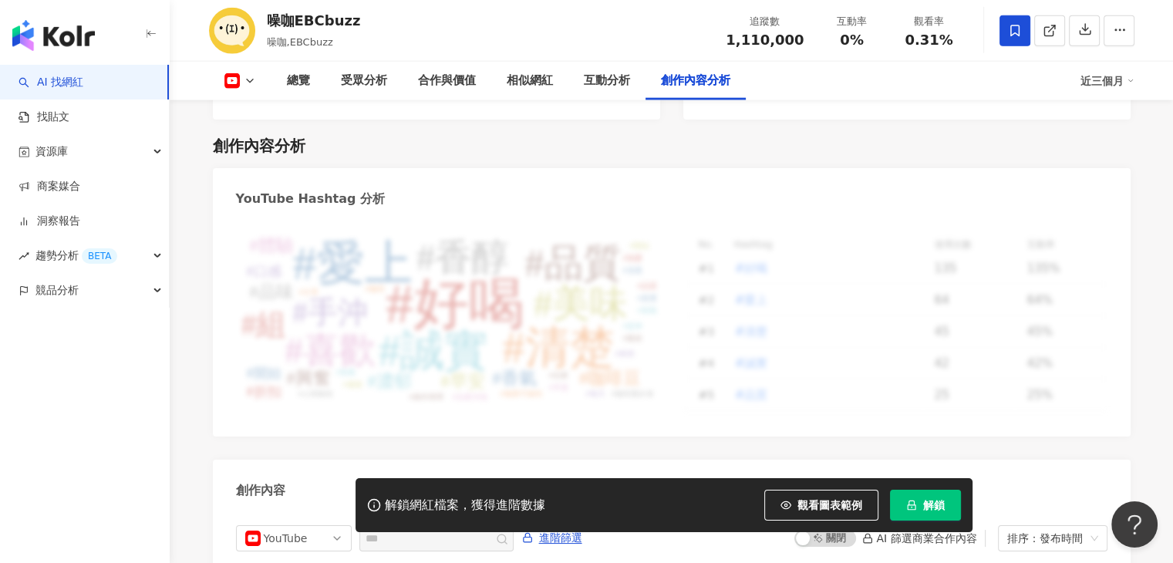
click at [236, 73] on icon at bounding box center [231, 80] width 15 height 15
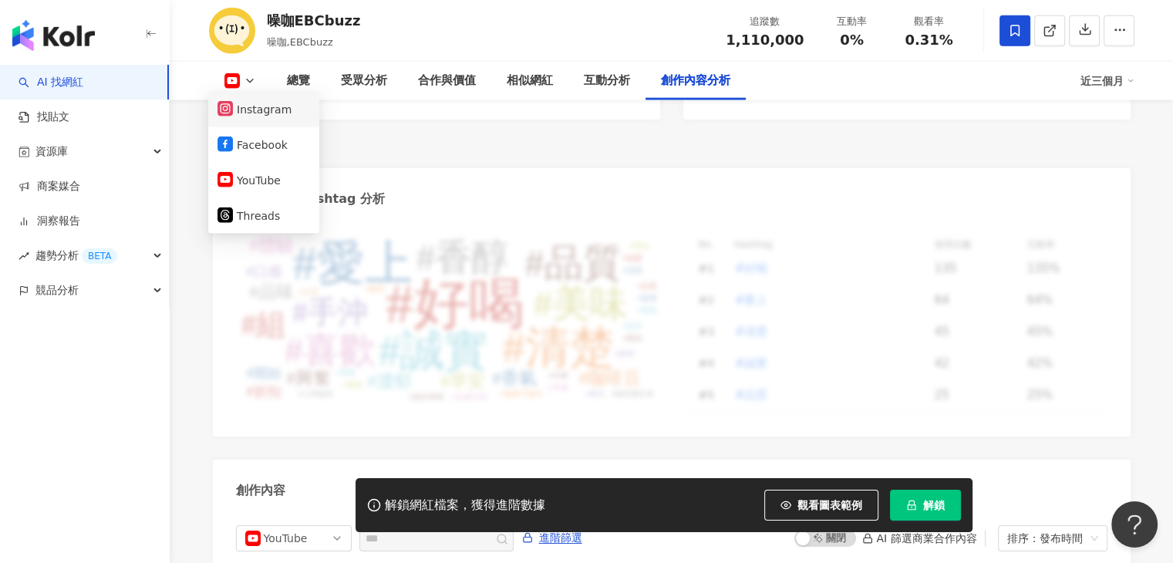
click at [247, 115] on button "Instagram" at bounding box center [263, 110] width 93 height 22
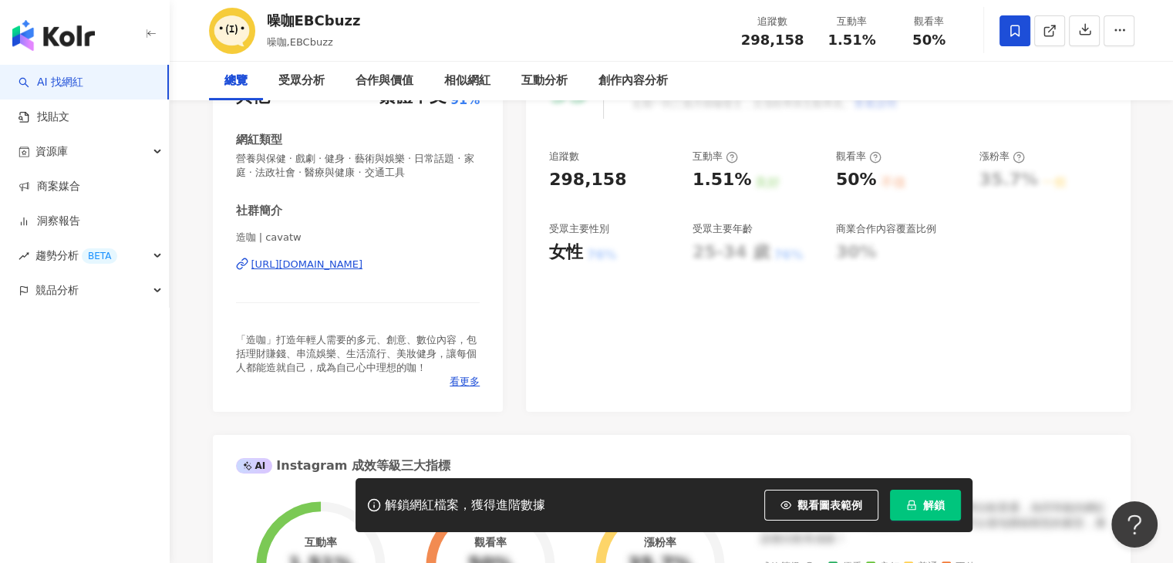
scroll to position [308, 0]
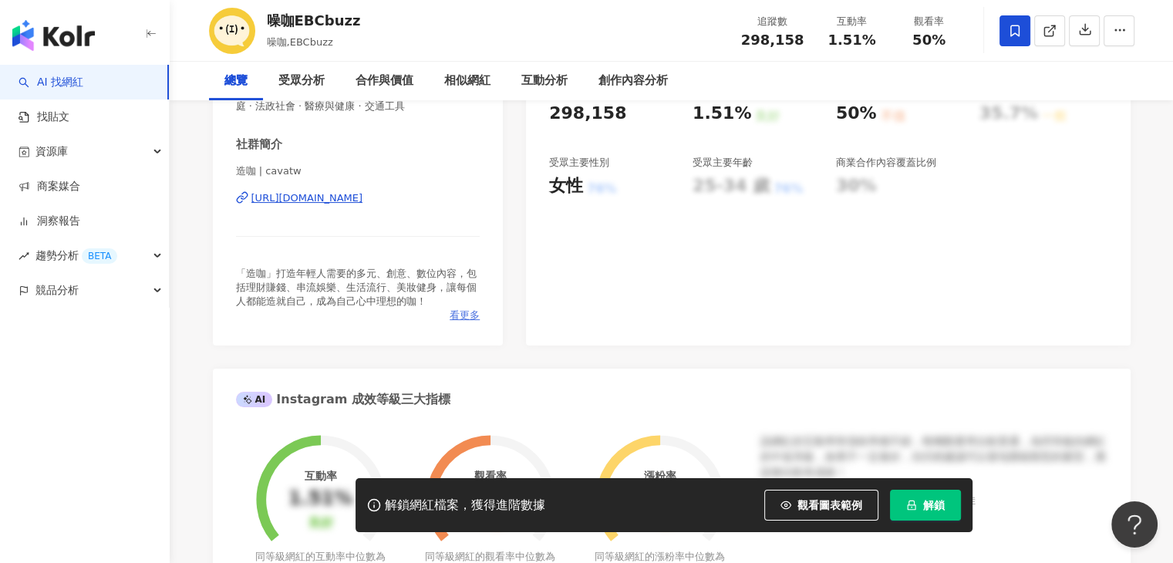
click at [462, 309] on span "看更多" at bounding box center [464, 315] width 30 height 14
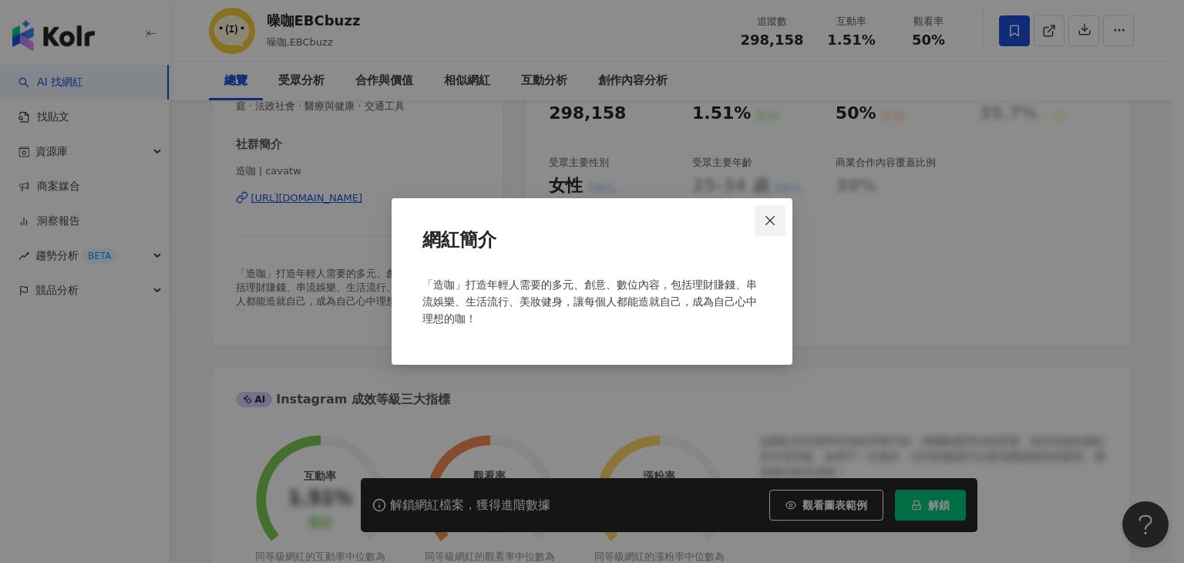
click at [777, 220] on span "Close" at bounding box center [770, 220] width 31 height 12
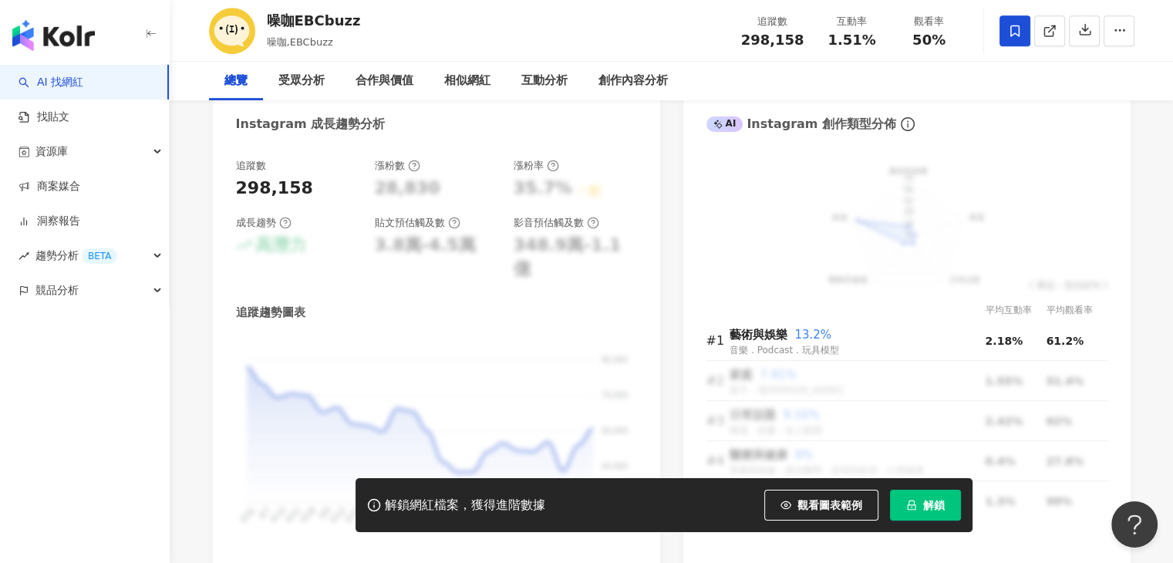
scroll to position [1002, 0]
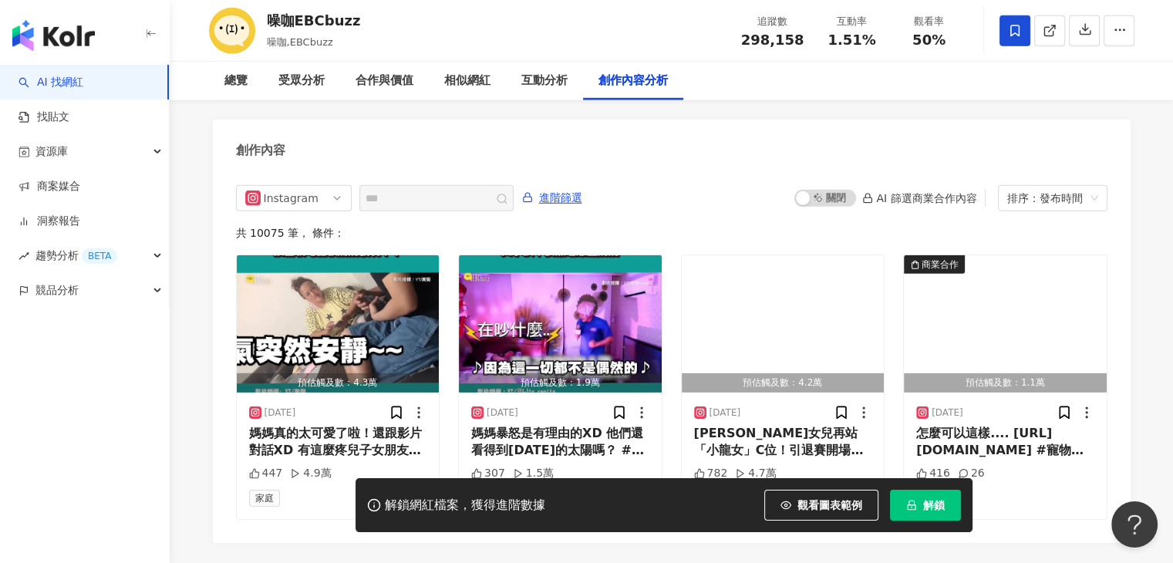
scroll to position [4703, 0]
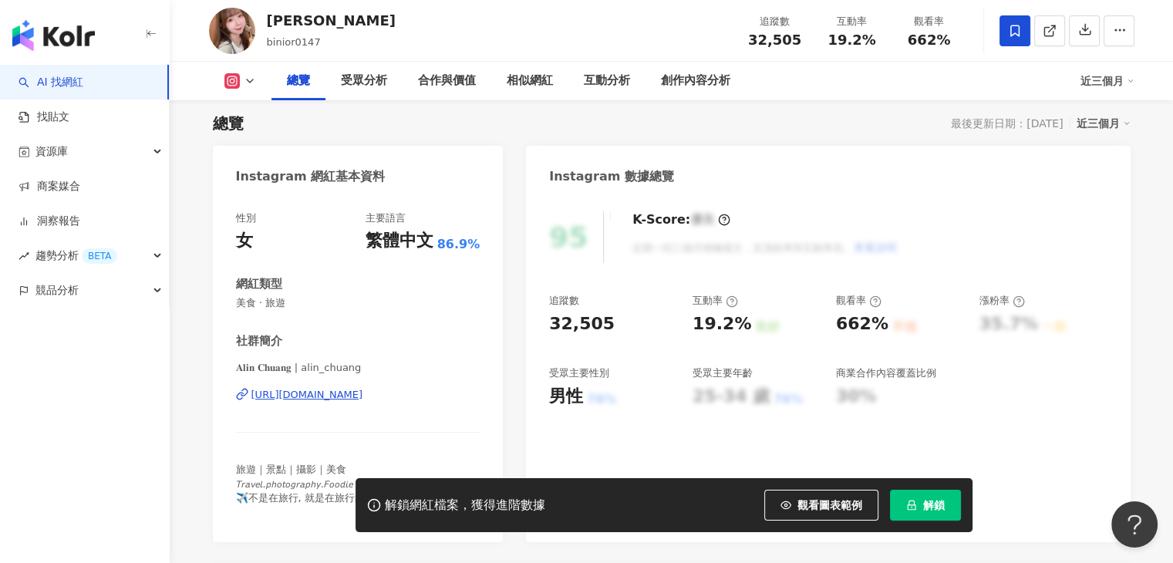
scroll to position [154, 0]
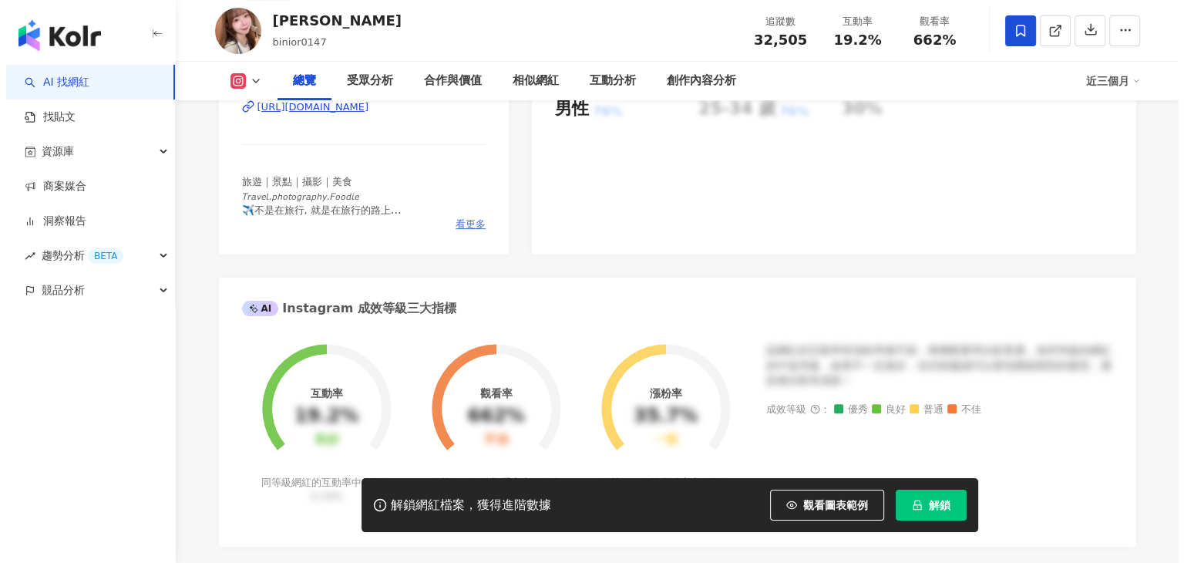
scroll to position [385, 0]
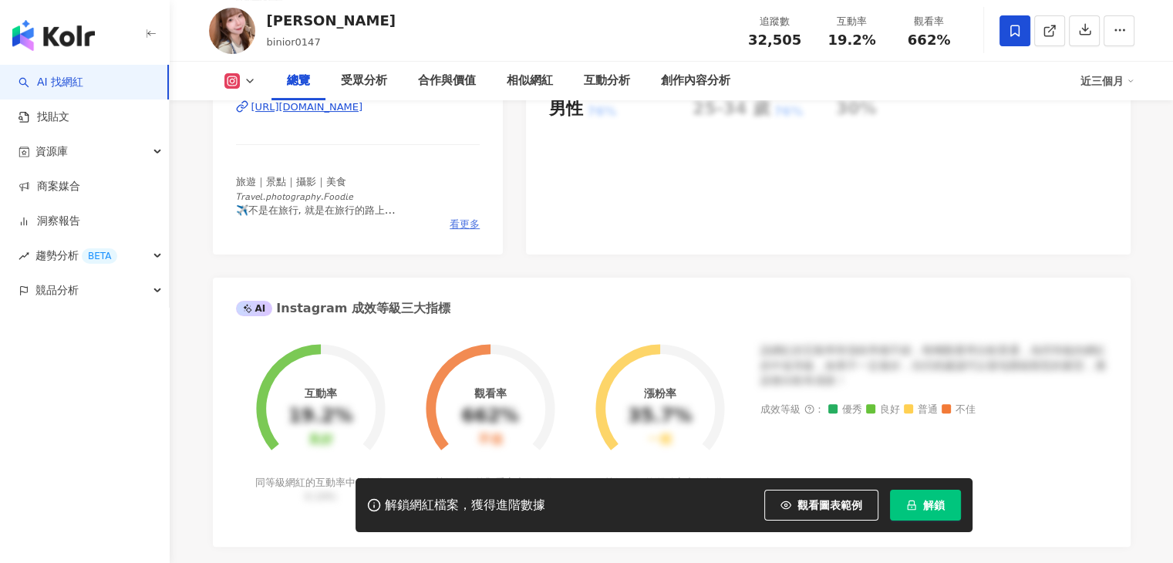
click at [453, 223] on span "看更多" at bounding box center [464, 224] width 30 height 14
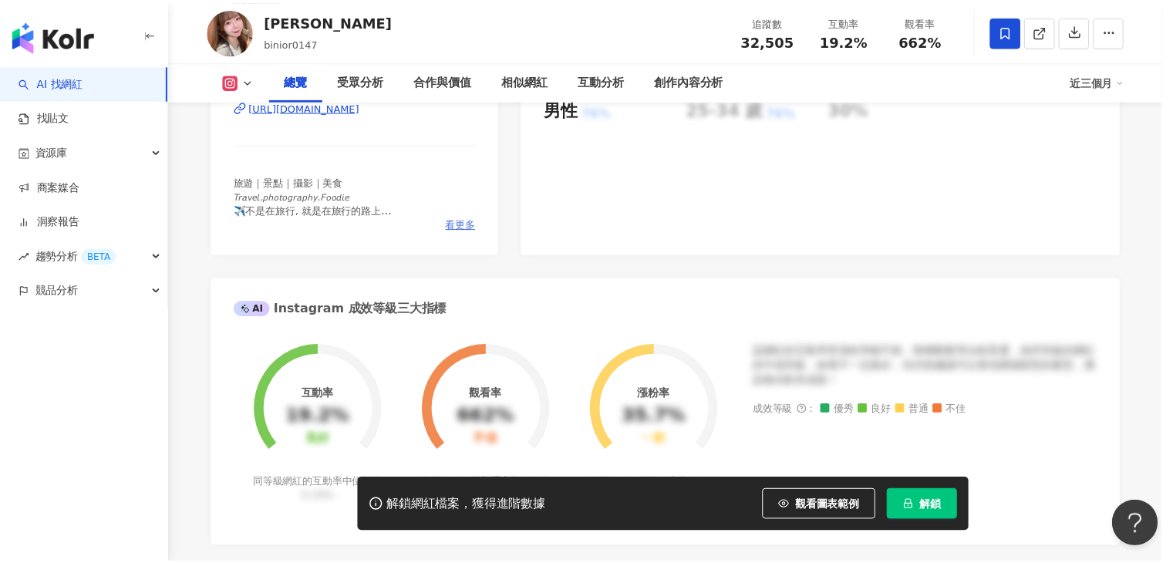
scroll to position [0, 0]
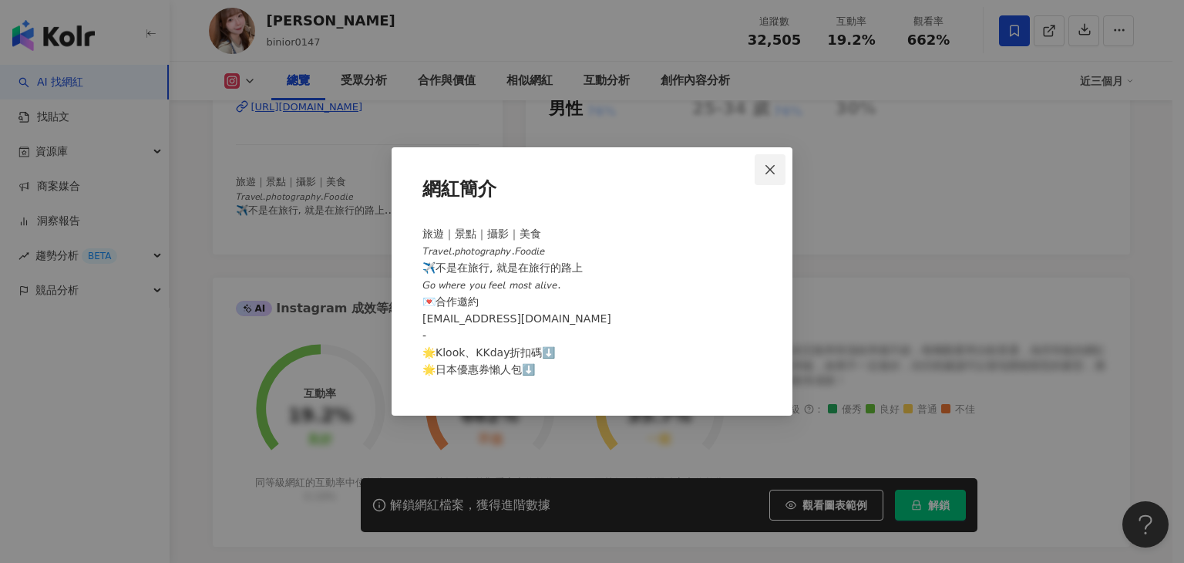
click at [772, 178] on button "Close" at bounding box center [770, 169] width 31 height 31
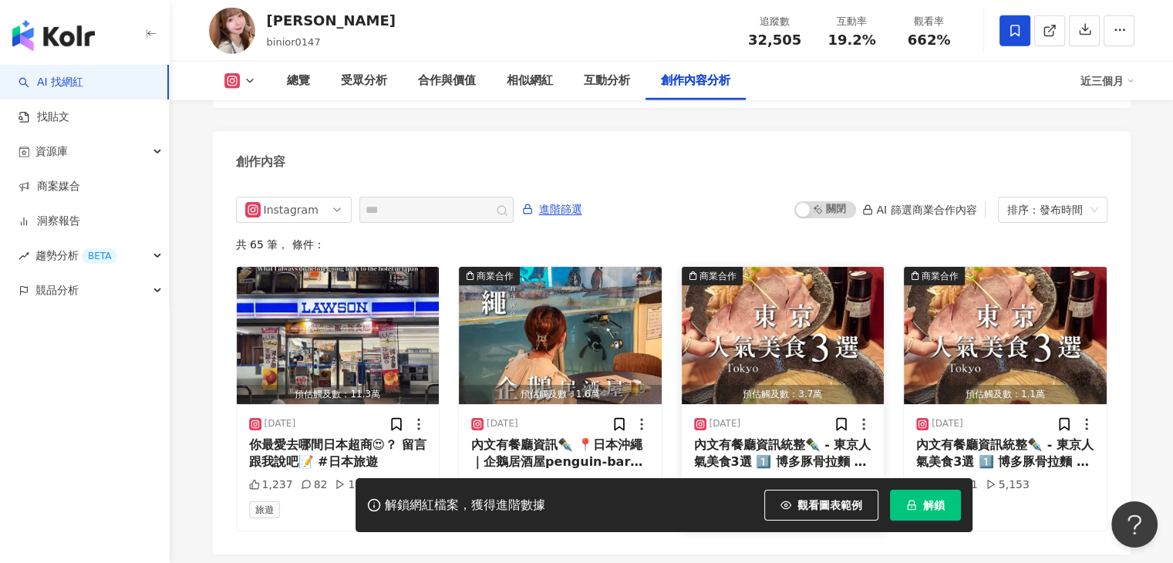
scroll to position [4612, 0]
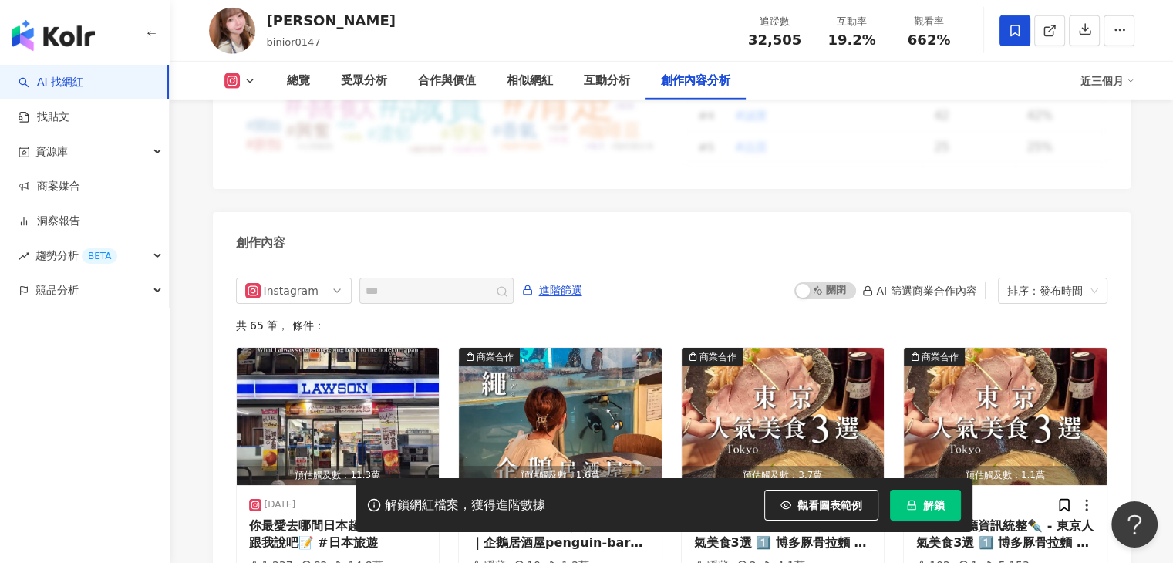
click at [244, 70] on div "總覽 受眾分析 合作與價值 相似網紅 互動分析 創作內容分析 近三個月" at bounding box center [671, 81] width 925 height 39
click at [241, 81] on button at bounding box center [240, 80] width 62 height 15
click at [448, 237] on div "創作內容" at bounding box center [671, 237] width 917 height 50
